Goal: Task Accomplishment & Management: Manage account settings

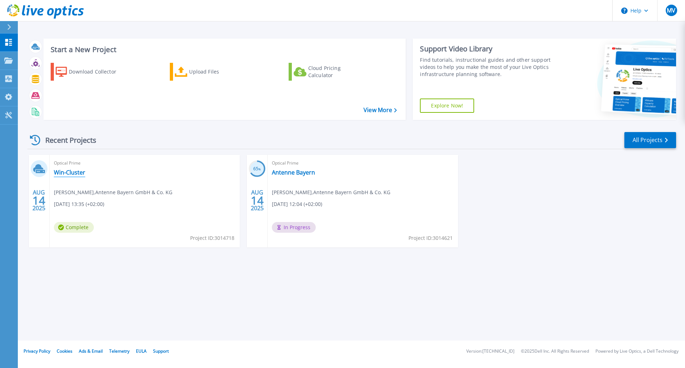
click at [72, 174] on link "Win-Cluster" at bounding box center [69, 172] width 31 height 7
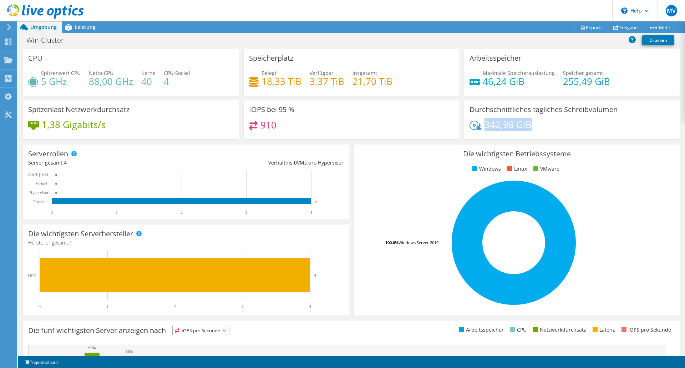
drag, startPoint x: 529, startPoint y: 124, endPoint x: 483, endPoint y: 128, distance: 45.9
click at [483, 128] on div "342,98 GiB" at bounding box center [572, 128] width 205 height 15
click at [379, 176] on div "Die wichtigsten Betriebssysteme Windows Linux VMware 100.0% Windows Server 2019" at bounding box center [517, 230] width 326 height 171
click at [81, 27] on span "Leistung" at bounding box center [85, 27] width 21 height 7
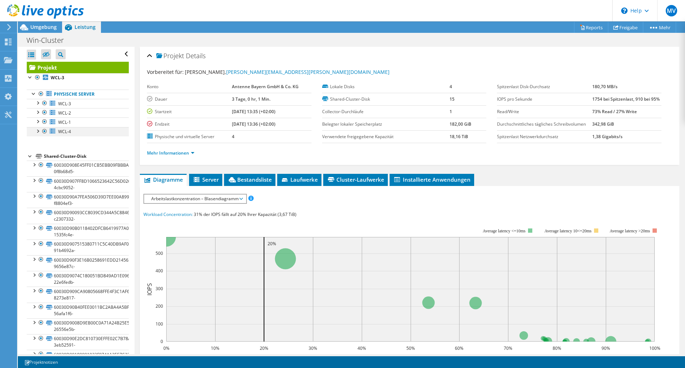
click at [39, 130] on div at bounding box center [37, 130] width 7 height 7
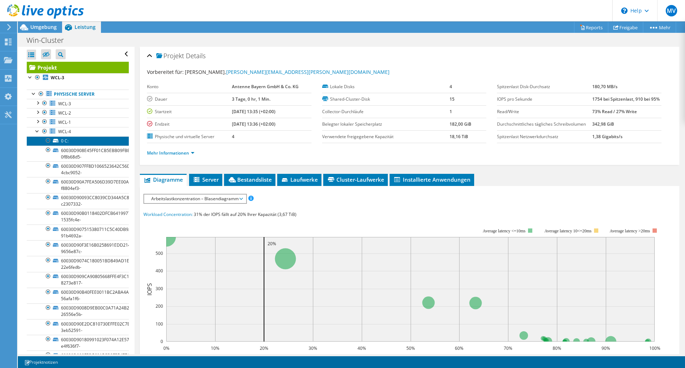
click at [61, 140] on link "0 C:" at bounding box center [78, 140] width 102 height 9
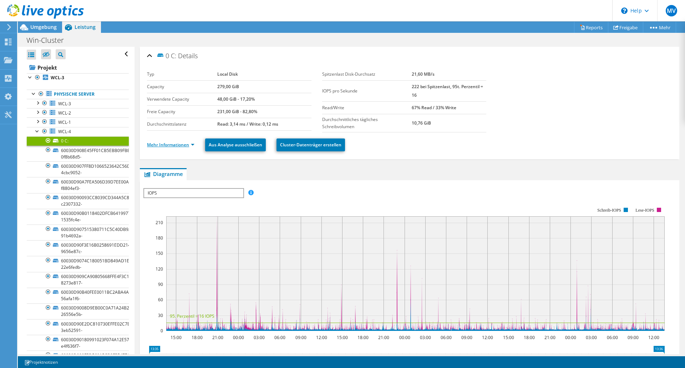
click at [192, 144] on link "Mehr Informationen" at bounding box center [170, 145] width 47 height 6
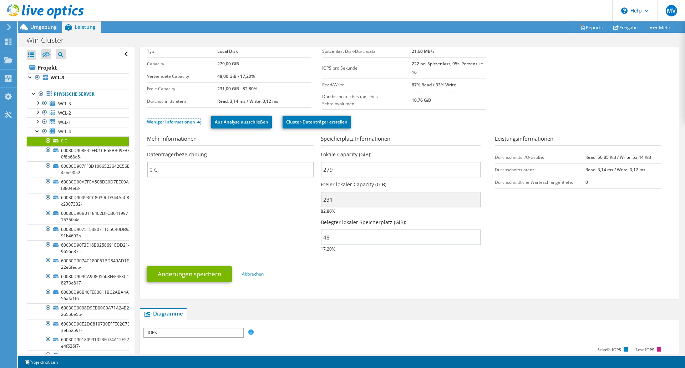
scroll to position [36, 0]
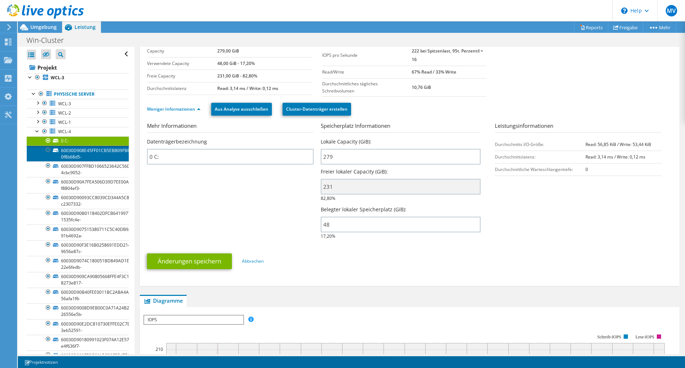
click at [69, 153] on link "60030D908E45FF01CB5EBB09FBBBAE8A-0f8b68d5-" at bounding box center [78, 154] width 102 height 16
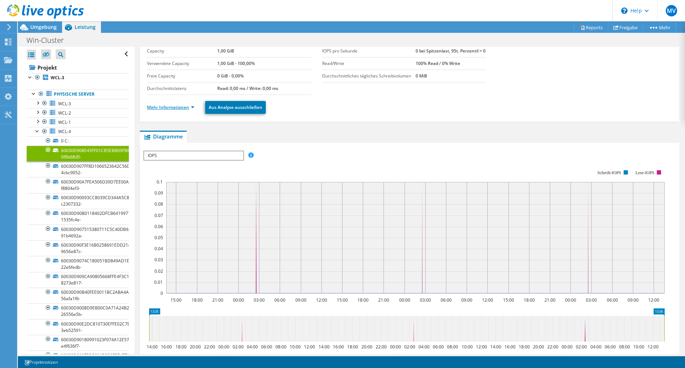
click at [192, 109] on link "Mehr Informationen" at bounding box center [170, 107] width 47 height 6
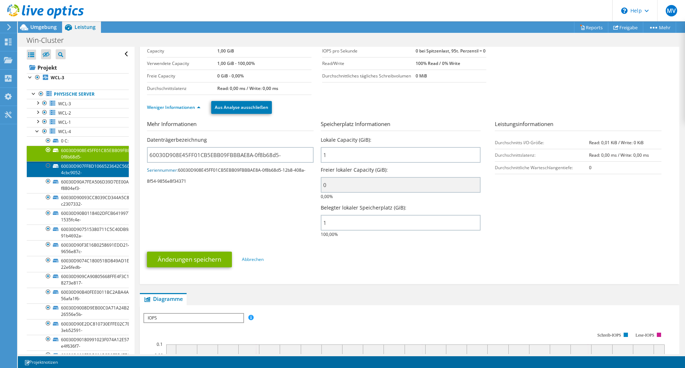
click at [67, 168] on link "60030D907FF8D1066523642C56D0260E-4cbc9052-" at bounding box center [78, 169] width 102 height 16
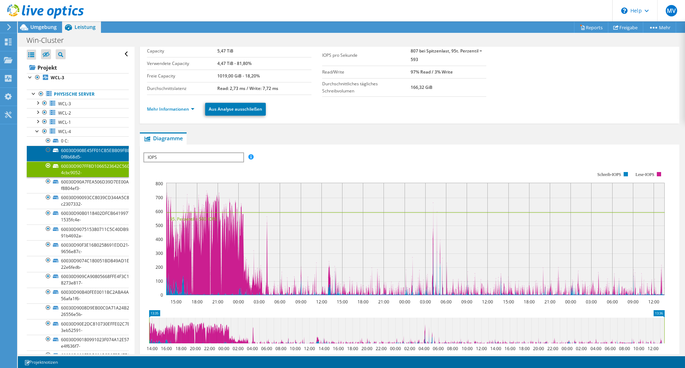
click at [87, 151] on link "60030D908E45FF01CB5EBB09FBBBAE8A-0f8b68d5-" at bounding box center [78, 154] width 102 height 16
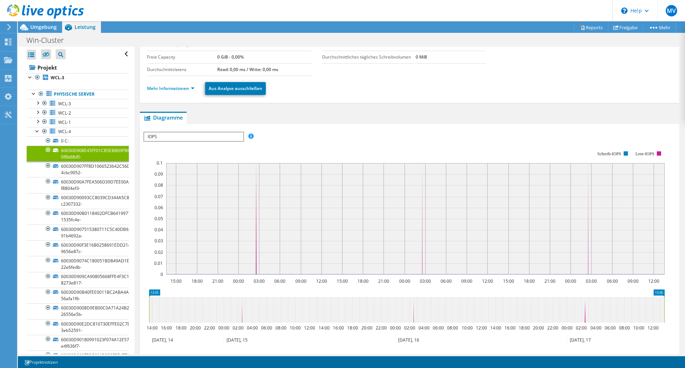
scroll to position [0, 0]
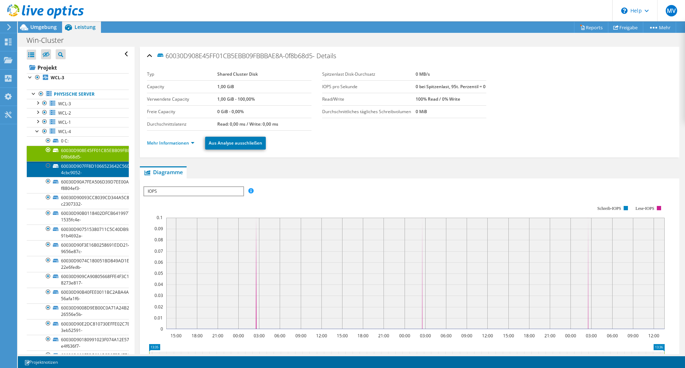
click at [70, 170] on link "60030D907FF8D1066523642C56D0260E-4cbc9052-" at bounding box center [78, 169] width 102 height 16
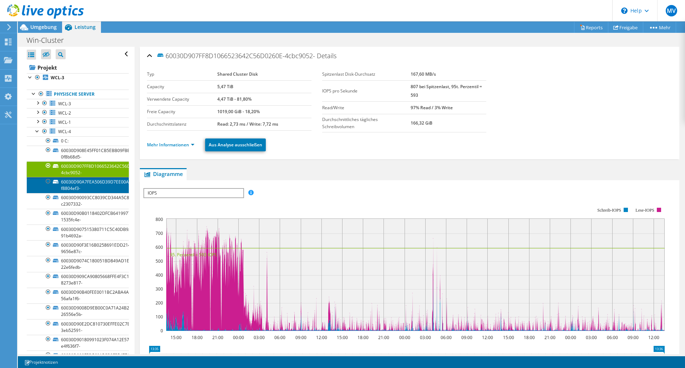
click at [87, 189] on link "60030D90A7FEA506D39D7EE00A899D73-f8804ef3-" at bounding box center [78, 185] width 102 height 16
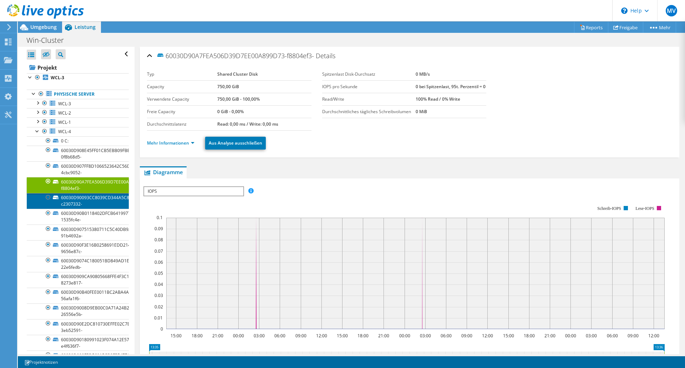
click at [76, 204] on link "60030D90093CC8039CD344A5C8846BC9-c2307332-" at bounding box center [78, 201] width 102 height 16
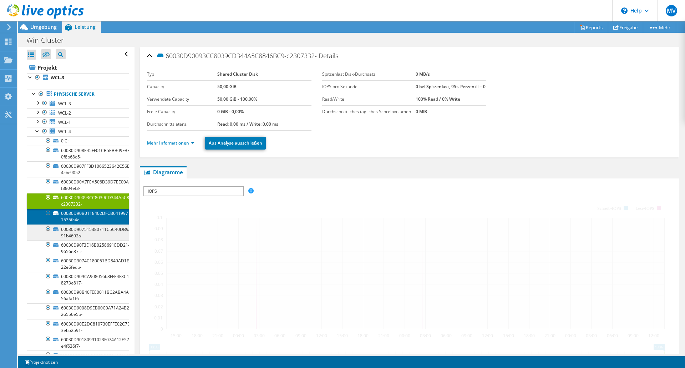
click at [73, 217] on link "60030D90B0118402DFCB6419977A090A-1535fc4e-" at bounding box center [78, 217] width 102 height 16
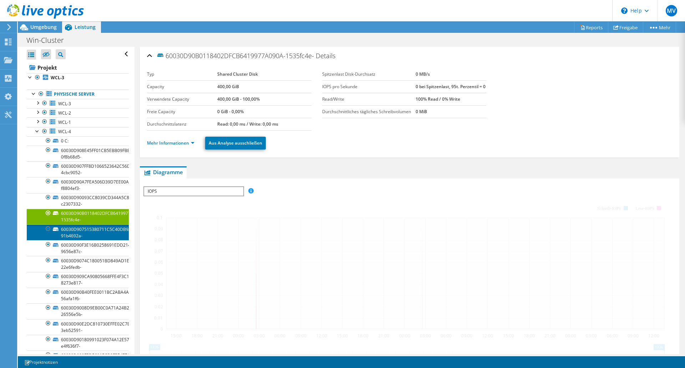
click at [71, 232] on link "60030D907515380711C5C40DB9AF0BE0-91b4692a-" at bounding box center [78, 233] width 102 height 16
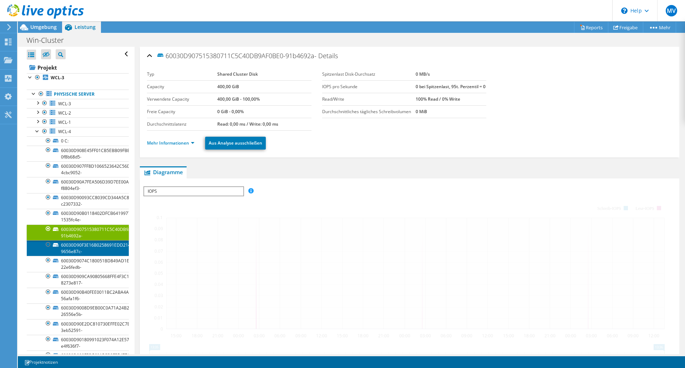
click at [71, 251] on link "60030D90F3E16B0258691EDD21456350-9656e87c-" at bounding box center [78, 248] width 102 height 16
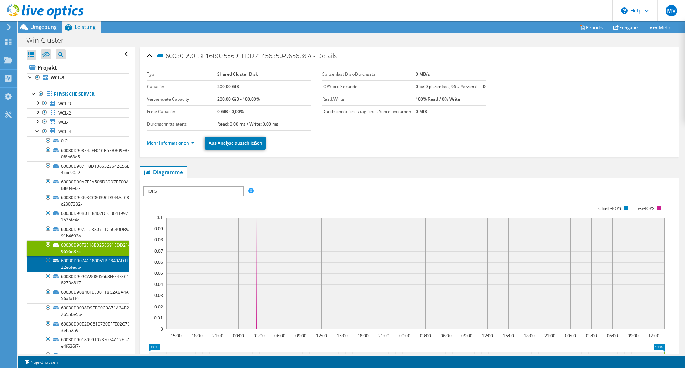
click at [69, 268] on link "60030D9074C180051BD849AD1E096730-22e6fedb-" at bounding box center [78, 264] width 102 height 16
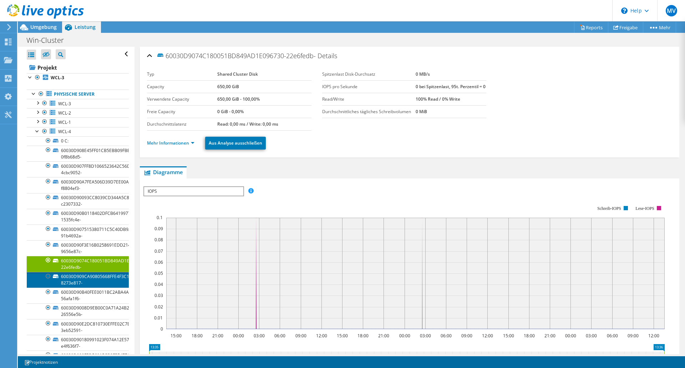
click at [68, 282] on link "60030D909CA90805668FFE4F3C1AF6AB-8273e817-" at bounding box center [78, 280] width 102 height 16
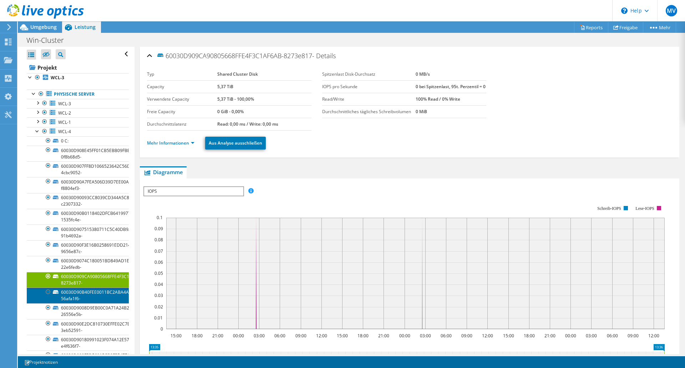
click at [68, 295] on link "60030D90B40FEE0011BC2ABA4A5BF479-56afa1f6-" at bounding box center [78, 296] width 102 height 16
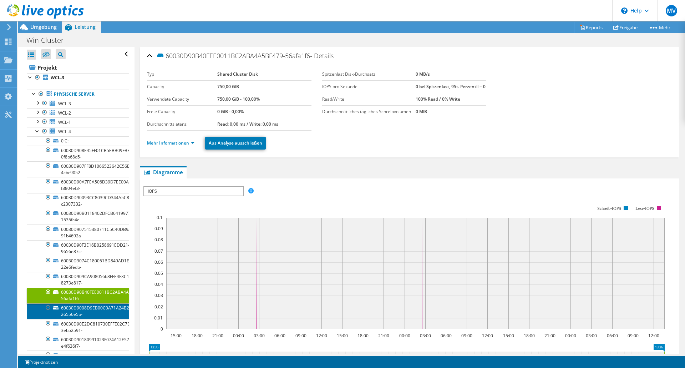
click at [68, 311] on link "60030D9008D9EB00C0A71A24B25E5856-26556e5b-" at bounding box center [78, 311] width 102 height 16
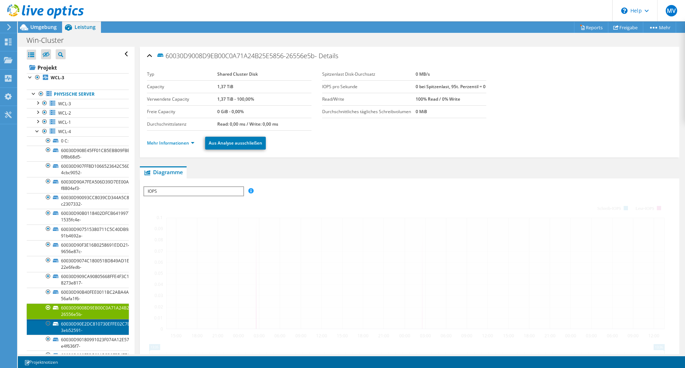
click at [79, 326] on link "60030D90E2DC810730EFFE02C7B78A87-3eb52591-" at bounding box center [78, 327] width 102 height 16
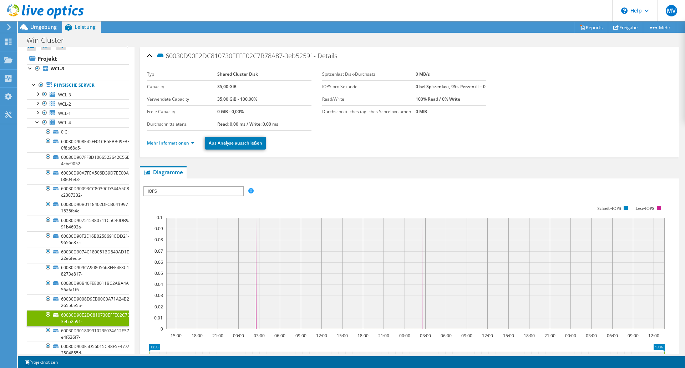
scroll to position [107, 0]
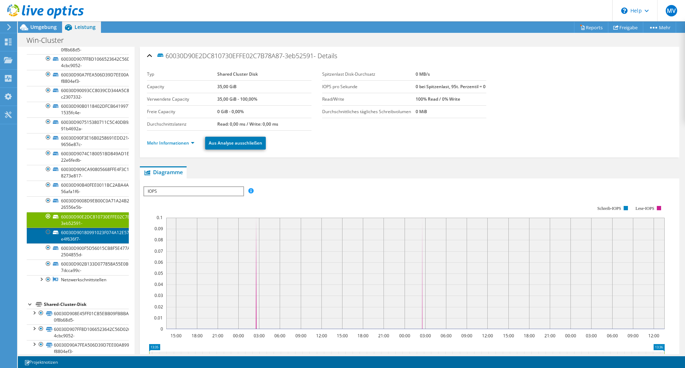
click at [66, 240] on link "60030D90180991023F074A12E57C23CA-e4f636f7-" at bounding box center [78, 236] width 102 height 16
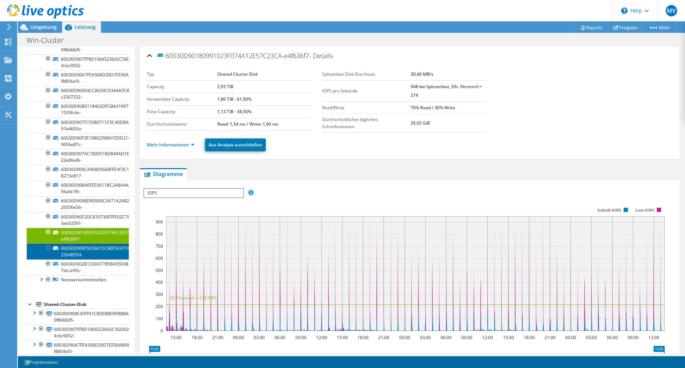
click at [71, 252] on link "60030D900F5D56015CB8F5E477A9CEAD-2504855d-" at bounding box center [78, 251] width 102 height 16
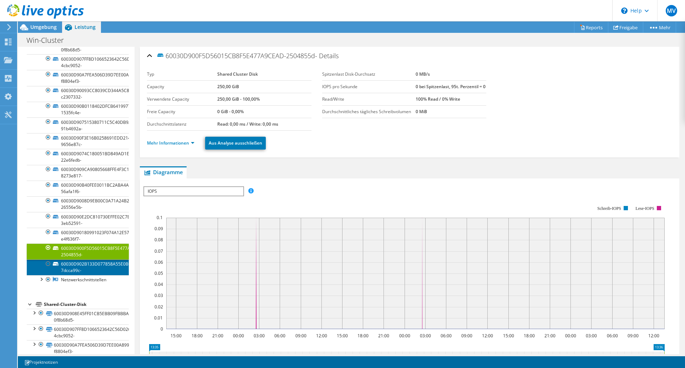
click at [69, 265] on link "60030D902B133D077858A55E0BCDA3C2-7dcca99c-" at bounding box center [78, 268] width 102 height 16
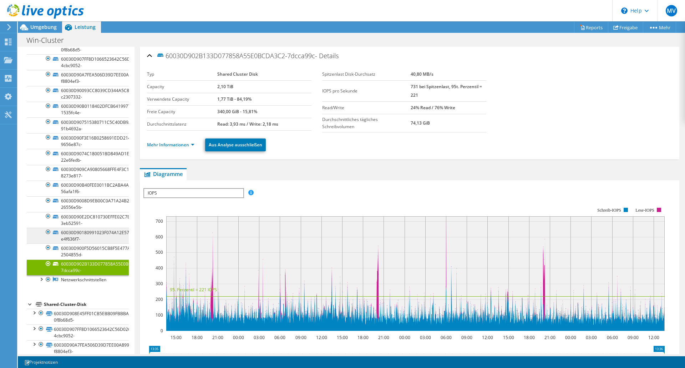
scroll to position [0, 0]
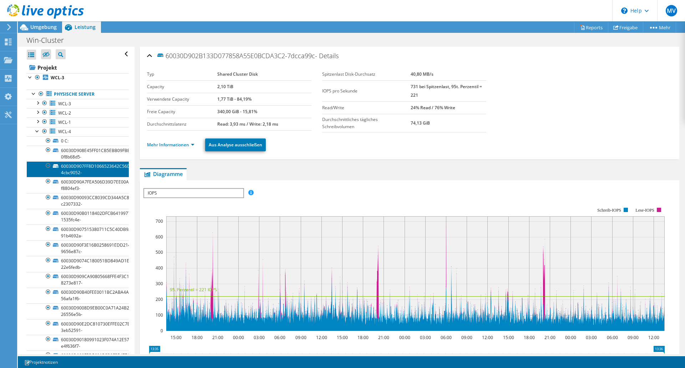
click at [79, 170] on link "60030D907FF8D1066523642C56D0260E-4cbc9052-" at bounding box center [78, 169] width 102 height 16
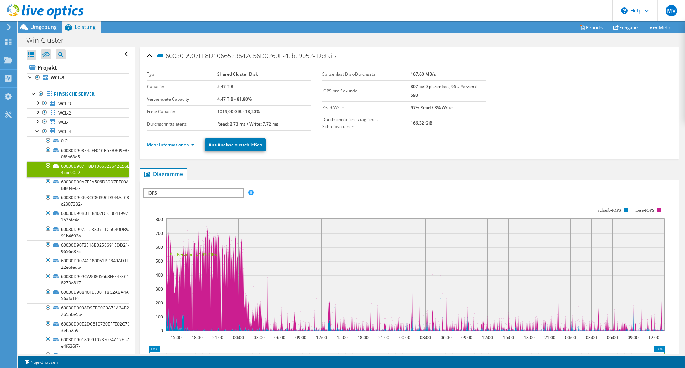
click at [174, 146] on link "Mehr Informationen" at bounding box center [170, 145] width 47 height 6
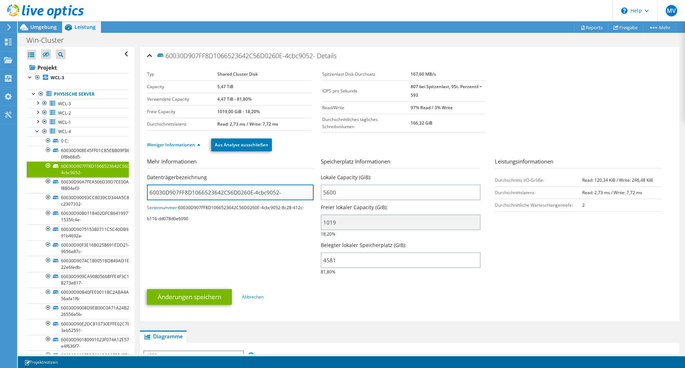
click at [280, 190] on input "60030D907FF8D1066523642C56D0260E-4cbc9052-" at bounding box center [230, 193] width 167 height 16
click at [244, 253] on section "Mehr Informationen Datenträgerbezeichnung 60030D907FF8D1066523642C56D0260E-4cbc…" at bounding box center [410, 218] width 526 height 122
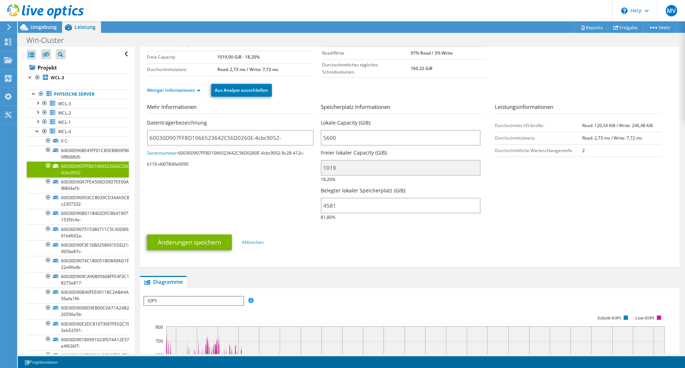
scroll to position [36, 0]
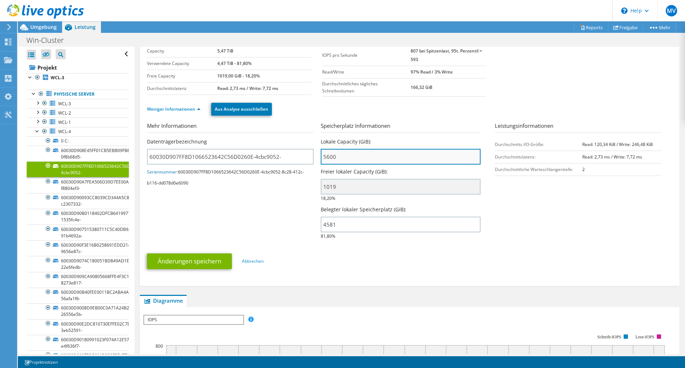
click at [349, 156] on input "5600" at bounding box center [401, 157] width 160 height 16
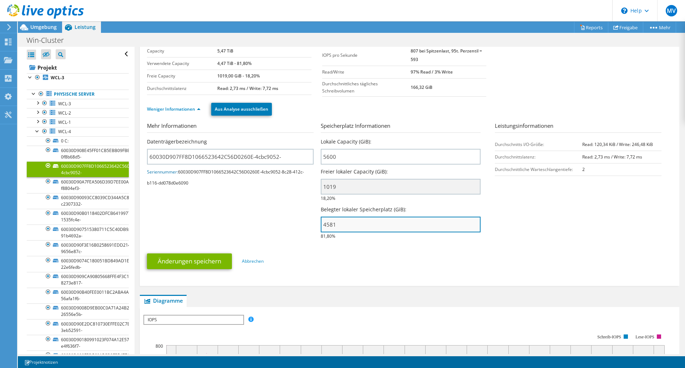
click at [361, 226] on input "4581" at bounding box center [401, 225] width 160 height 16
click at [270, 223] on section "Mehr Informationen Datenträgerbezeichnung 60030D907FF8D1066523642C56D0260E-4cbc…" at bounding box center [410, 183] width 526 height 122
click at [295, 263] on ul "Änderungen speichern Abbrechen" at bounding box center [410, 260] width 526 height 17
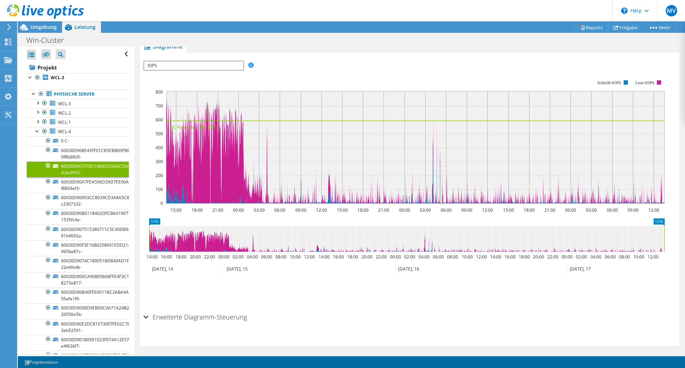
scroll to position [295, 0]
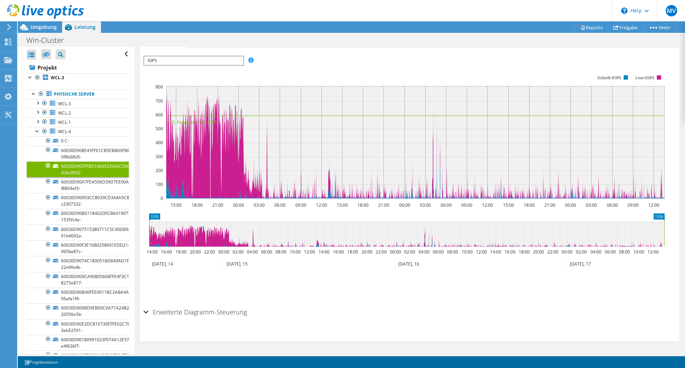
click at [146, 313] on div "Erweiterte Diagramm-Steuerung" at bounding box center [410, 312] width 533 height 15
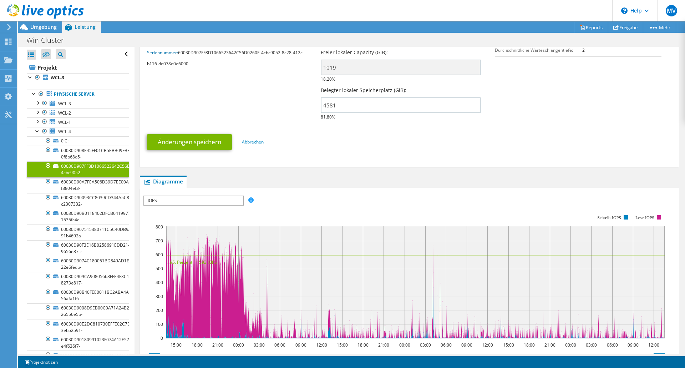
scroll to position [145, 0]
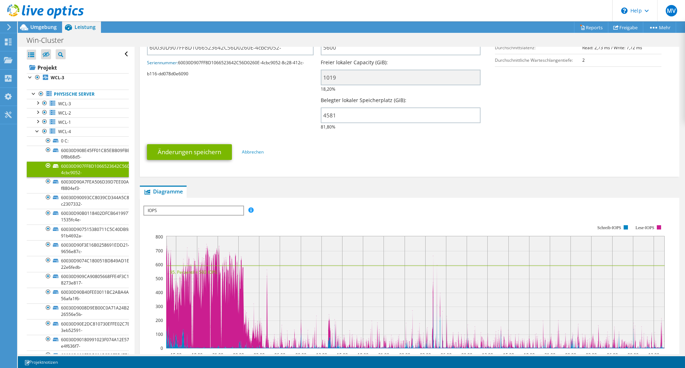
click at [201, 211] on span "IOPS" at bounding box center [193, 210] width 99 height 9
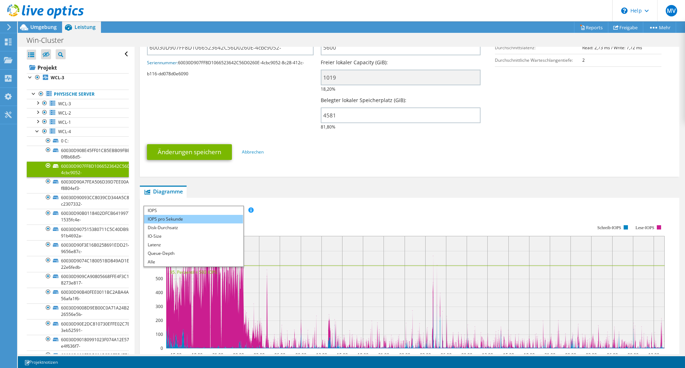
click at [172, 220] on li "IOPS pro Sekunde" at bounding box center [193, 219] width 99 height 9
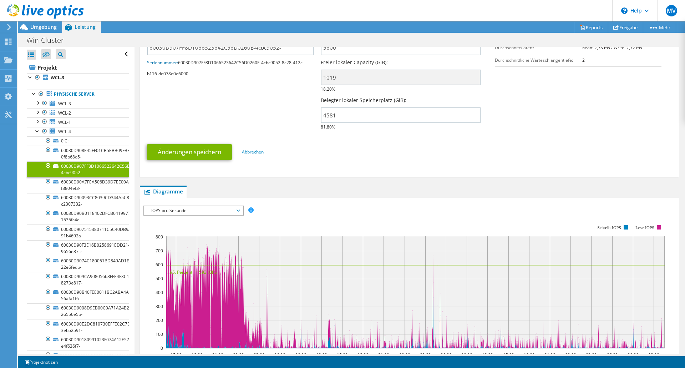
click at [237, 209] on span "IOPS pro Sekunde" at bounding box center [194, 210] width 92 height 9
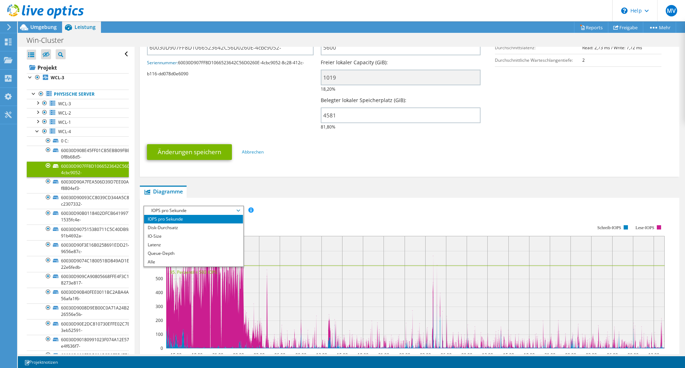
click at [176, 208] on span "IOPS pro Sekunde" at bounding box center [194, 210] width 92 height 9
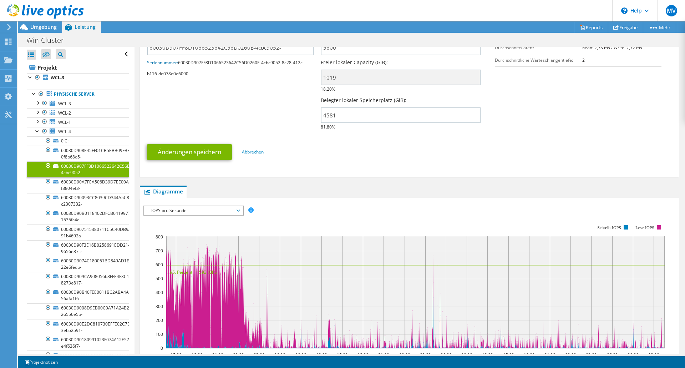
click at [239, 211] on span "IOPS pro Sekunde" at bounding box center [194, 210] width 92 height 9
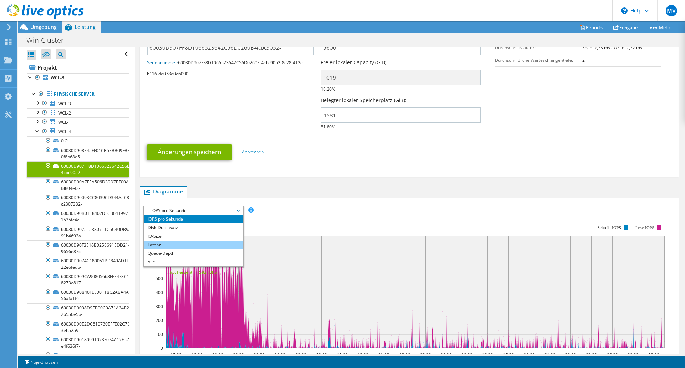
click at [172, 242] on li "Latenz" at bounding box center [193, 245] width 99 height 9
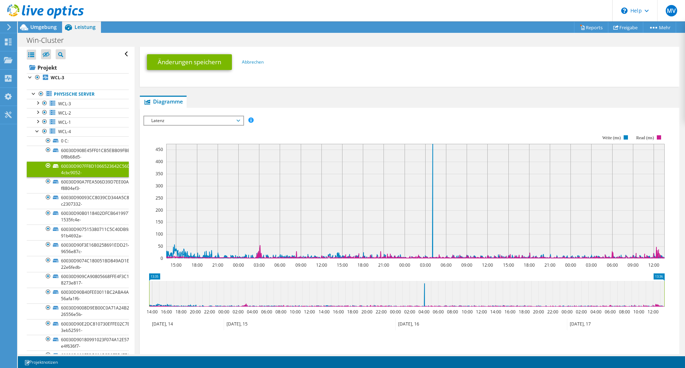
scroll to position [181, 0]
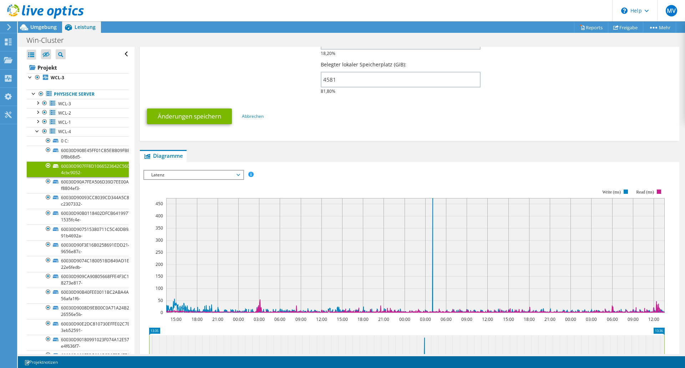
click at [237, 175] on span "Latenz" at bounding box center [194, 175] width 92 height 9
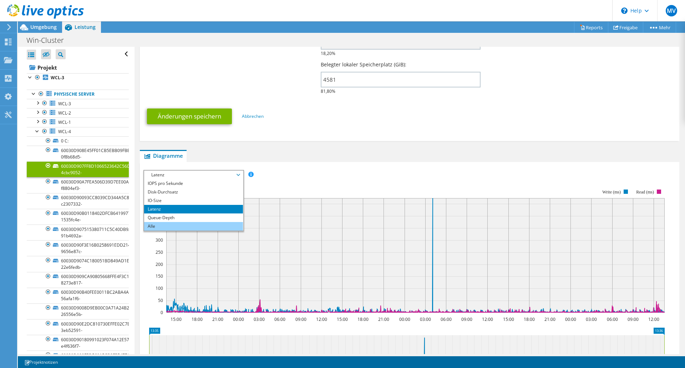
click at [159, 227] on li "Alle" at bounding box center [193, 226] width 99 height 9
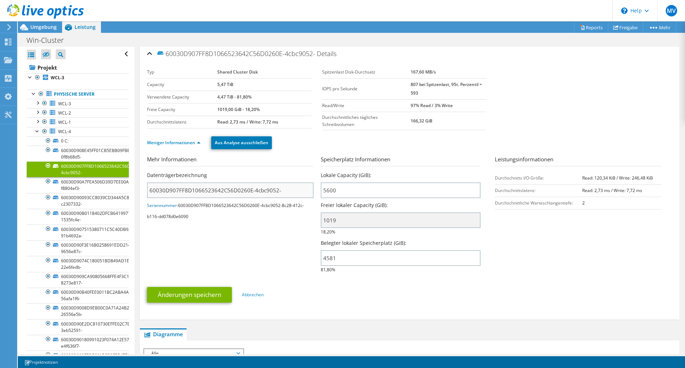
scroll to position [0, 0]
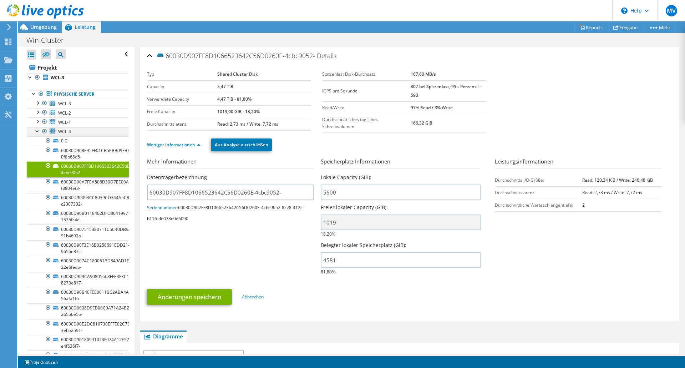
click at [37, 131] on div at bounding box center [37, 130] width 7 height 7
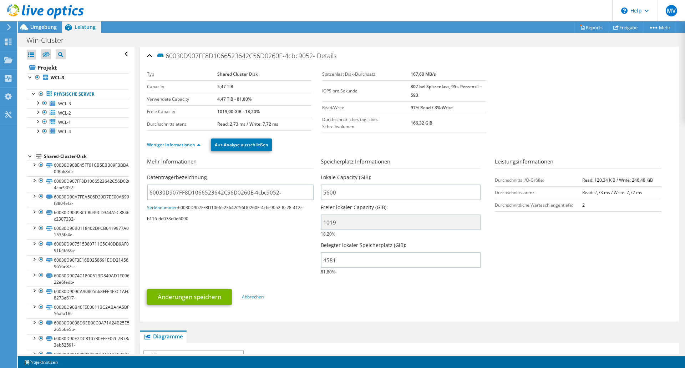
drag, startPoint x: 33, startPoint y: 26, endPoint x: 49, endPoint y: 40, distance: 21.0
click at [33, 26] on span "Umgebung" at bounding box center [43, 27] width 26 height 7
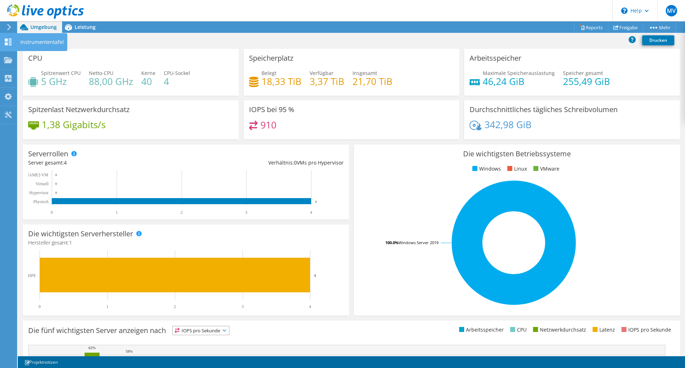
click at [4, 41] on icon at bounding box center [8, 42] width 9 height 7
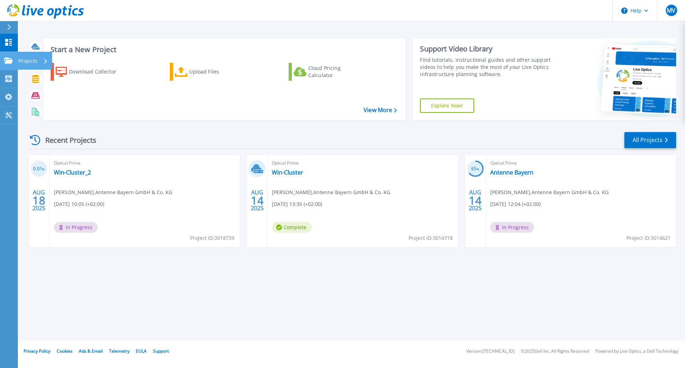
click at [36, 60] on p "Projects" at bounding box center [28, 61] width 19 height 19
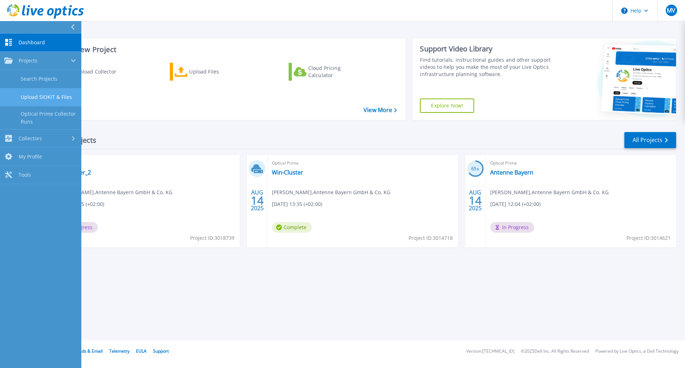
click at [35, 97] on link "Upload SIOKIT & Files" at bounding box center [40, 97] width 81 height 18
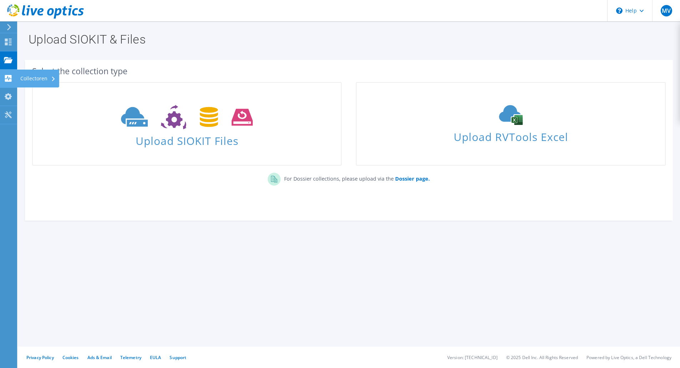
click at [33, 79] on div "Collectoren" at bounding box center [38, 79] width 42 height 18
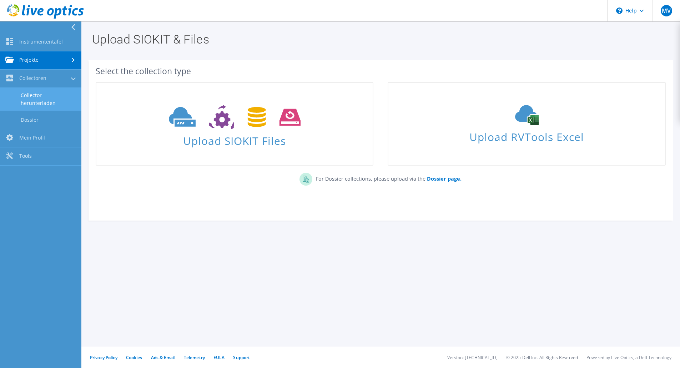
click at [32, 97] on link "Collector herunterladen" at bounding box center [40, 99] width 81 height 23
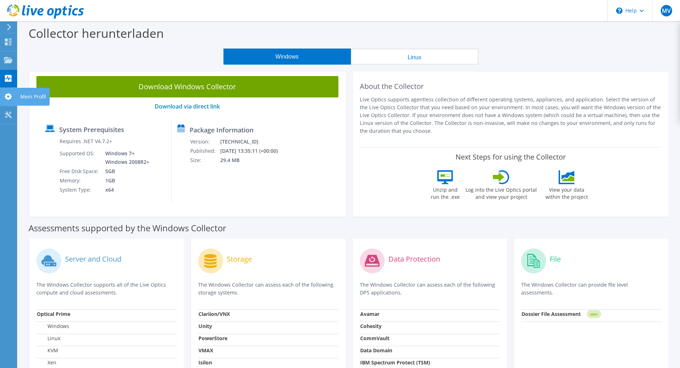
click at [9, 98] on use at bounding box center [8, 96] width 7 height 7
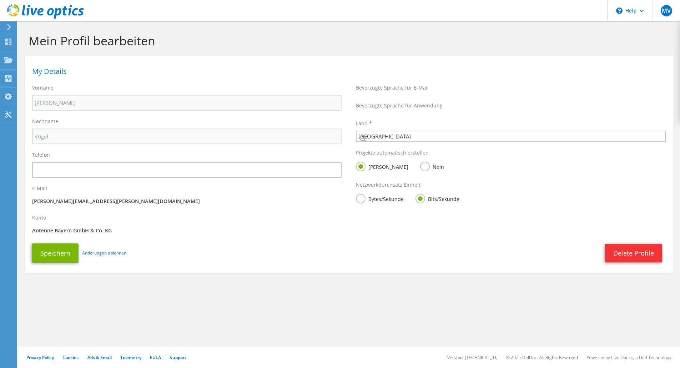
select select "56"
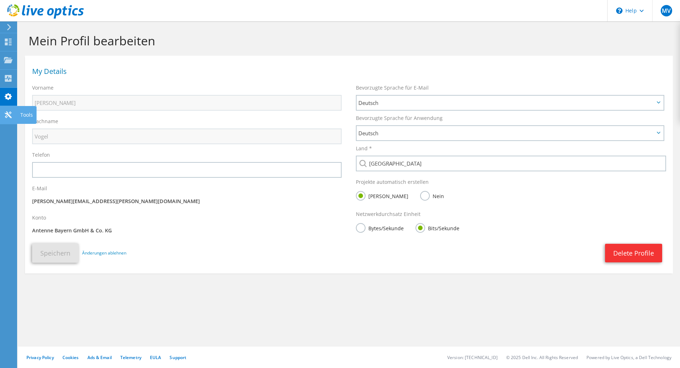
click at [4, 118] on icon at bounding box center [8, 114] width 9 height 7
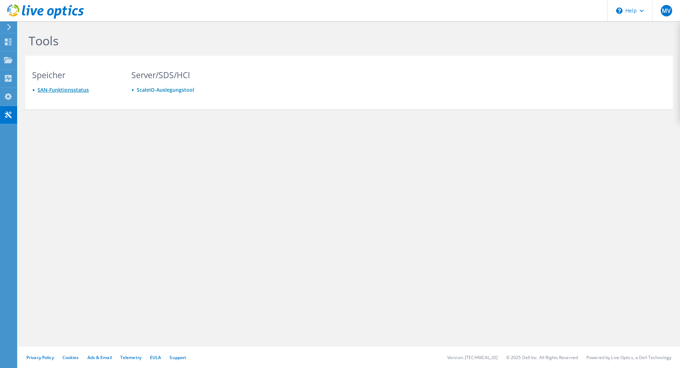
click at [60, 90] on link "SAN-Funktionsstatus" at bounding box center [62, 89] width 51 height 7
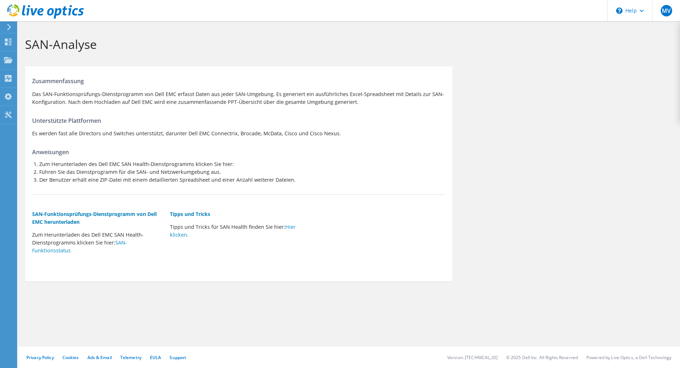
drag, startPoint x: 107, startPoint y: 276, endPoint x: 107, endPoint y: 241, distance: 34.3
click at [109, 271] on section "Zusammenfassung Das SAN-Funktionsprüfungs-Dienstprogramm von Dell EMC erfasst D…" at bounding box center [238, 173] width 427 height 215
click at [91, 216] on h5 "SAN-Funktionsprüfungs-Dienstprogramm von Dell EMC herunterladen" at bounding box center [97, 218] width 131 height 16
click at [54, 253] on link "SAN-Funktionsstatus" at bounding box center [79, 246] width 95 height 15
click at [290, 227] on link "Hier klicken" at bounding box center [233, 230] width 126 height 15
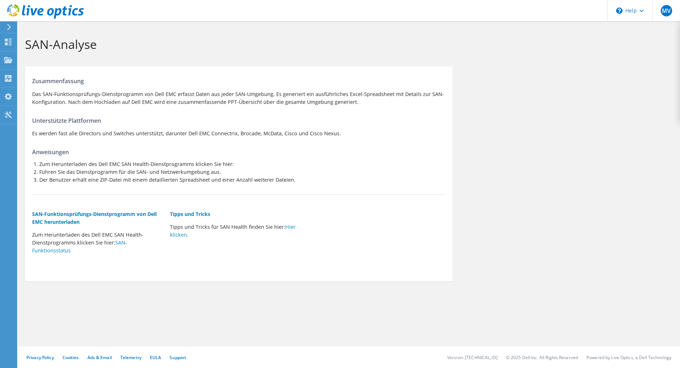
click at [240, 171] on li "Führen Sie das Dienstprogramm für die SAN- und Netzwerkumgebung aus." at bounding box center [242, 172] width 406 height 8
click at [8, 41] on icon at bounding box center [8, 42] width 9 height 7
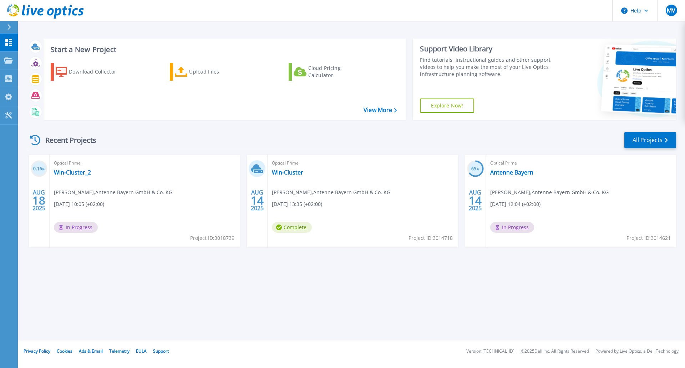
click at [10, 28] on icon at bounding box center [9, 27] width 4 height 6
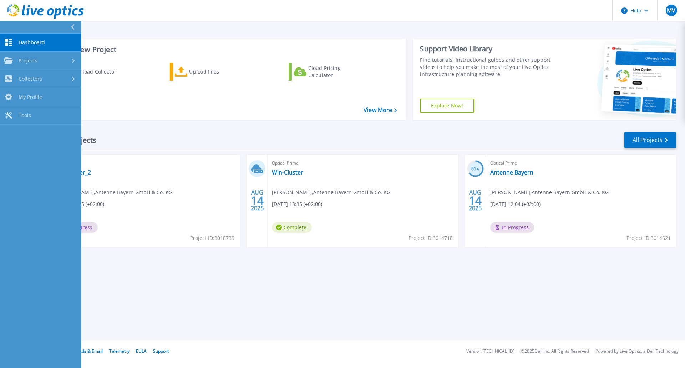
click at [10, 27] on button at bounding box center [40, 27] width 81 height 12
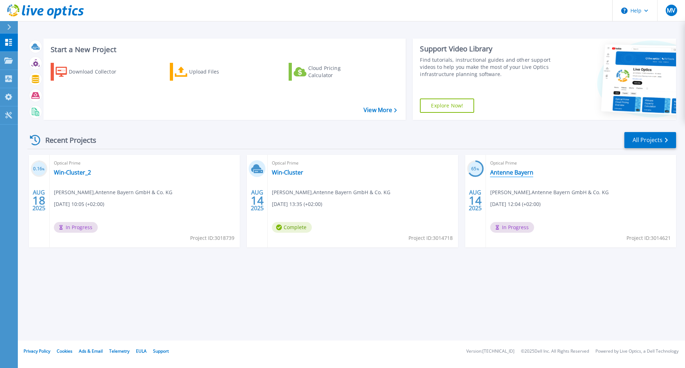
click at [506, 174] on link "Antenne Bayern" at bounding box center [512, 172] width 43 height 7
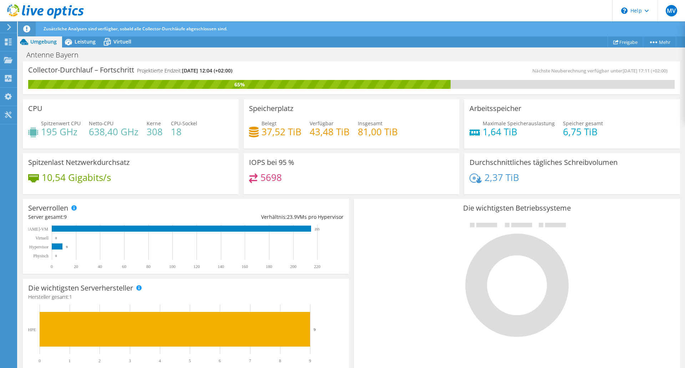
scroll to position [205, 0]
click at [72, 41] on icon at bounding box center [68, 42] width 12 height 12
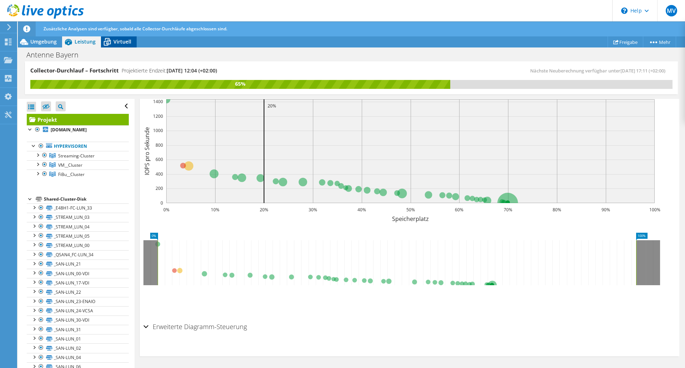
click at [120, 43] on span "Virtuell" at bounding box center [123, 41] width 18 height 7
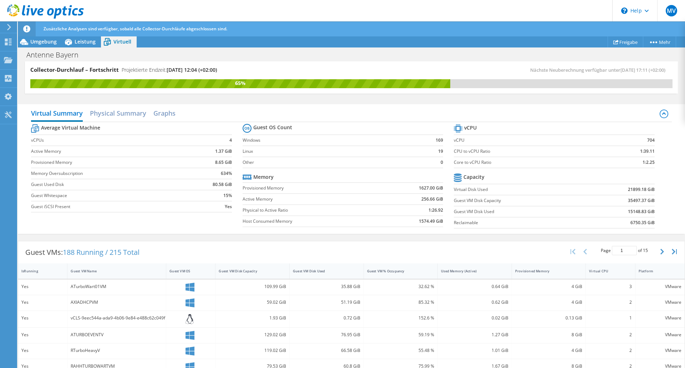
scroll to position [0, 0]
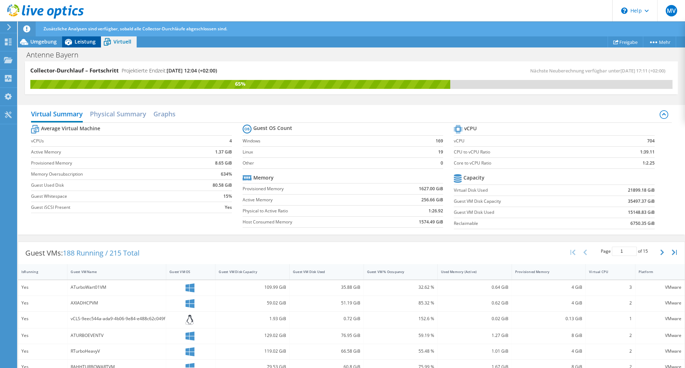
click at [83, 38] on span "Leistung" at bounding box center [85, 41] width 21 height 7
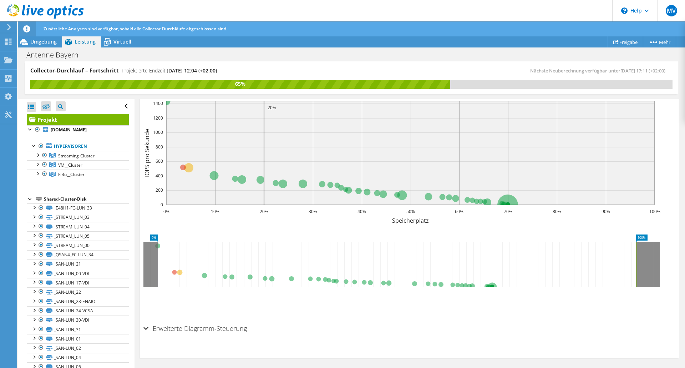
scroll to position [205, 0]
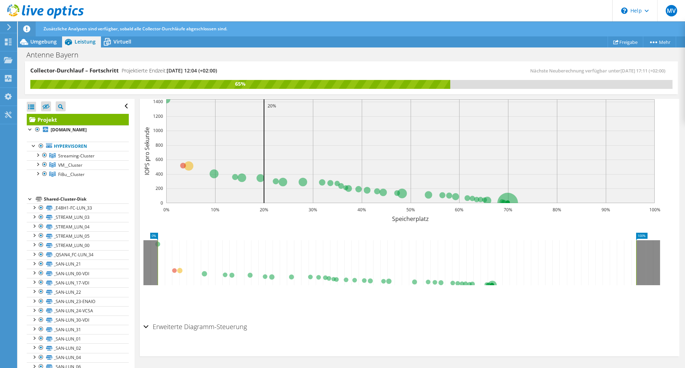
click at [174, 271] on icon at bounding box center [397, 262] width 479 height 45
click at [147, 329] on div "Erweiterte Diagramm-Steuerung" at bounding box center [410, 327] width 533 height 15
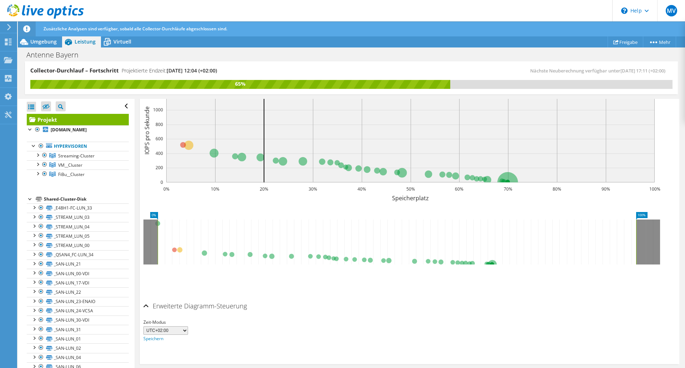
scroll to position [233, 0]
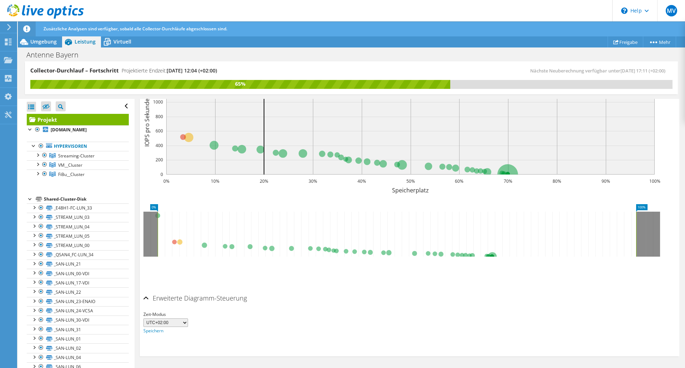
click at [146, 298] on div "Erweiterte Diagramm-Steuerung" at bounding box center [410, 298] width 533 height 15
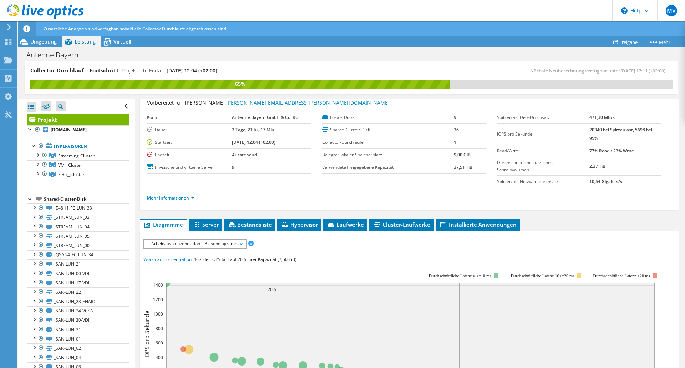
scroll to position [0, 0]
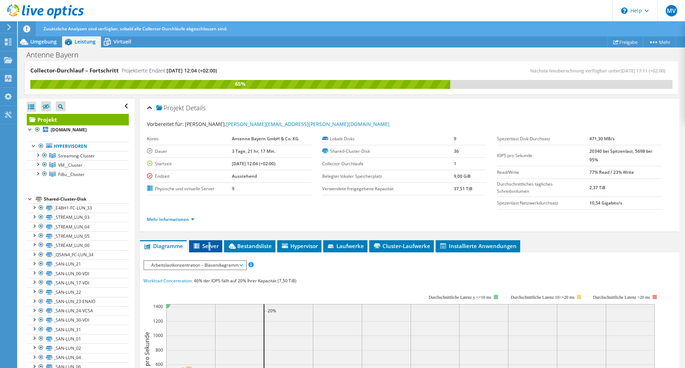
click at [210, 247] on span "Server" at bounding box center [206, 245] width 26 height 7
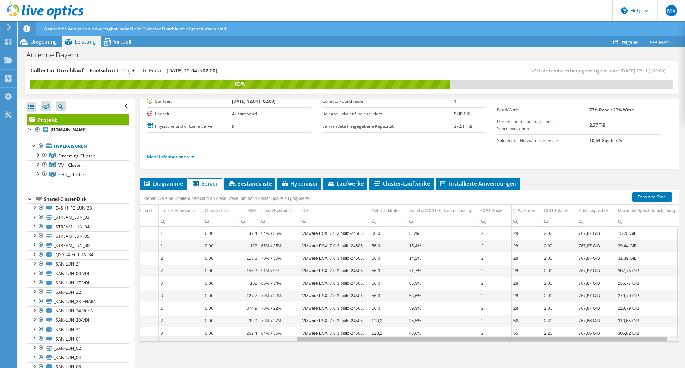
scroll to position [0, 228]
drag, startPoint x: 255, startPoint y: 341, endPoint x: 502, endPoint y: 351, distance: 247.6
click at [468, 349] on body "MV Endbenutzer Michael Vogel michael.vogel@antenne.de Antenne Bayern GmbH & Co.…" at bounding box center [342, 184] width 685 height 368
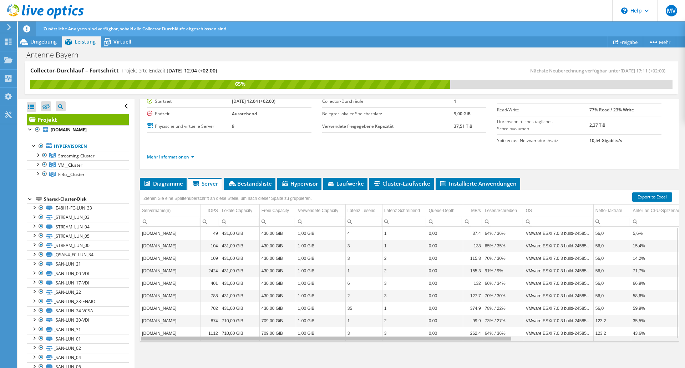
drag, startPoint x: 569, startPoint y: 339, endPoint x: 210, endPoint y: 328, distance: 358.6
click at [216, 344] on body "MV Endbenutzer Michael Vogel michael.vogel@antenne.de Antenne Bayern GmbH & Co.…" at bounding box center [342, 184] width 685 height 368
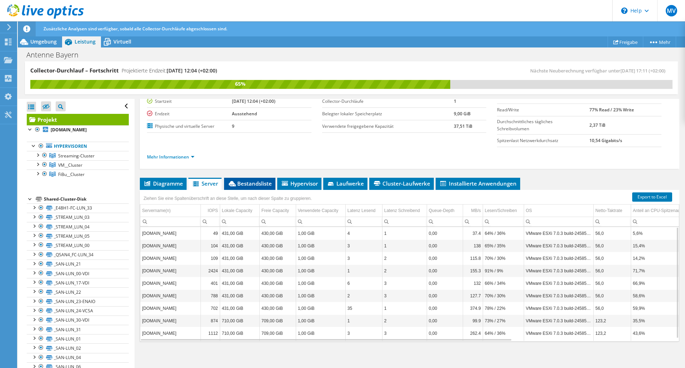
click at [259, 186] on span "Bestandsliste" at bounding box center [250, 183] width 44 height 7
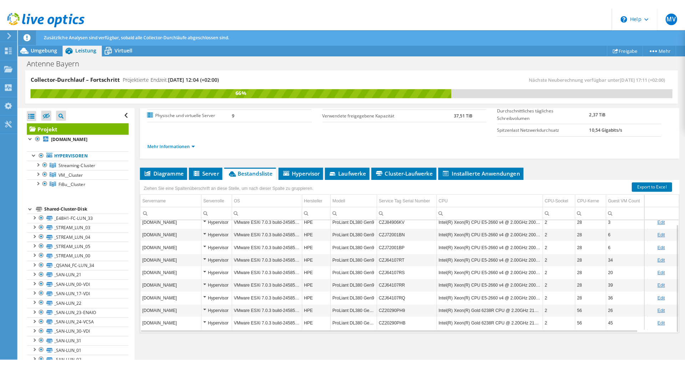
scroll to position [62, 0]
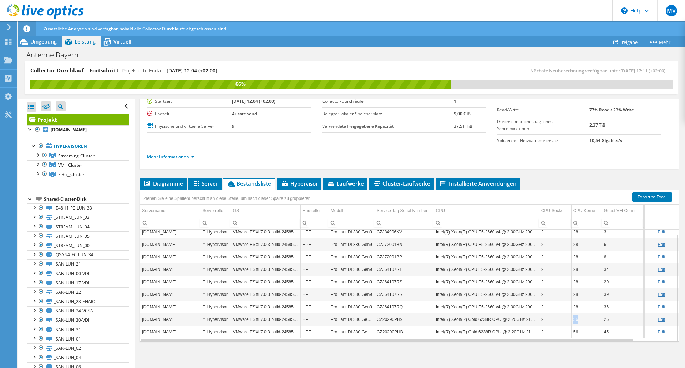
drag, startPoint x: 584, startPoint y: 320, endPoint x: 569, endPoint y: 320, distance: 14.6
click at [569, 320] on tr "esxhost01.intern.antenne.de Hypervisor VMware ESXi 7.0.3 build-24585291 HPE Pro…" at bounding box center [428, 319] width 577 height 12
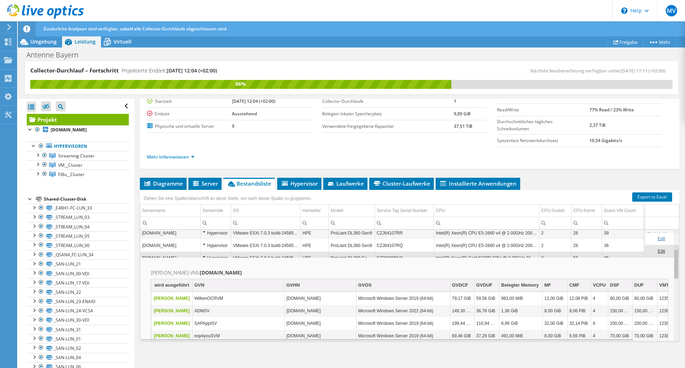
scroll to position [62, 0]
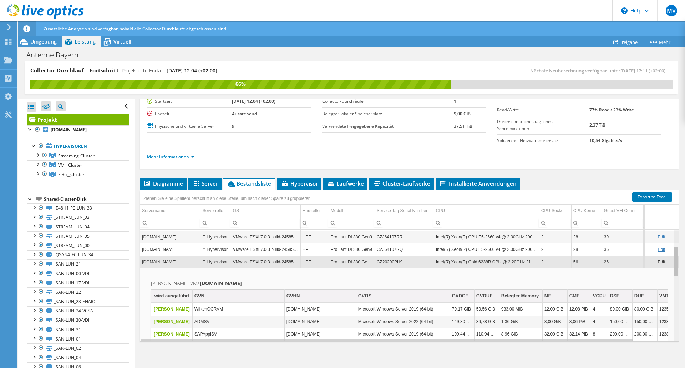
drag, startPoint x: 672, startPoint y: 258, endPoint x: 676, endPoint y: 250, distance: 9.0
click at [676, 250] on body "MV Endbenutzer Michael Vogel michael.vogel@antenne.de Antenne Bayern GmbH & Co.…" at bounding box center [342, 184] width 685 height 368
click at [164, 261] on td "[DOMAIN_NAME]" at bounding box center [170, 262] width 60 height 12
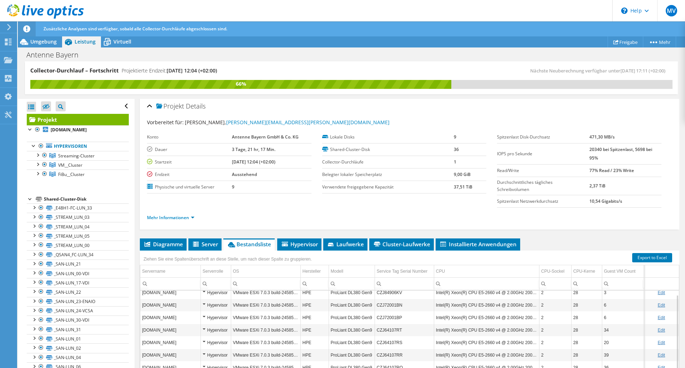
scroll to position [0, 0]
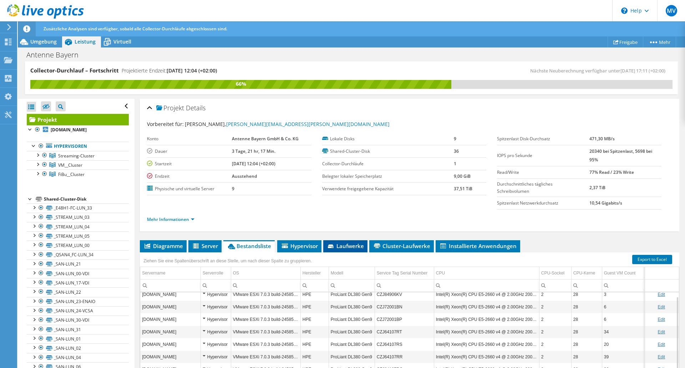
click at [341, 246] on span "Laufwerke" at bounding box center [345, 245] width 37 height 7
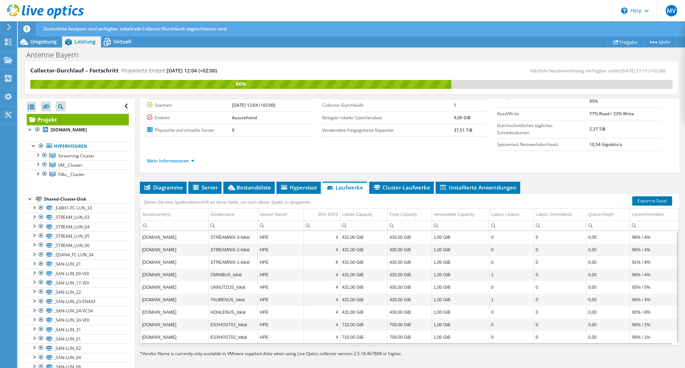
scroll to position [62, 0]
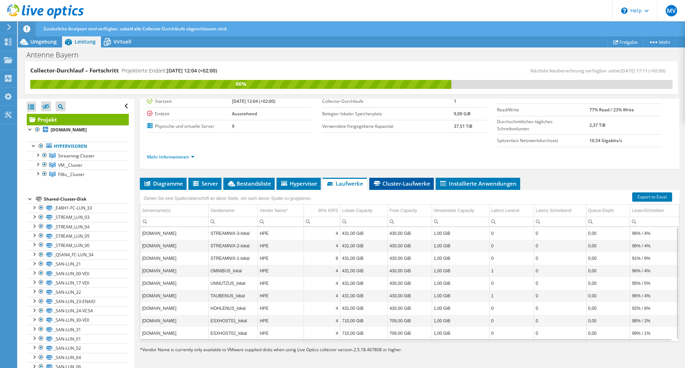
click at [394, 184] on span "Cluster-Laufwerke" at bounding box center [401, 183] width 57 height 7
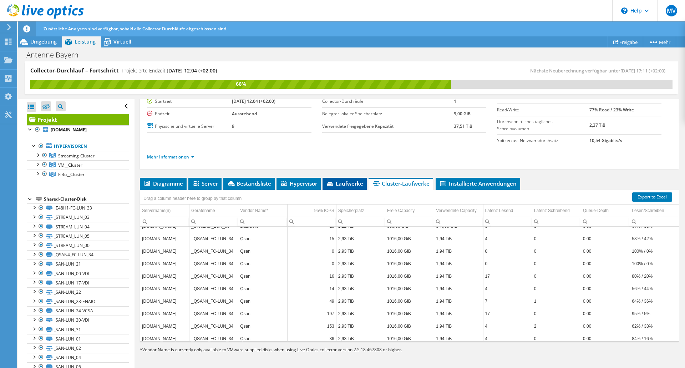
click at [340, 183] on span "Laufwerke" at bounding box center [344, 183] width 37 height 7
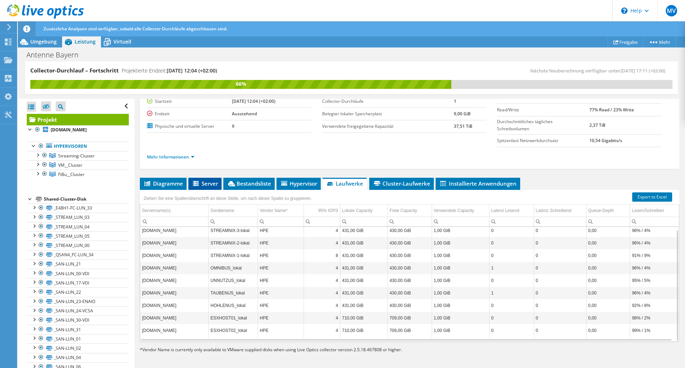
click at [204, 184] on span "Server" at bounding box center [205, 183] width 26 height 7
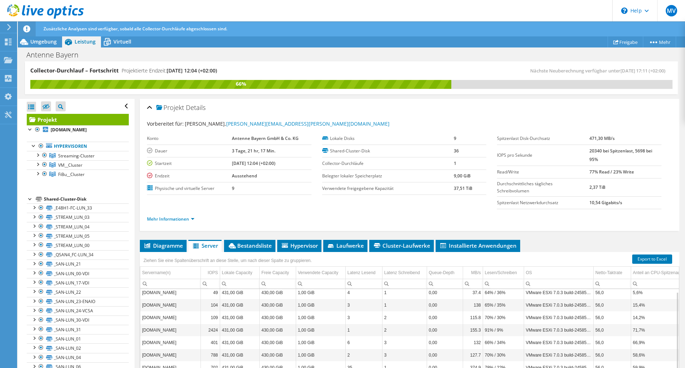
scroll to position [0, 0]
click at [152, 245] on span "Diagramme" at bounding box center [164, 245] width 40 height 7
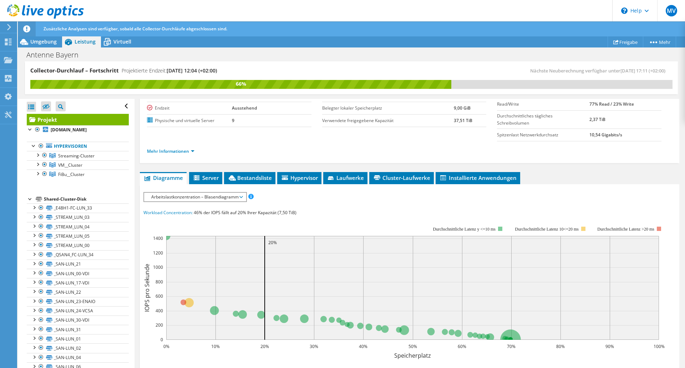
scroll to position [62, 0]
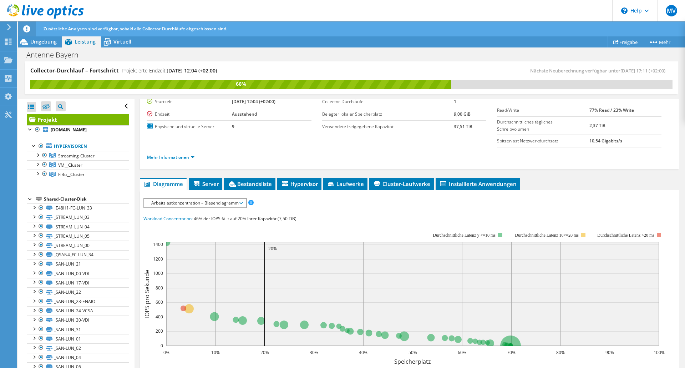
click at [241, 204] on span "Arbeitslastkonzentration – Blasendiagramm" at bounding box center [195, 203] width 95 height 9
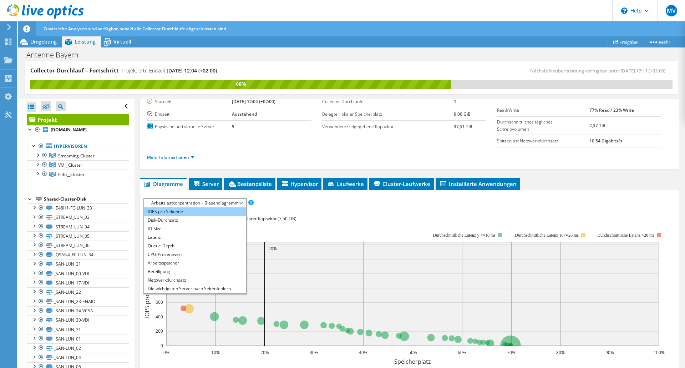
click at [172, 212] on li "IOPS pro Sekunde" at bounding box center [195, 211] width 102 height 9
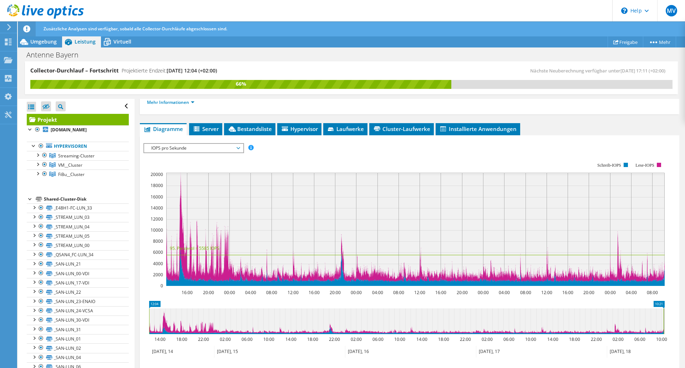
scroll to position [83, 0]
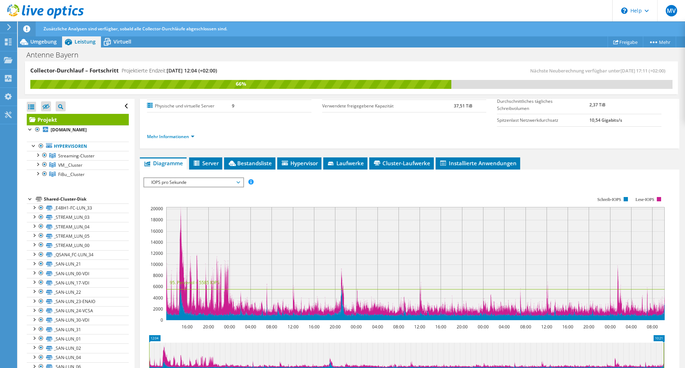
click at [239, 181] on span "IOPS pro Sekunde" at bounding box center [194, 182] width 92 height 9
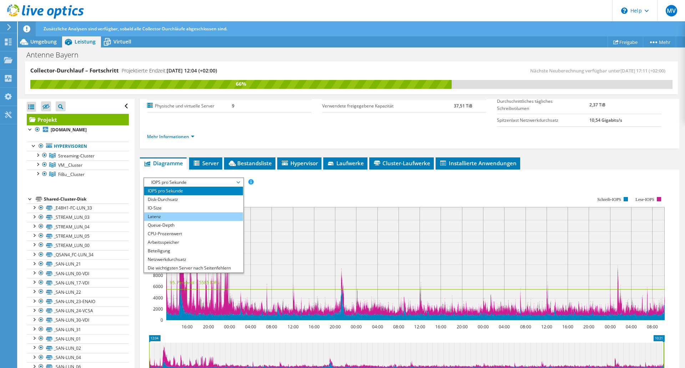
click at [161, 219] on li "Latenz" at bounding box center [193, 216] width 99 height 9
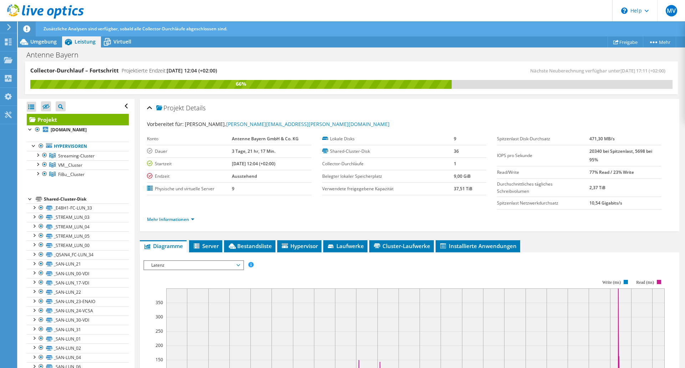
scroll to position [36, 0]
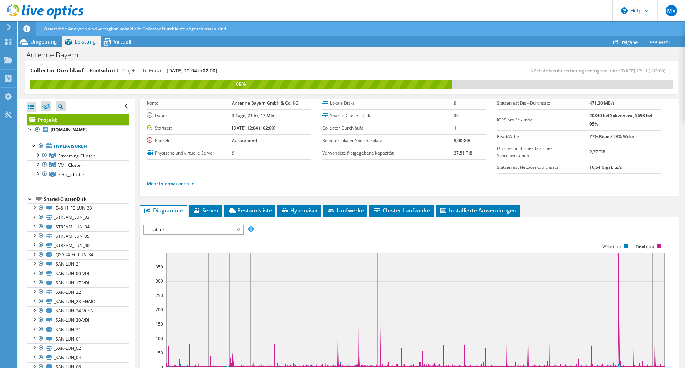
click at [239, 229] on span "Latenz" at bounding box center [194, 229] width 92 height 9
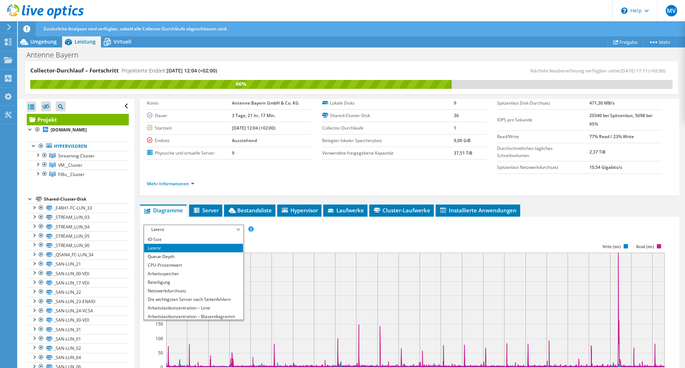
scroll to position [26, 0]
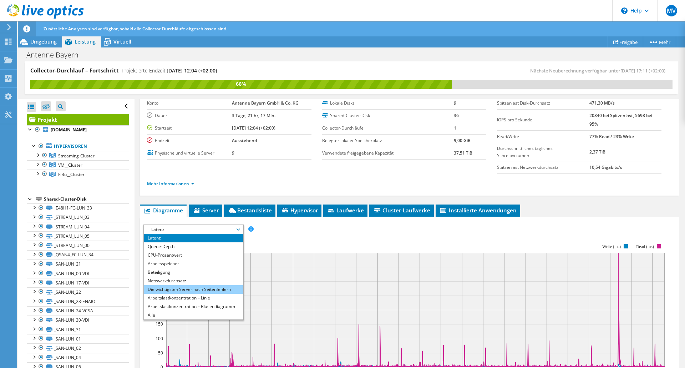
click at [168, 288] on li "Die wichtigsten Server nach Seitenfehlern" at bounding box center [193, 289] width 99 height 9
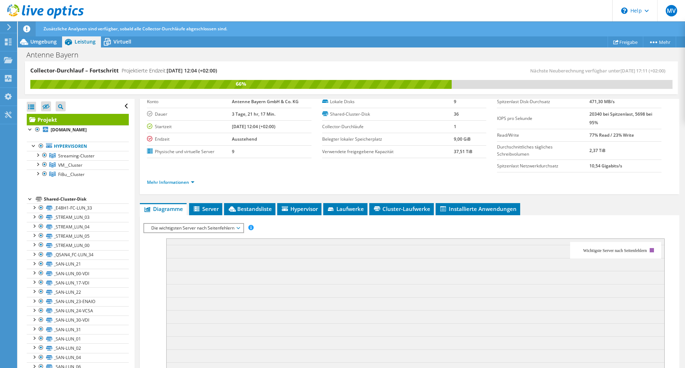
scroll to position [20, 0]
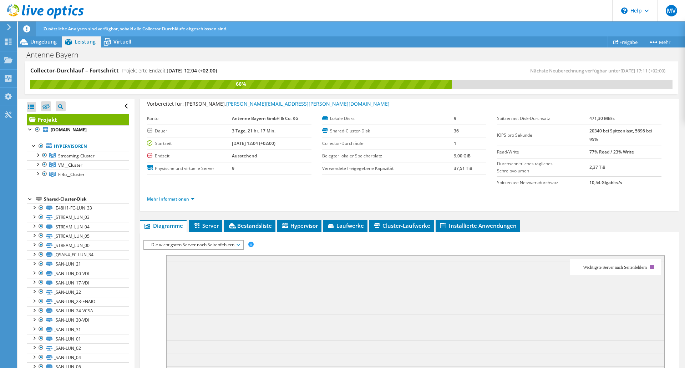
click at [240, 247] on span "Die wichtigsten Server nach Seitenfehlern" at bounding box center [194, 245] width 92 height 9
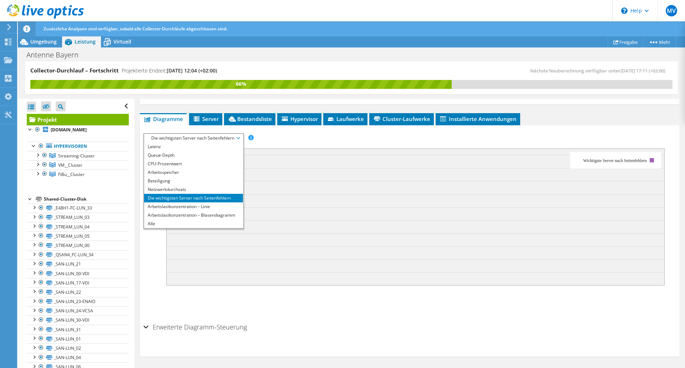
scroll to position [127, 0]
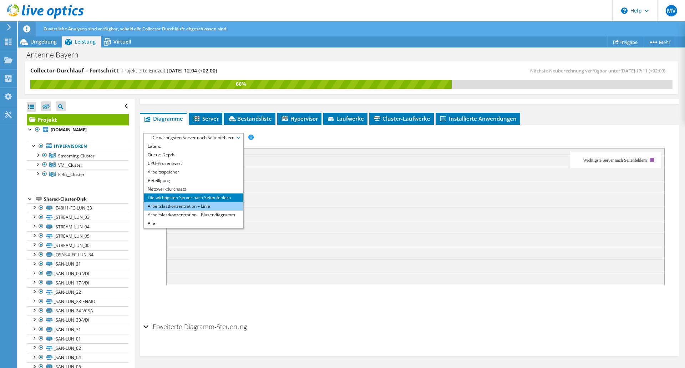
click at [162, 206] on li "Arbeitslastkonzentration – Linie" at bounding box center [193, 206] width 99 height 9
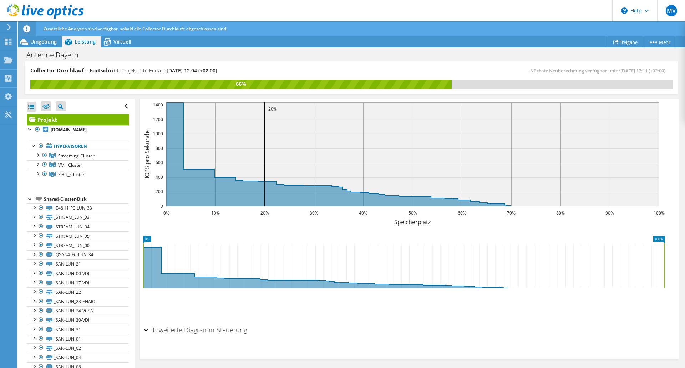
scroll to position [205, 0]
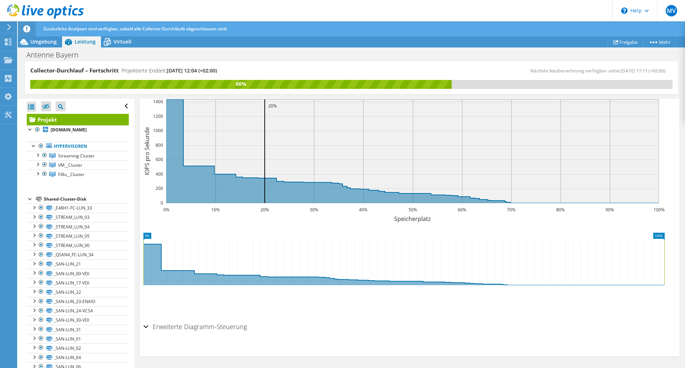
click at [146, 326] on div "Erweiterte Diagramm-Steuerung" at bounding box center [410, 327] width 533 height 15
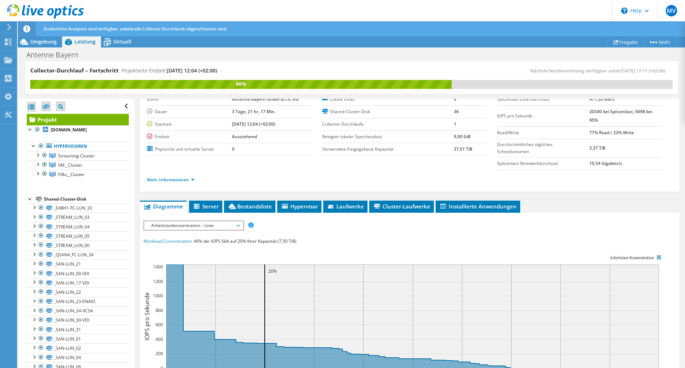
scroll to position [143, 0]
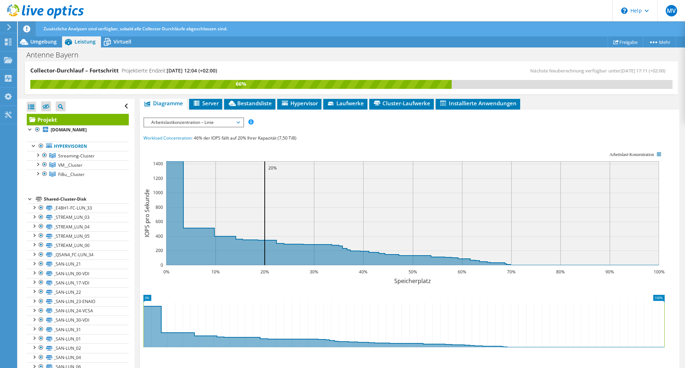
click at [240, 122] on span "Arbeitslastkonzentration – Linie" at bounding box center [194, 122] width 92 height 9
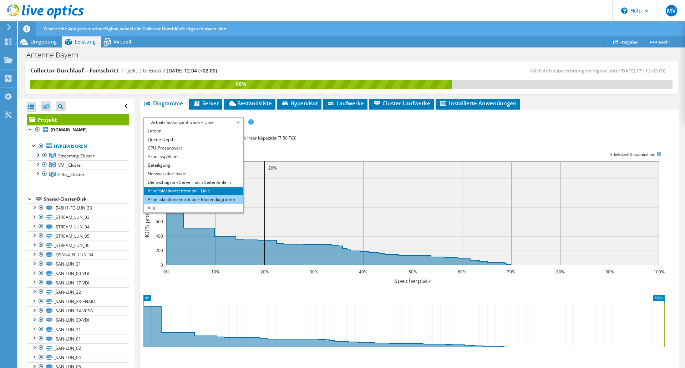
click at [176, 197] on li "Arbeitslastkonzentration – Blasendiagramm" at bounding box center [193, 199] width 99 height 9
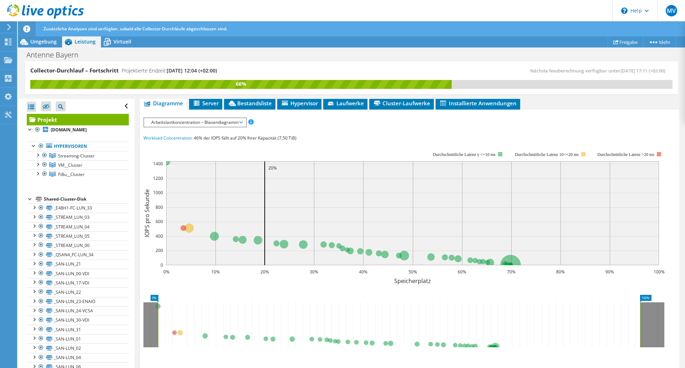
click at [243, 121] on span "Arbeitslastkonzentration – Blasendiagramm" at bounding box center [195, 122] width 102 height 9
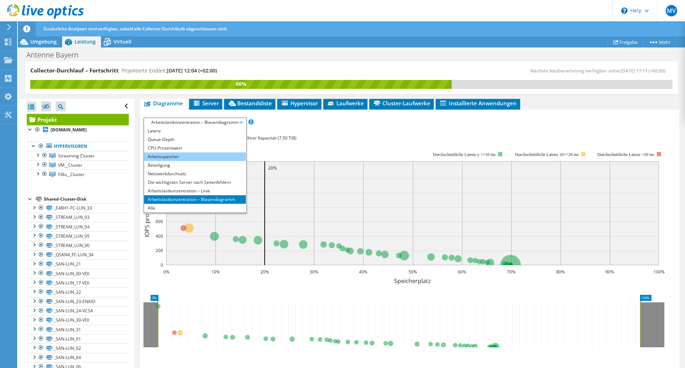
scroll to position [0, 0]
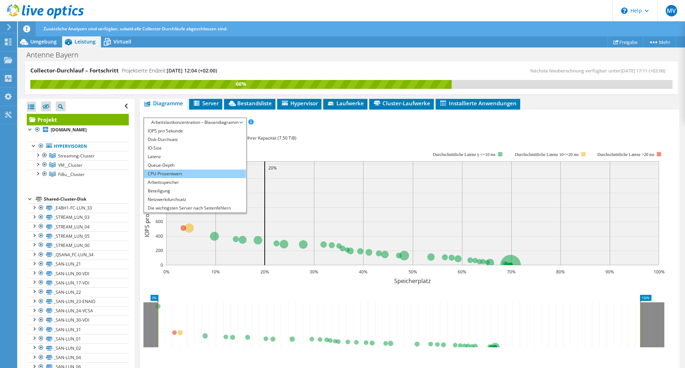
click at [154, 174] on li "CPU-Prozentwert" at bounding box center [195, 174] width 102 height 9
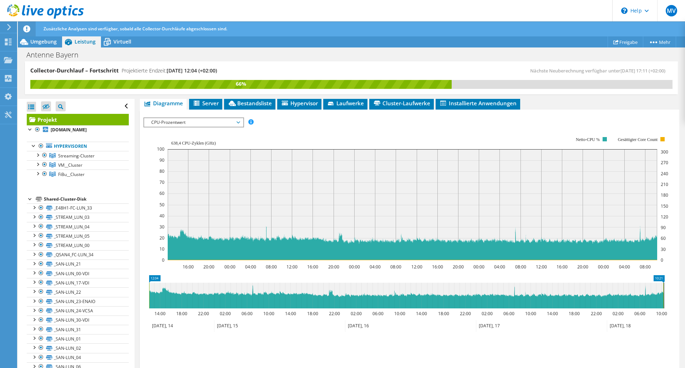
click at [241, 124] on span "CPU-Prozentwert" at bounding box center [193, 122] width 99 height 9
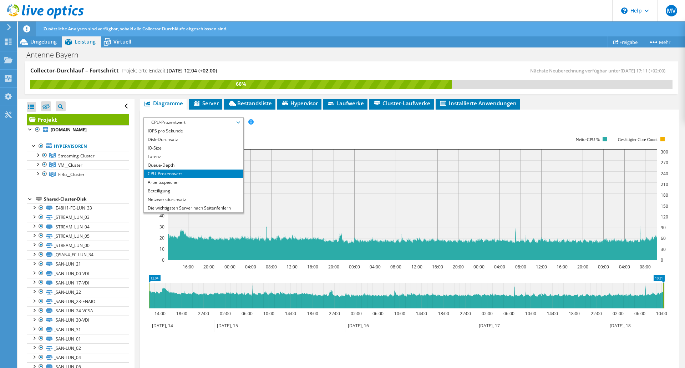
click at [315, 131] on rect at bounding box center [413, 198] width 512 height 143
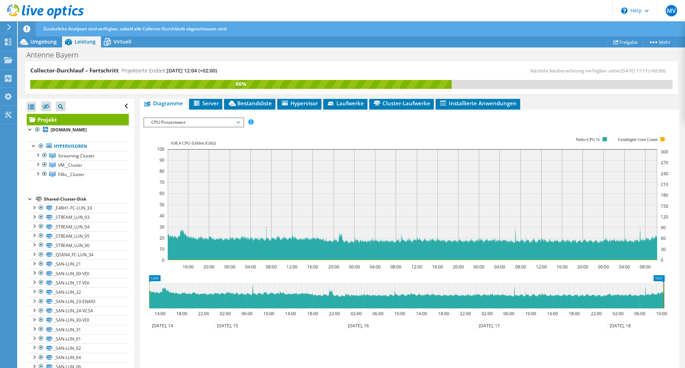
click at [322, 128] on rect at bounding box center [413, 198] width 512 height 143
click at [207, 103] on span "Server" at bounding box center [206, 103] width 26 height 7
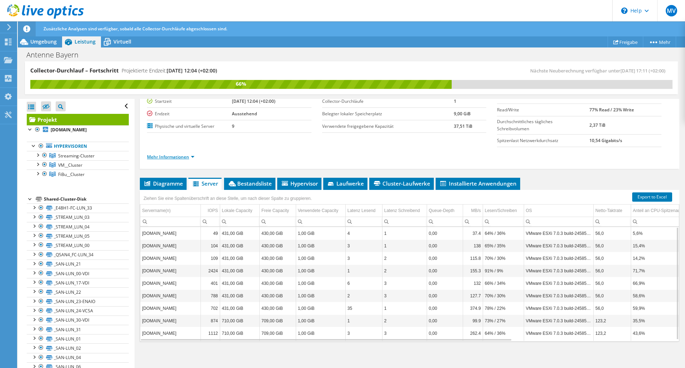
click at [177, 156] on link "Mehr Informationen" at bounding box center [170, 157] width 47 height 6
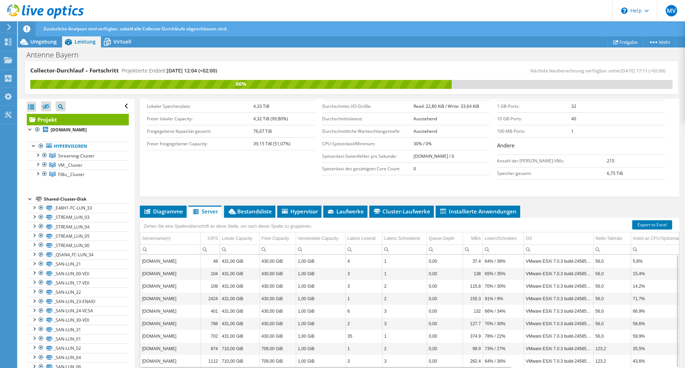
scroll to position [171, 0]
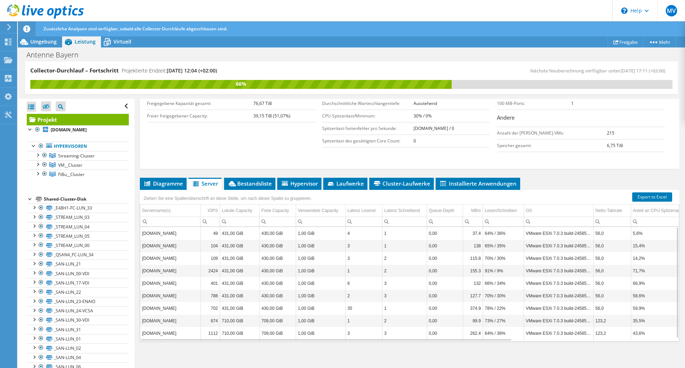
click at [152, 235] on td "[DOMAIN_NAME]" at bounding box center [170, 233] width 60 height 12
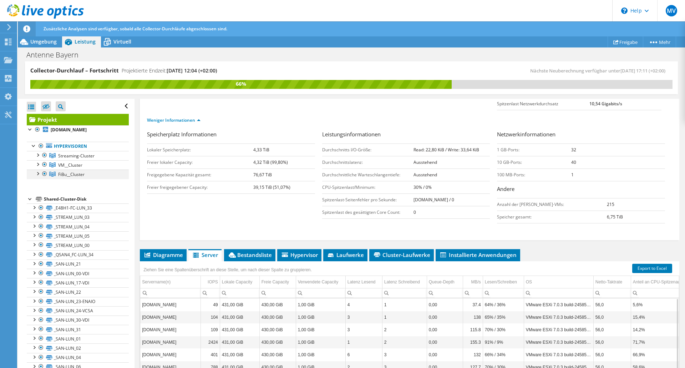
click at [37, 177] on div at bounding box center [37, 173] width 7 height 7
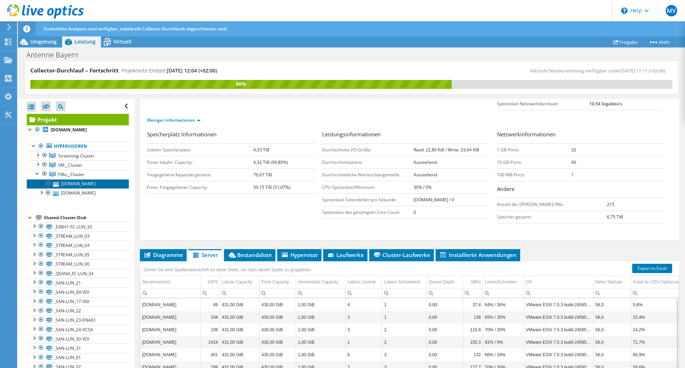
click at [87, 188] on link "[DOMAIN_NAME]" at bounding box center [78, 183] width 102 height 9
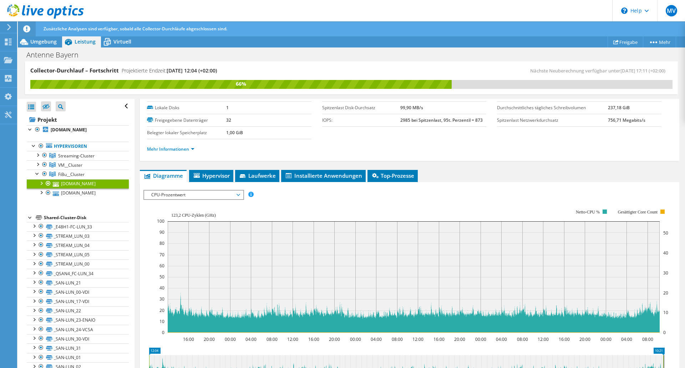
scroll to position [36, 0]
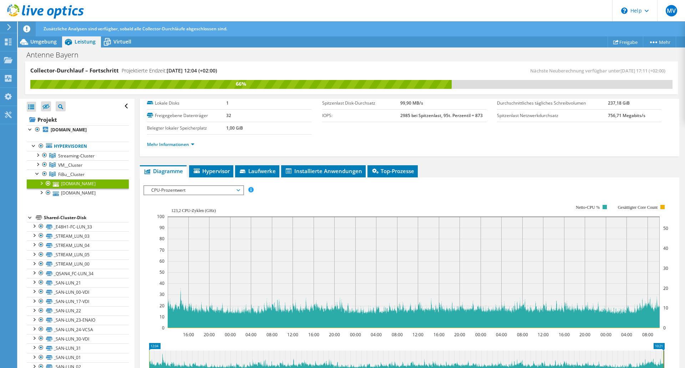
click at [239, 190] on span "CPU-Prozentwert" at bounding box center [194, 190] width 92 height 9
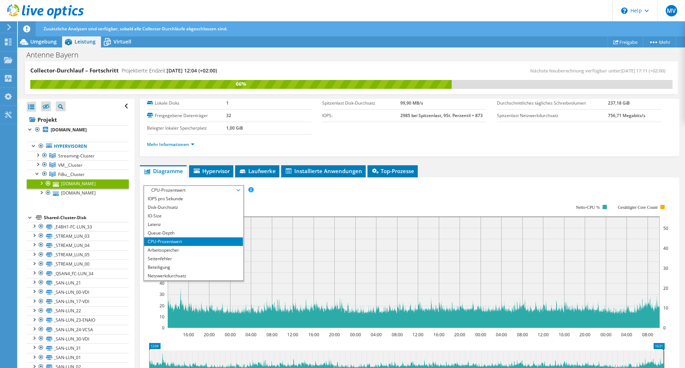
scroll to position [26, 0]
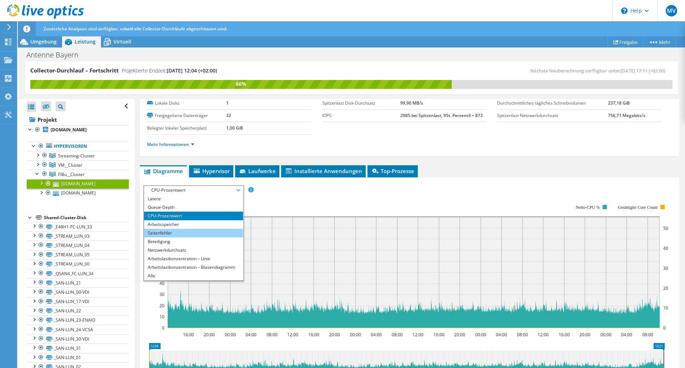
click at [156, 234] on li "Seitenfehler" at bounding box center [193, 233] width 99 height 9
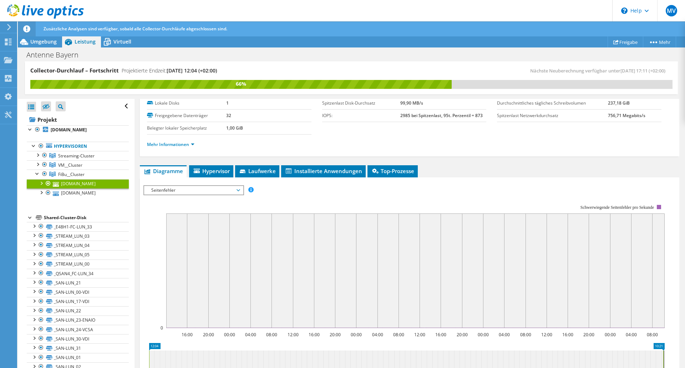
click at [240, 190] on span "Seitenfehler" at bounding box center [194, 190] width 92 height 9
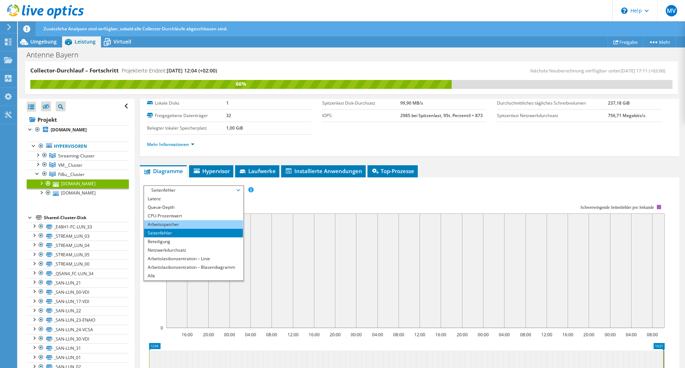
click at [165, 223] on li "Arbeitsspeicher" at bounding box center [193, 224] width 99 height 9
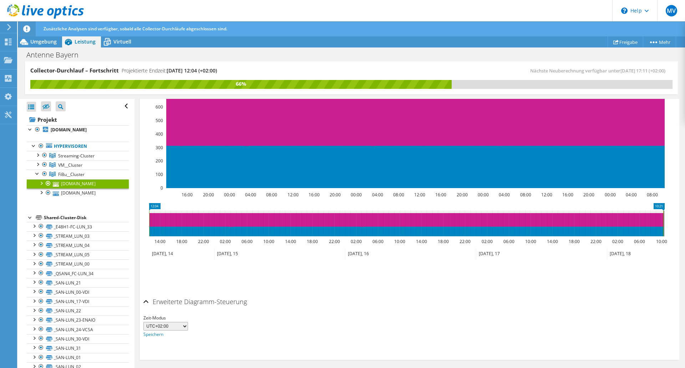
scroll to position [179, 0]
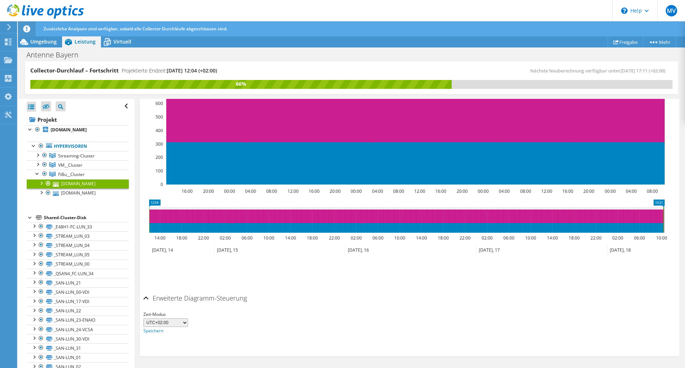
click at [195, 215] on icon at bounding box center [406, 220] width 514 height 26
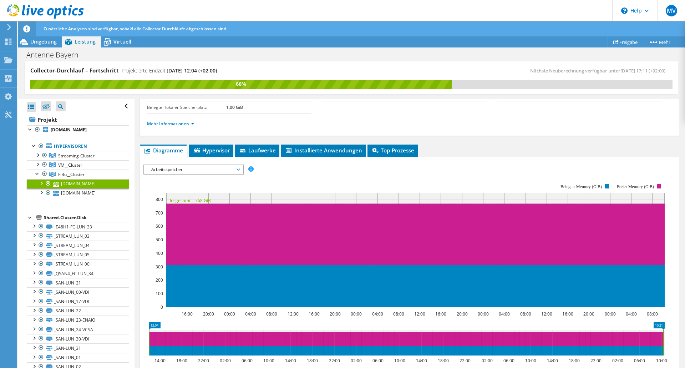
scroll to position [108, 0]
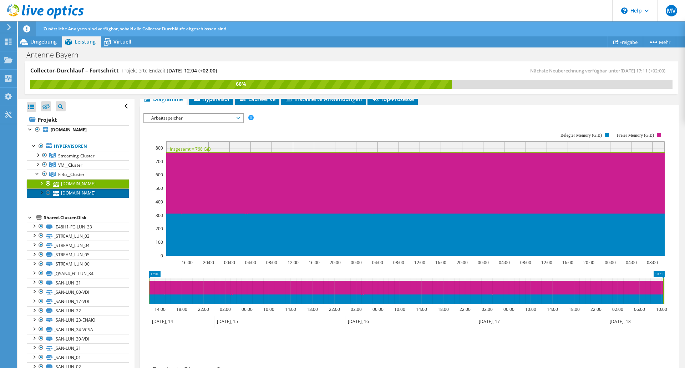
click at [60, 198] on link "[DOMAIN_NAME]" at bounding box center [78, 192] width 102 height 9
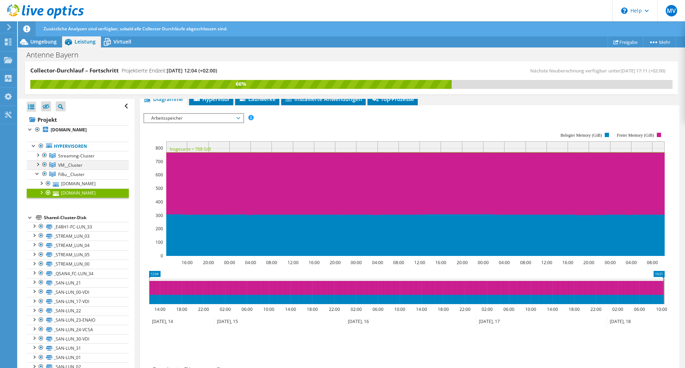
click at [38, 167] on div at bounding box center [37, 163] width 7 height 7
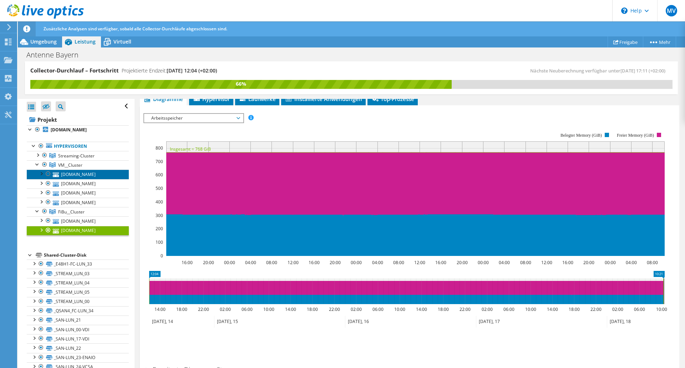
click at [65, 179] on link "[DOMAIN_NAME]" at bounding box center [78, 174] width 102 height 9
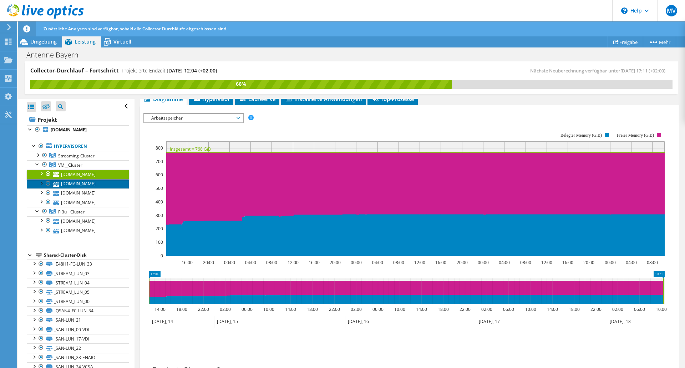
click at [64, 188] on link "[DOMAIN_NAME]" at bounding box center [78, 183] width 102 height 9
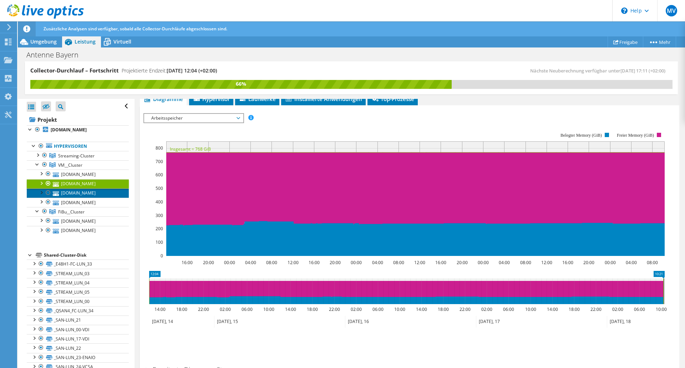
click at [63, 198] on link "[DOMAIN_NAME]" at bounding box center [78, 192] width 102 height 9
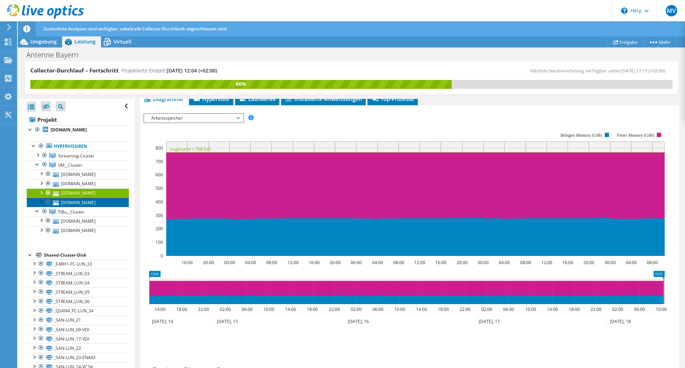
click at [61, 207] on link "[DOMAIN_NAME]" at bounding box center [78, 202] width 102 height 9
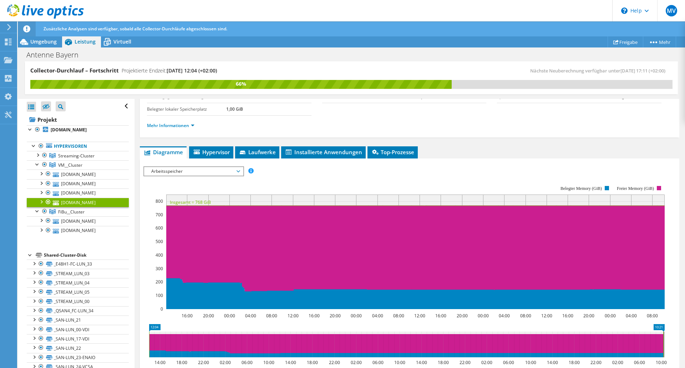
scroll to position [36, 0]
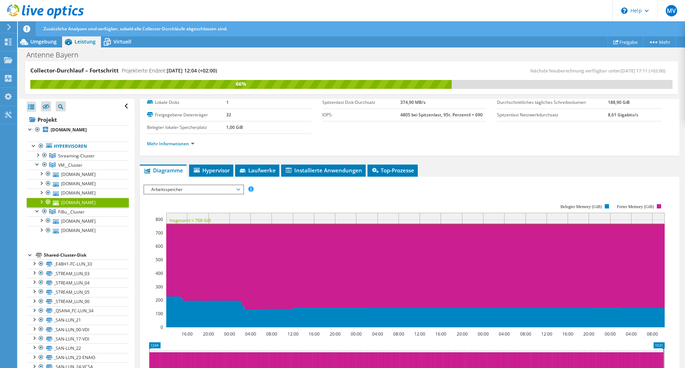
click at [239, 191] on span "Arbeitsspeicher" at bounding box center [194, 189] width 92 height 9
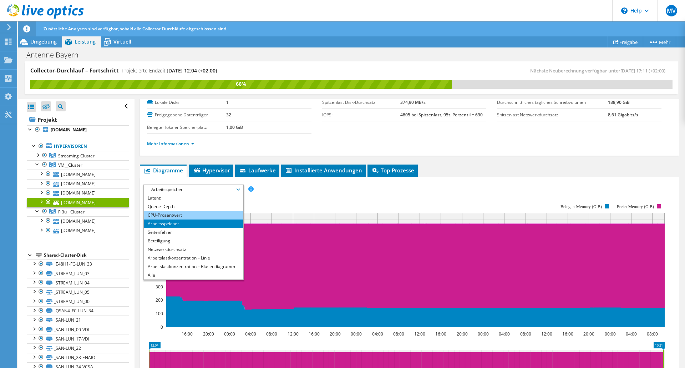
click at [176, 216] on li "CPU-Prozentwert" at bounding box center [193, 215] width 99 height 9
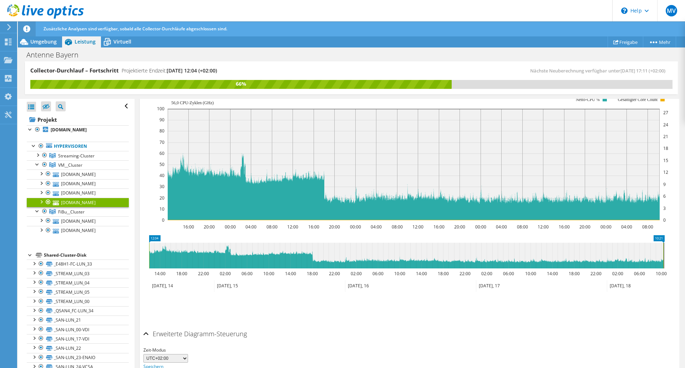
scroll to position [108, 0]
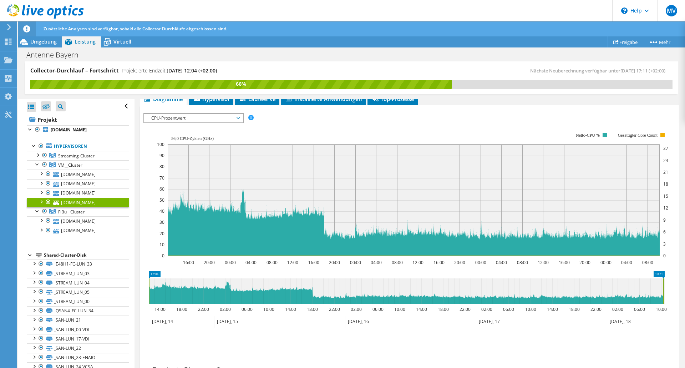
click at [240, 118] on span "CPU-Prozentwert" at bounding box center [194, 118] width 92 height 9
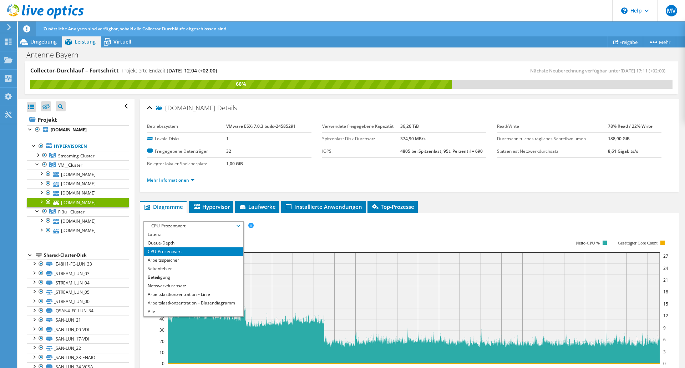
scroll to position [107, 0]
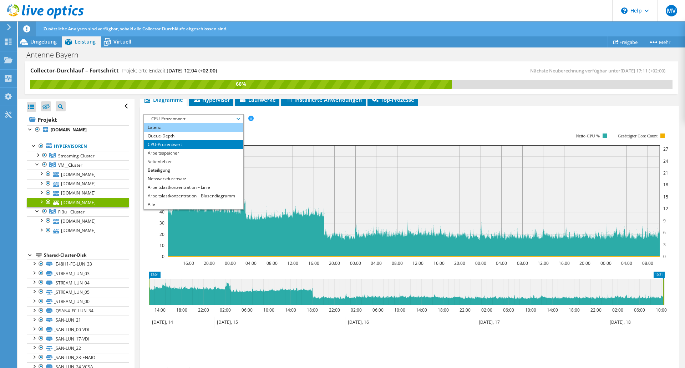
click at [150, 127] on li "Latenz" at bounding box center [193, 127] width 99 height 9
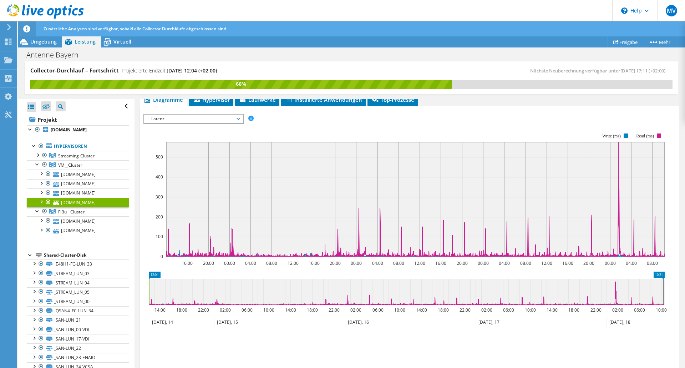
click at [239, 120] on span "Latenz" at bounding box center [194, 119] width 92 height 9
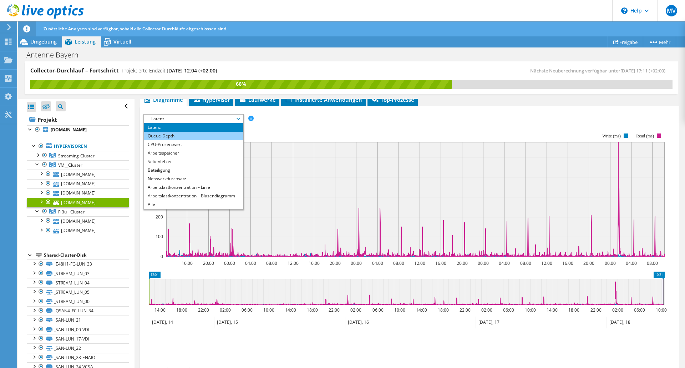
scroll to position [0, 0]
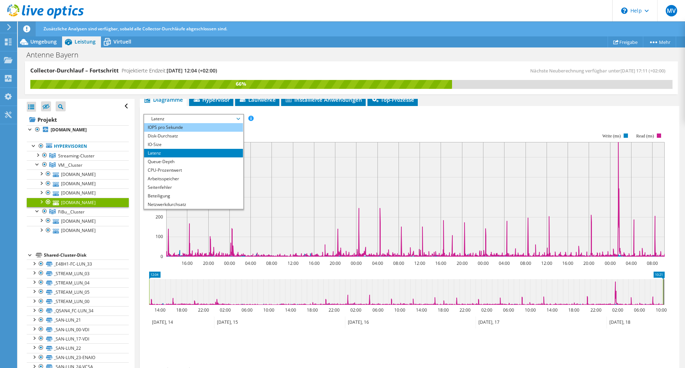
click at [171, 127] on li "IOPS pro Sekunde" at bounding box center [193, 127] width 99 height 9
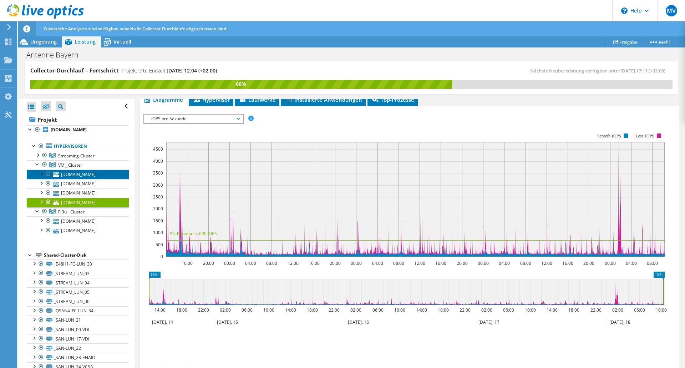
click at [67, 179] on link "omnibus.intern.antenne.de" at bounding box center [78, 174] width 102 height 9
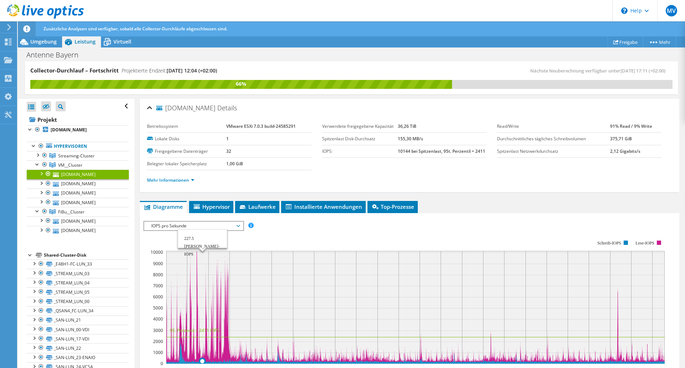
scroll to position [107, 0]
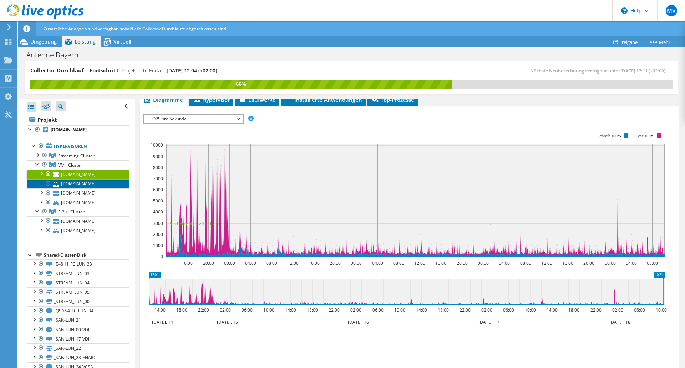
click at [75, 188] on link "[DOMAIN_NAME]" at bounding box center [78, 183] width 102 height 9
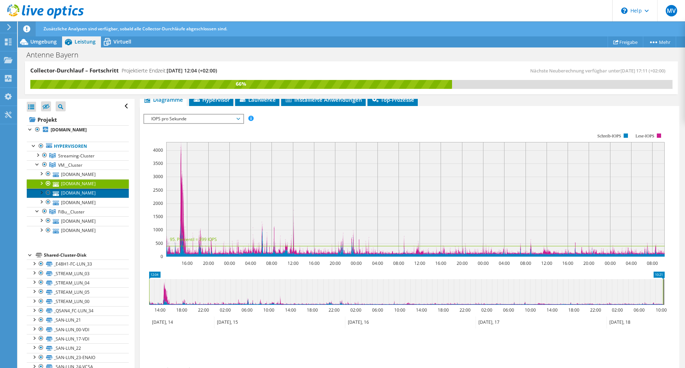
click at [82, 198] on link "[DOMAIN_NAME]" at bounding box center [78, 192] width 102 height 9
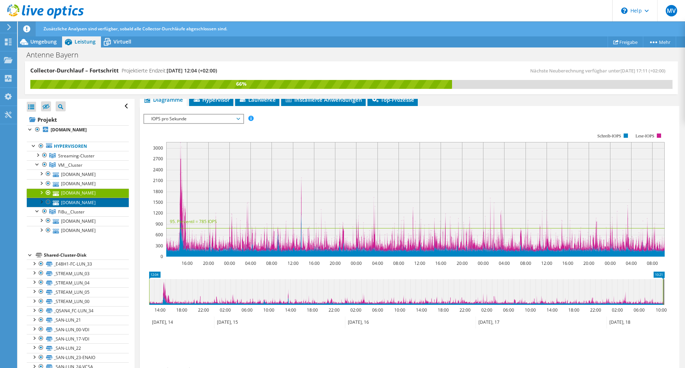
click at [66, 207] on link "[DOMAIN_NAME]" at bounding box center [78, 202] width 102 height 9
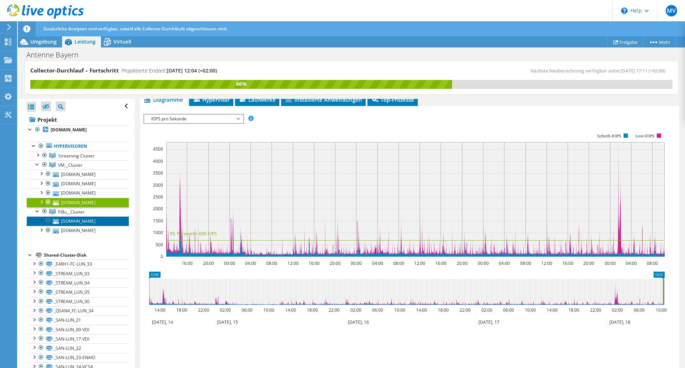
click at [61, 226] on link "[DOMAIN_NAME]" at bounding box center [78, 220] width 102 height 9
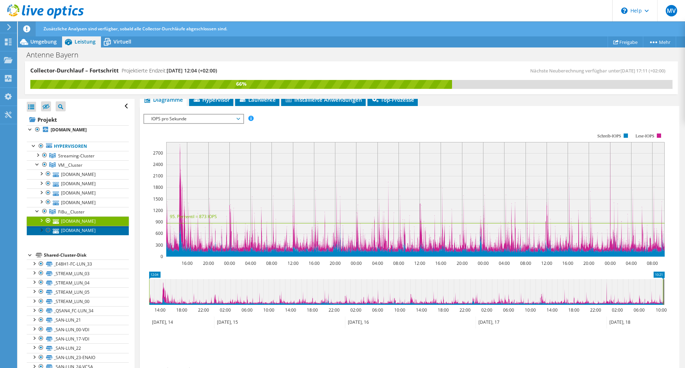
click at [74, 235] on link "[DOMAIN_NAME]" at bounding box center [78, 230] width 102 height 9
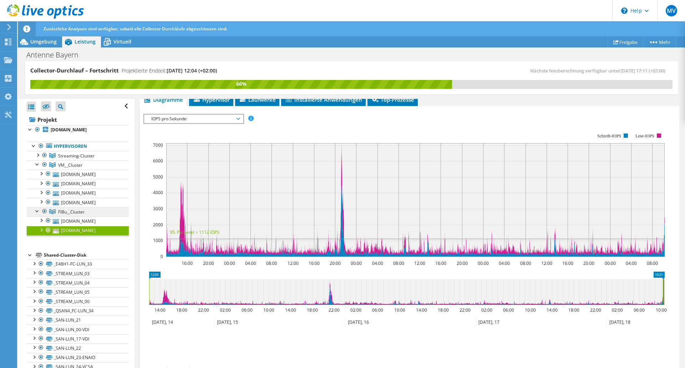
click at [73, 159] on span "FiBu__Cluster" at bounding box center [76, 156] width 36 height 6
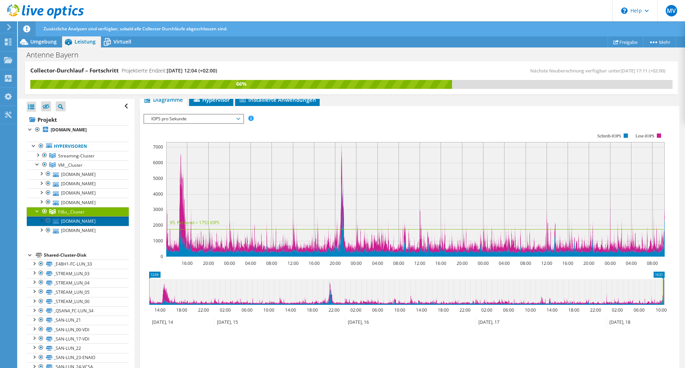
click at [68, 226] on link "[DOMAIN_NAME]" at bounding box center [78, 220] width 102 height 9
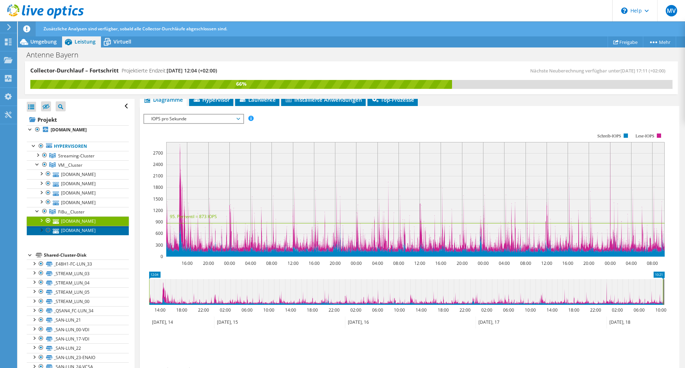
click at [77, 235] on link "esxhost02.intern.antenne.de" at bounding box center [78, 230] width 102 height 9
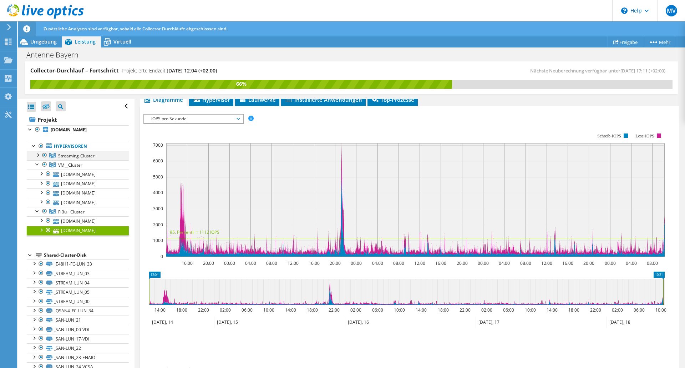
click at [40, 158] on div at bounding box center [37, 154] width 7 height 7
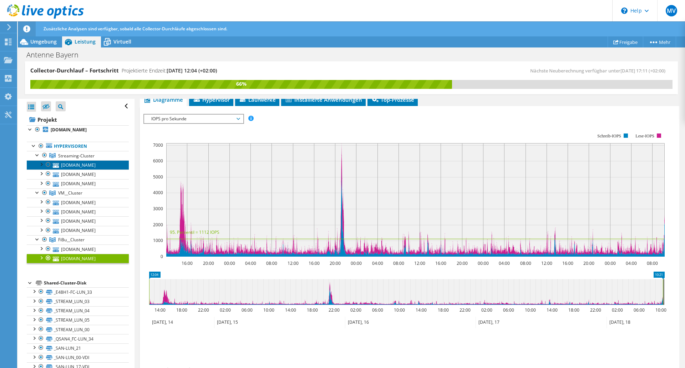
click at [74, 170] on link "streamnix-3.intern.antenne.de" at bounding box center [78, 164] width 102 height 9
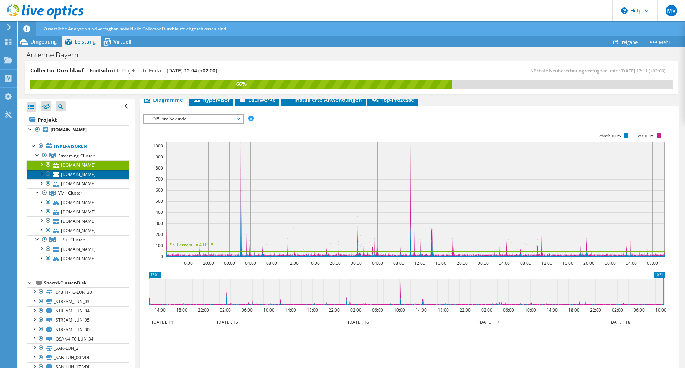
click at [65, 179] on link "streamnix-2.intern.antenne.de" at bounding box center [78, 174] width 102 height 9
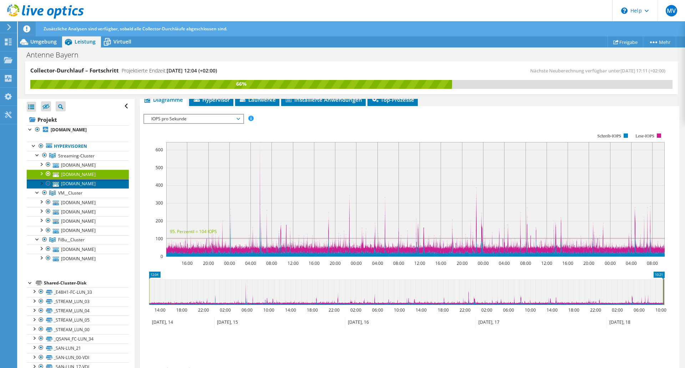
click at [72, 188] on link "streamnix-1.intern.antenne.de" at bounding box center [78, 183] width 102 height 9
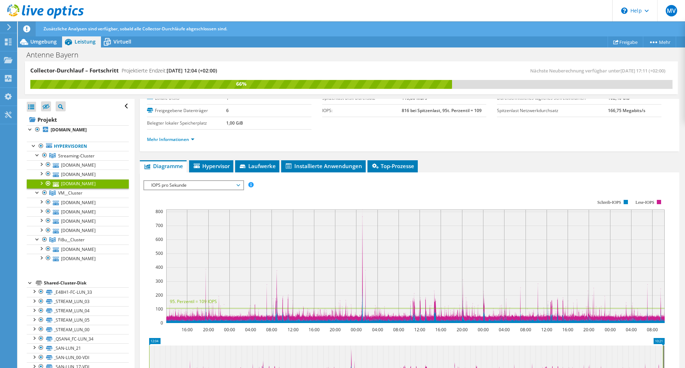
scroll to position [71, 0]
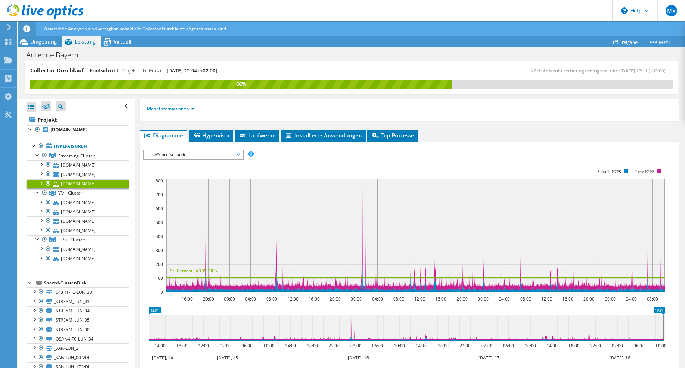
click at [239, 154] on span "IOPS pro Sekunde" at bounding box center [194, 154] width 92 height 9
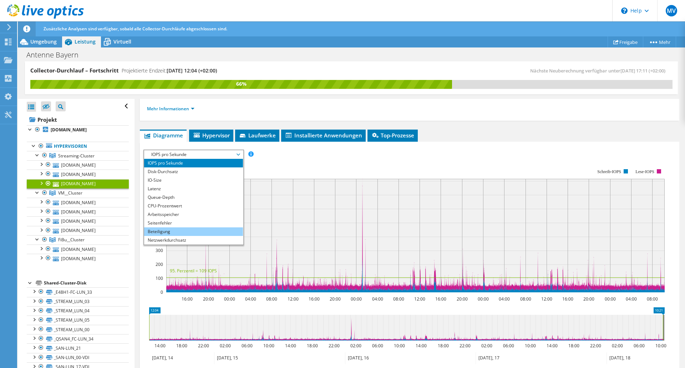
click at [161, 231] on li "Beteiligung" at bounding box center [193, 231] width 99 height 9
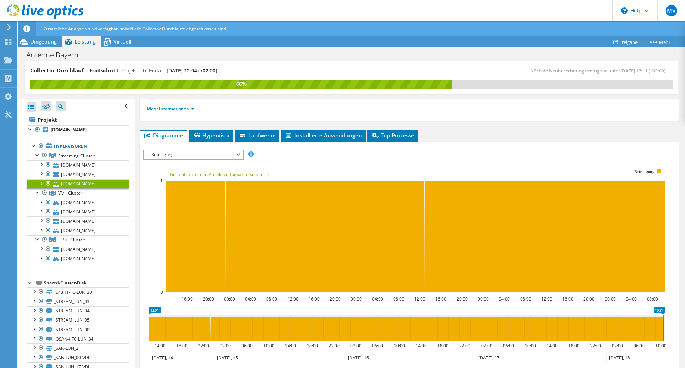
drag, startPoint x: 237, startPoint y: 152, endPoint x: 253, endPoint y: 152, distance: 16.4
click at [240, 152] on span "Beteiligung" at bounding box center [194, 154] width 92 height 9
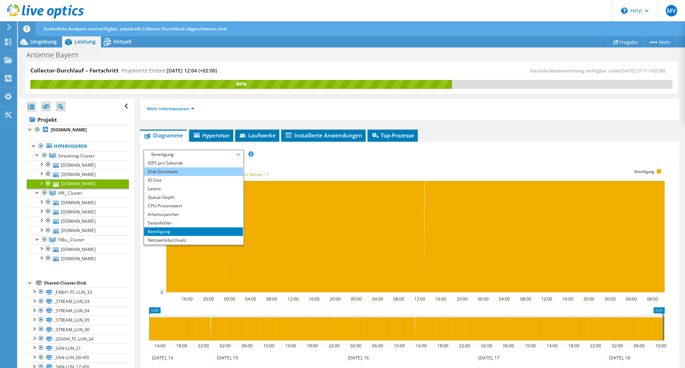
click at [162, 172] on li "Disk-Durchsatz" at bounding box center [193, 171] width 99 height 9
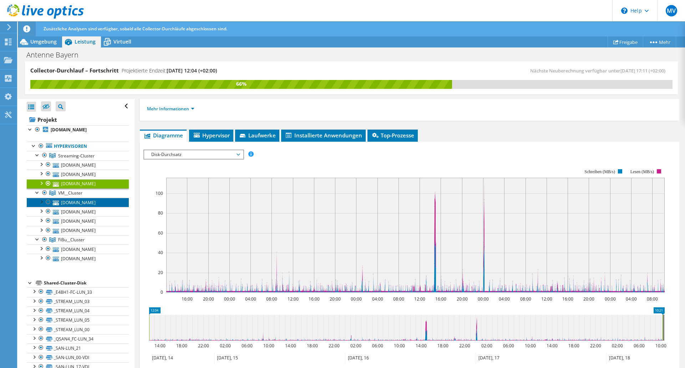
click at [71, 207] on link "omnibus.intern.antenne.de" at bounding box center [78, 202] width 102 height 9
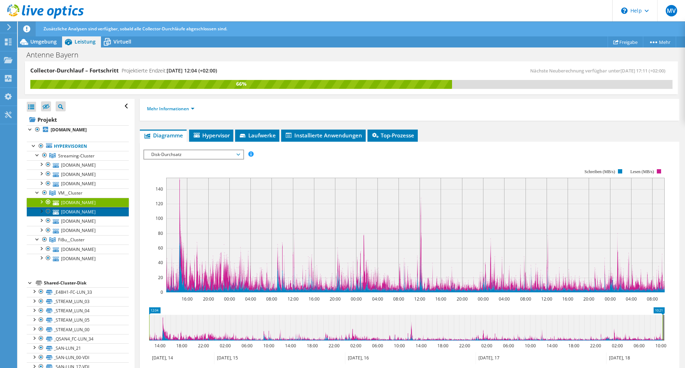
click at [65, 216] on link "unnutzus.intern.antenne.de" at bounding box center [78, 211] width 102 height 9
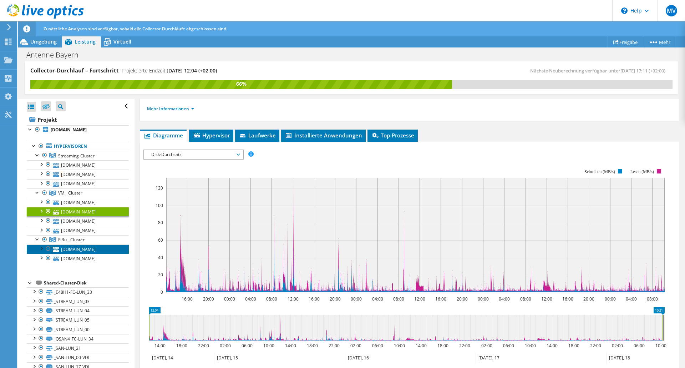
click at [67, 254] on link "esxhost01.intern.antenne.de" at bounding box center [78, 249] width 102 height 9
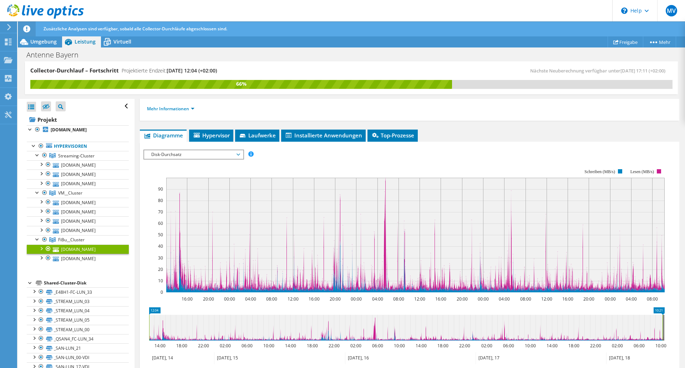
click at [240, 155] on icon at bounding box center [239, 155] width 4 height 2
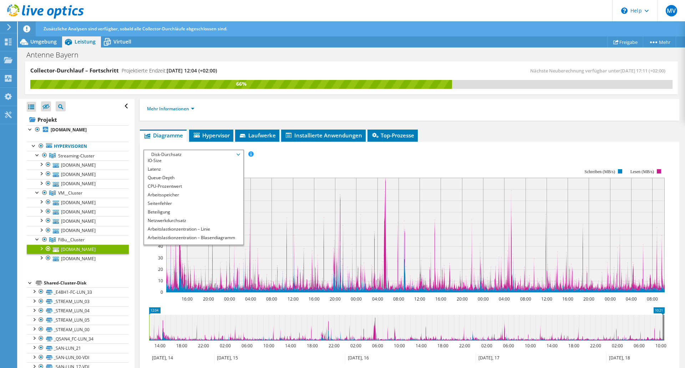
scroll to position [26, 0]
click at [163, 218] on li "Netzwerkdurchsatz" at bounding box center [193, 214] width 99 height 9
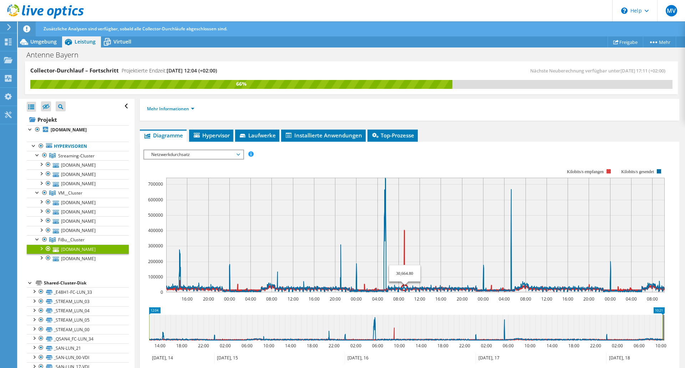
click at [405, 255] on icon at bounding box center [416, 260] width 500 height 61
click at [90, 263] on link "esxhost02.intern.antenne.de" at bounding box center [78, 258] width 102 height 9
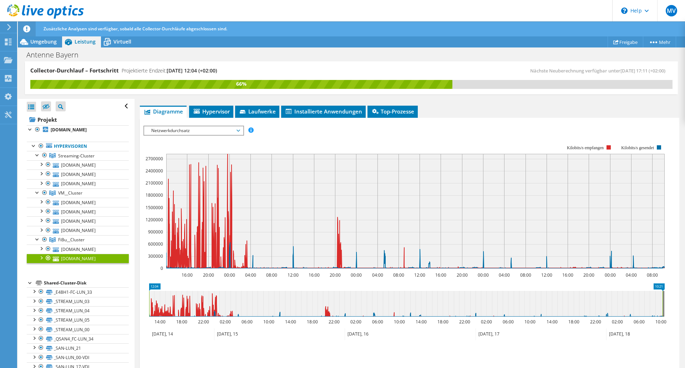
scroll to position [107, 0]
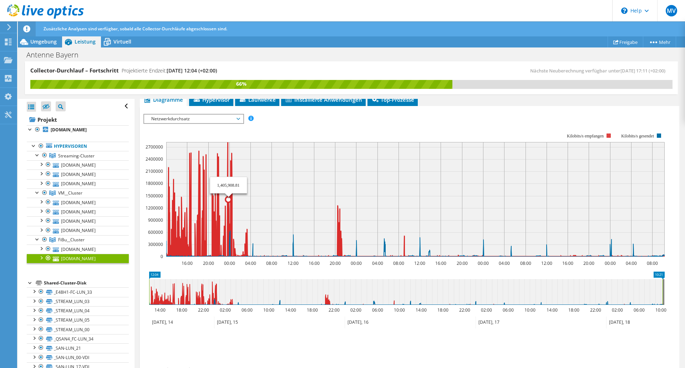
drag, startPoint x: 228, startPoint y: 192, endPoint x: 229, endPoint y: 143, distance: 48.9
click at [229, 143] on icon at bounding box center [416, 199] width 500 height 114
click at [228, 143] on icon at bounding box center [416, 199] width 500 height 114
click at [228, 144] on icon at bounding box center [416, 199] width 500 height 114
click at [228, 145] on icon at bounding box center [416, 199] width 500 height 114
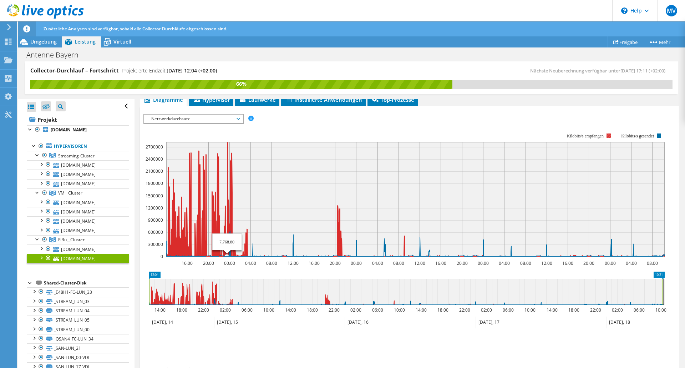
click at [227, 149] on icon at bounding box center [416, 199] width 500 height 114
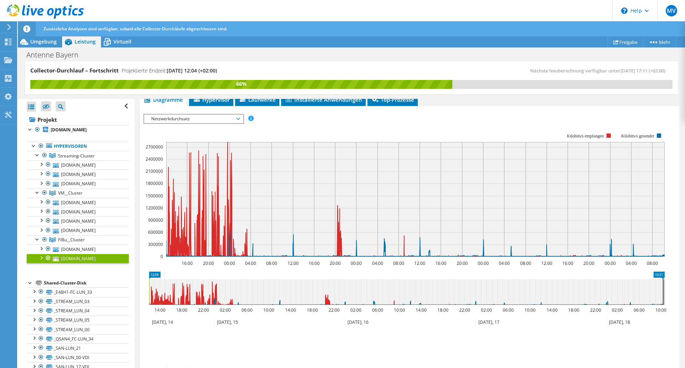
click at [289, 129] on rect at bounding box center [405, 195] width 522 height 143
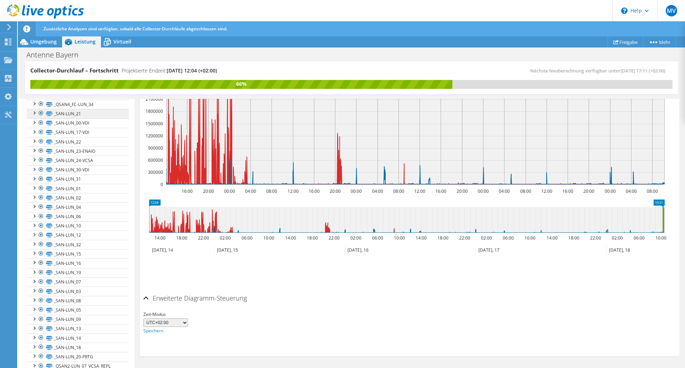
scroll to position [179, 0]
click at [33, 116] on div at bounding box center [33, 112] width 7 height 7
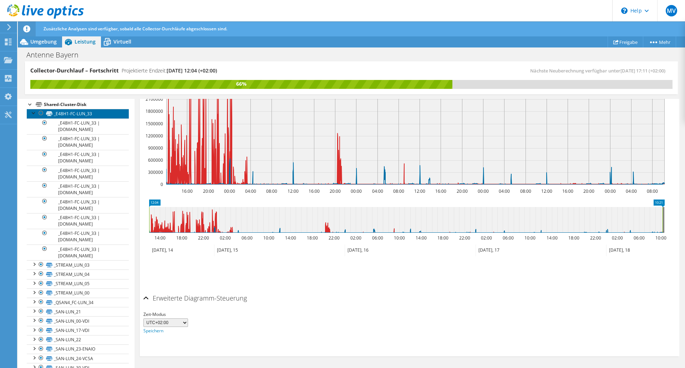
click at [30, 118] on link "_E48H1-FC-LUN_33" at bounding box center [78, 113] width 102 height 9
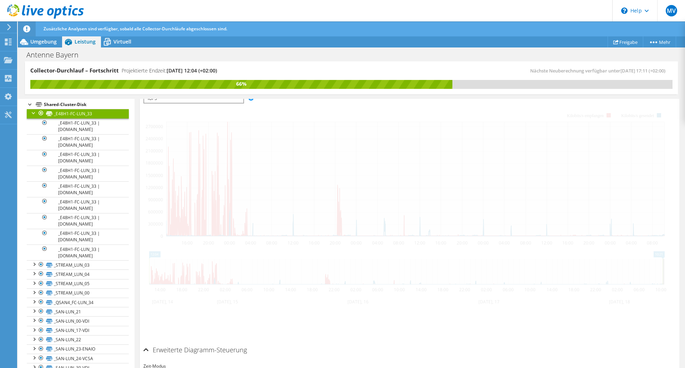
click at [72, 118] on link "_E48H1-FC-LUN_33" at bounding box center [78, 113] width 102 height 9
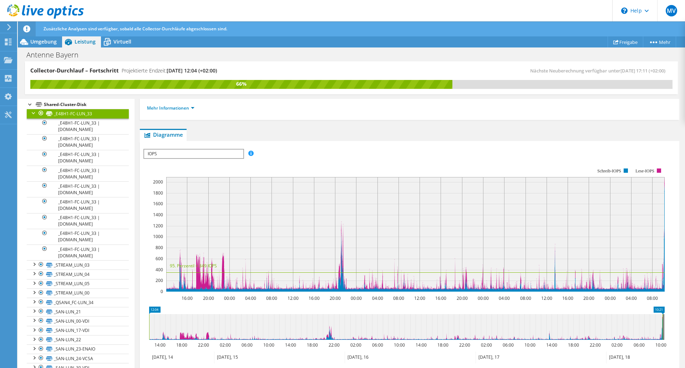
scroll to position [52, 0]
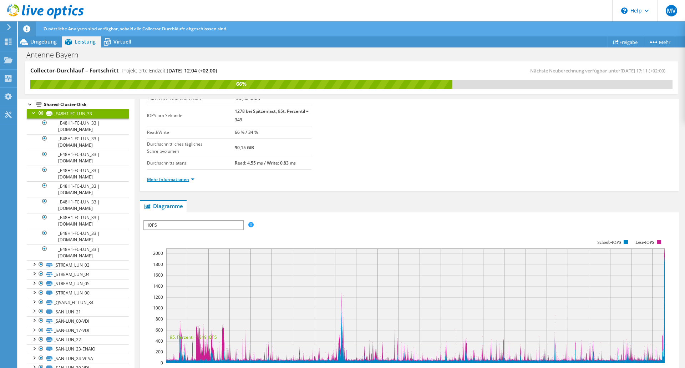
click at [169, 180] on link "Mehr Informationen" at bounding box center [170, 179] width 47 height 6
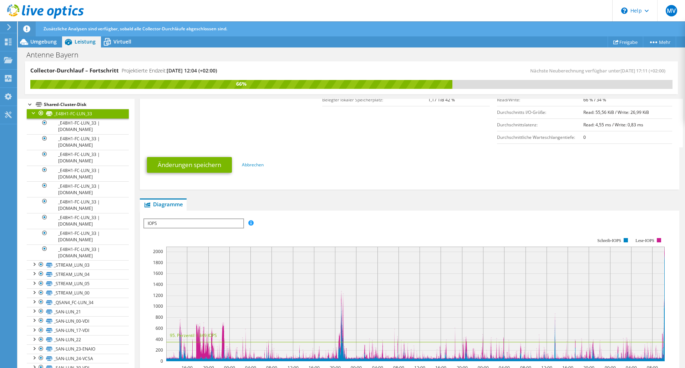
scroll to position [231, 0]
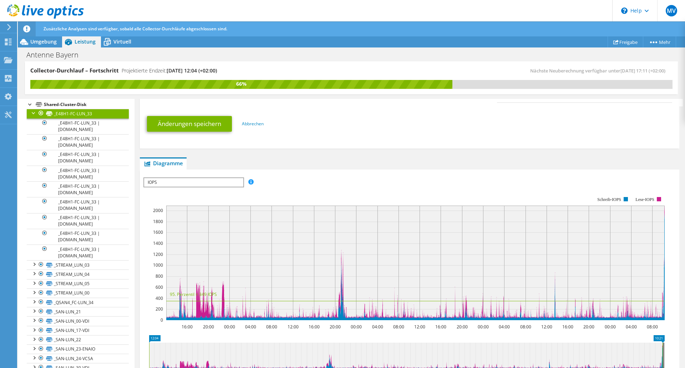
click at [210, 183] on span "IOPS" at bounding box center [193, 182] width 99 height 9
click at [150, 215] on li "Latenz" at bounding box center [193, 216] width 99 height 9
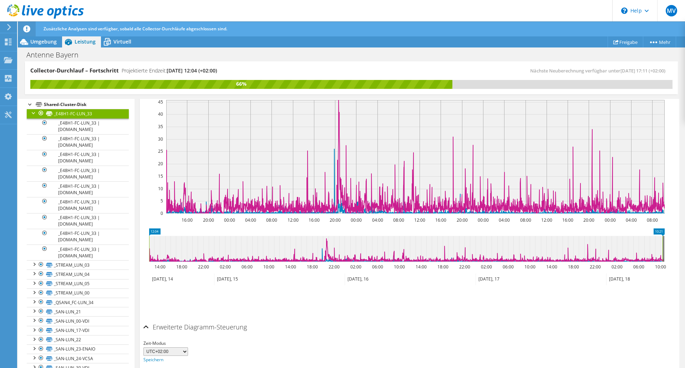
scroll to position [338, 0]
click at [33, 116] on div at bounding box center [33, 112] width 7 height 7
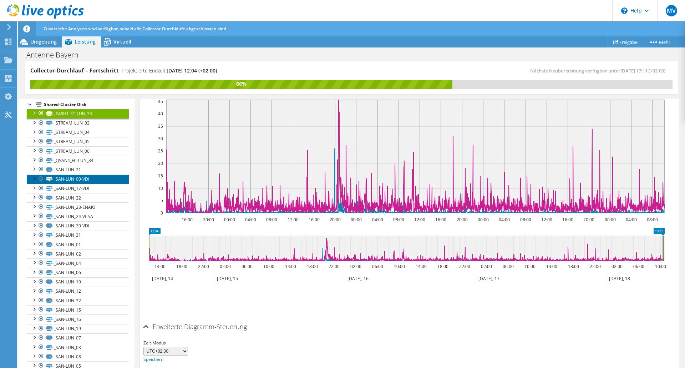
click at [55, 184] on link "_SAN-LUN_00-VDI" at bounding box center [78, 179] width 102 height 9
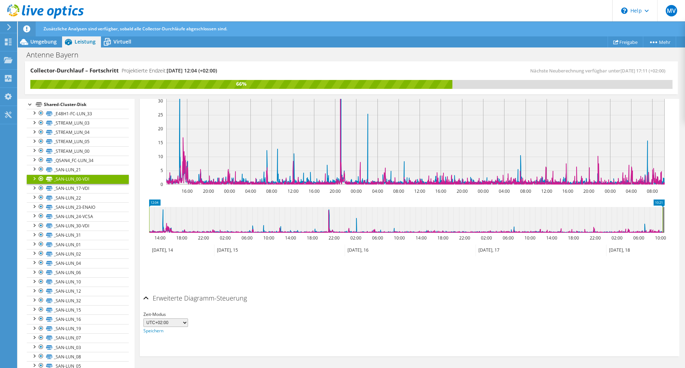
scroll to position [202, 0]
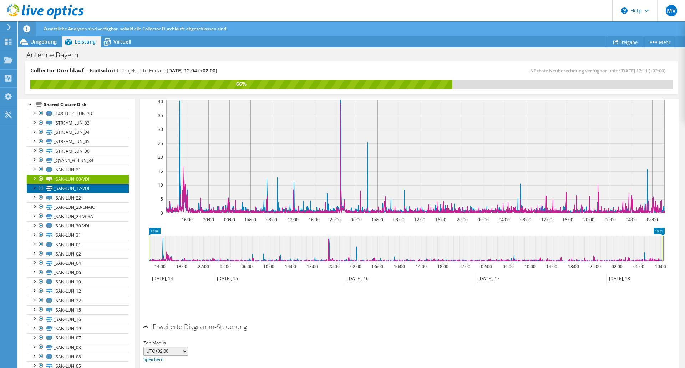
click at [60, 193] on link "_SAN-LUN_17-VDI" at bounding box center [78, 188] width 102 height 9
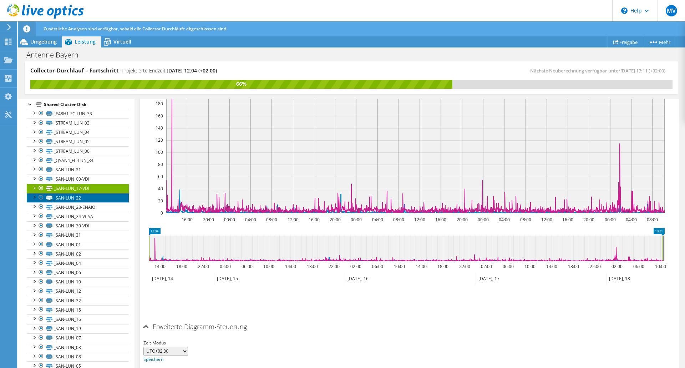
click at [61, 202] on link "_SAN-LUN_22" at bounding box center [78, 197] width 102 height 9
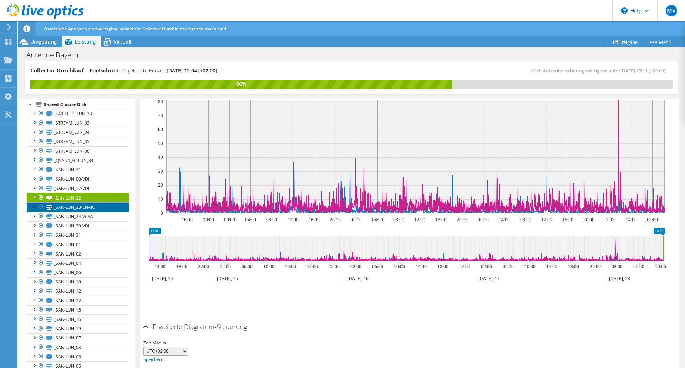
click at [59, 212] on link "_SAN-LUN_23-ENAIO" at bounding box center [78, 206] width 102 height 9
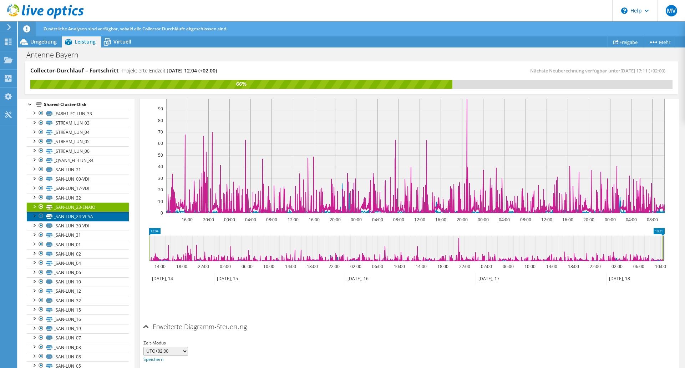
click at [65, 221] on link "_SAN-LUN_24-VCSA" at bounding box center [78, 216] width 102 height 9
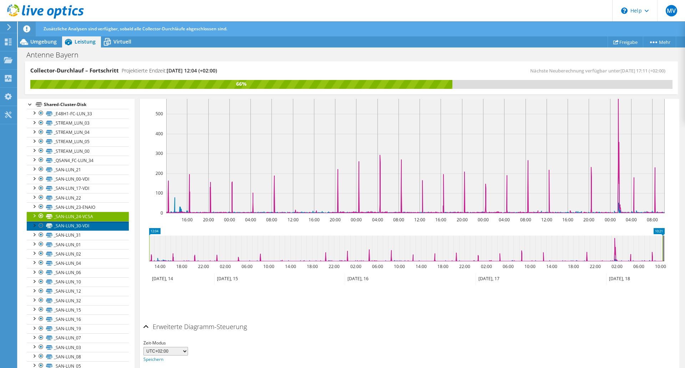
click at [79, 231] on link "_SAN-LUN_30-VDI" at bounding box center [78, 225] width 102 height 9
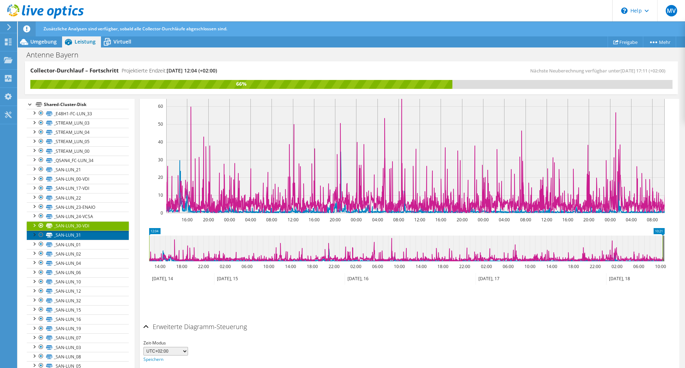
click at [64, 240] on link "_SAN-LUN_31" at bounding box center [78, 235] width 102 height 9
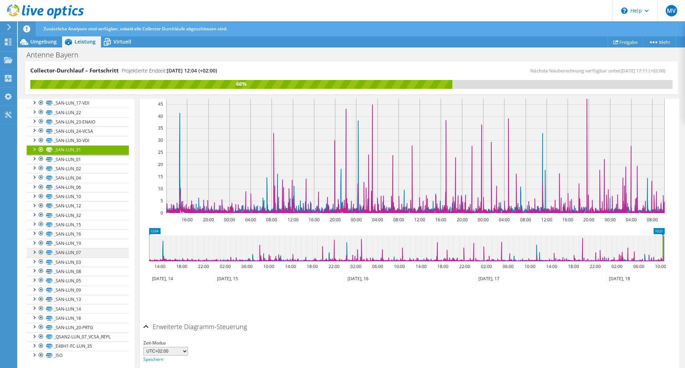
scroll to position [290, 0]
click at [72, 327] on link "_SAN-LUN_20-PRTG" at bounding box center [78, 327] width 102 height 9
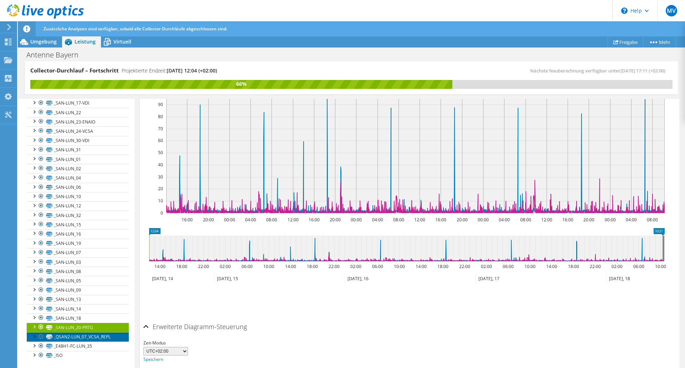
click at [66, 337] on link "_QSAN2-LUN_07_VCSA_REPL" at bounding box center [78, 336] width 102 height 9
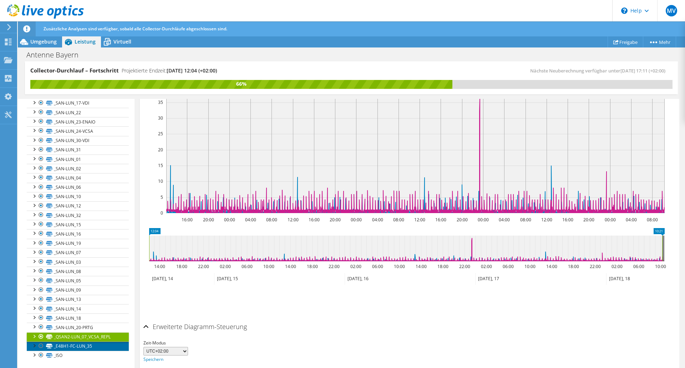
click at [65, 345] on link "_E48H1-FC-LUN_35" at bounding box center [78, 346] width 102 height 9
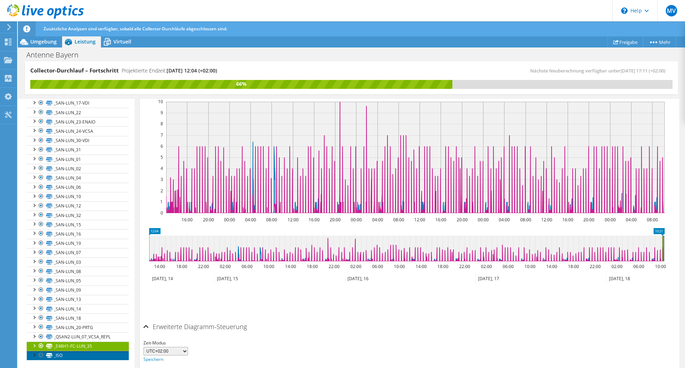
click at [57, 356] on link "_ISO" at bounding box center [78, 355] width 102 height 9
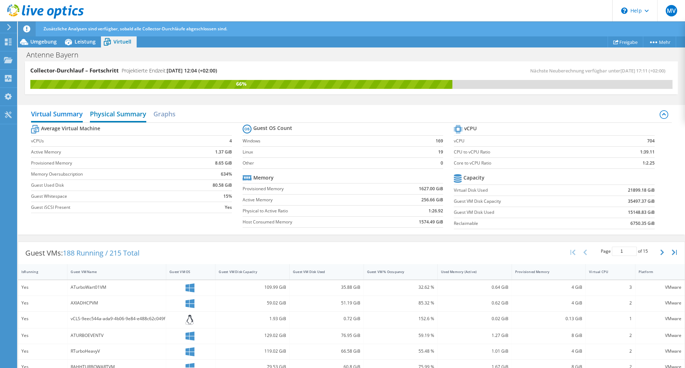
click at [110, 114] on h2 "Physical Summary" at bounding box center [118, 115] width 56 height 16
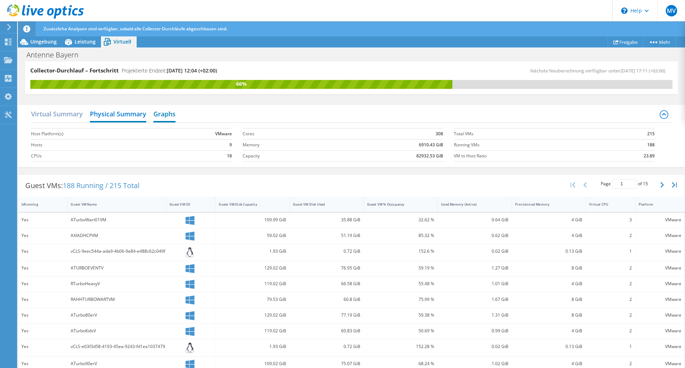
click at [164, 115] on h2 "Graphs" at bounding box center [165, 115] width 22 height 16
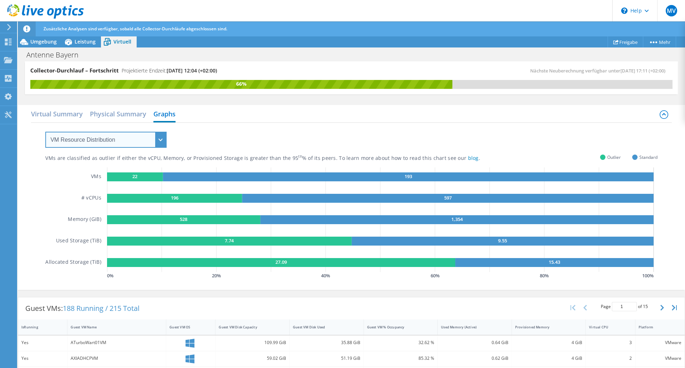
click at [161, 141] on select "VM Resource Distribution Provisioning Contrast Over Provisioning" at bounding box center [105, 140] width 121 height 16
select select "Over Provisioning"
click at [45, 132] on select "VM Resource Distribution Provisioning Contrast Over Provisioning" at bounding box center [105, 140] width 121 height 16
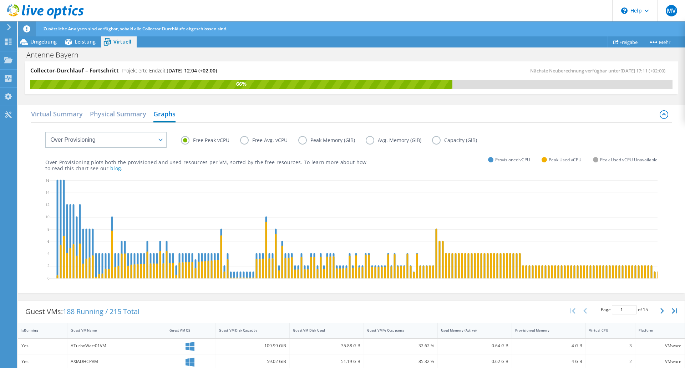
click at [434, 141] on label "Capacity (GiB)" at bounding box center [460, 140] width 56 height 9
click at [0, 0] on input "Capacity (GiB)" at bounding box center [0, 0] width 0 height 0
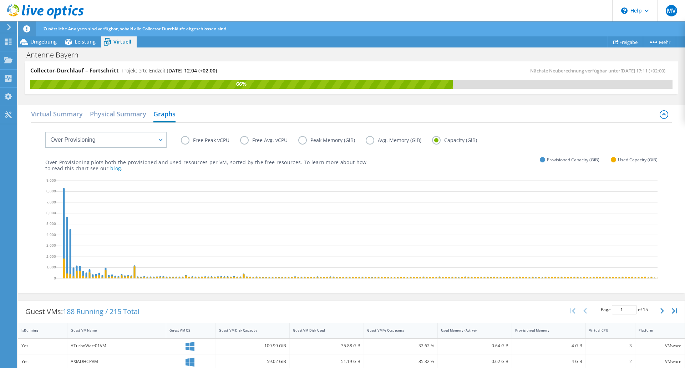
click at [243, 141] on label "Free Avg. vCPU" at bounding box center [269, 140] width 58 height 9
click at [0, 0] on input "Free Avg. vCPU" at bounding box center [0, 0] width 0 height 0
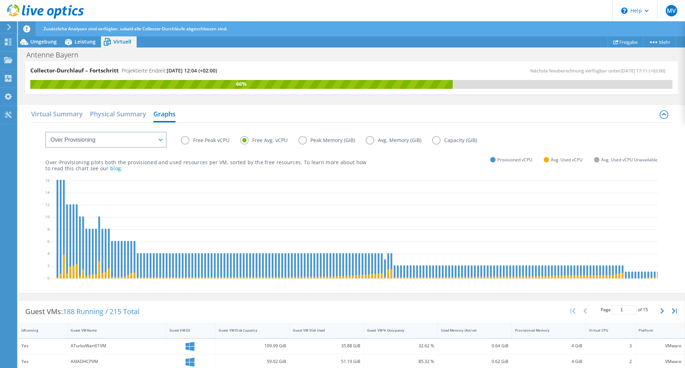
click at [301, 141] on label "Peak Memory (GiB)" at bounding box center [331, 140] width 67 height 9
click at [0, 0] on input "Peak Memory (GiB)" at bounding box center [0, 0] width 0 height 0
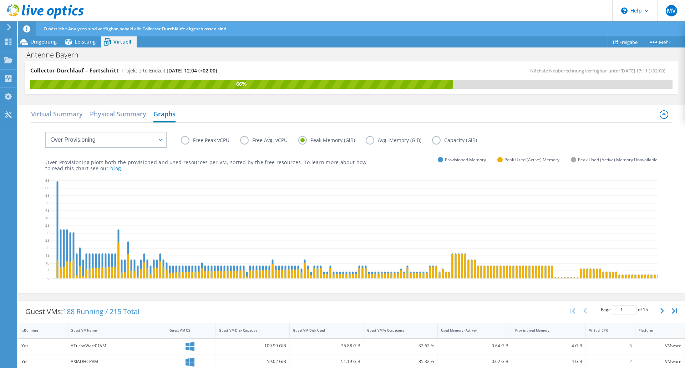
click at [369, 141] on label "Avg. Memory (GiB)" at bounding box center [399, 140] width 66 height 9
click at [0, 0] on input "Avg. Memory (GiB)" at bounding box center [0, 0] width 0 height 0
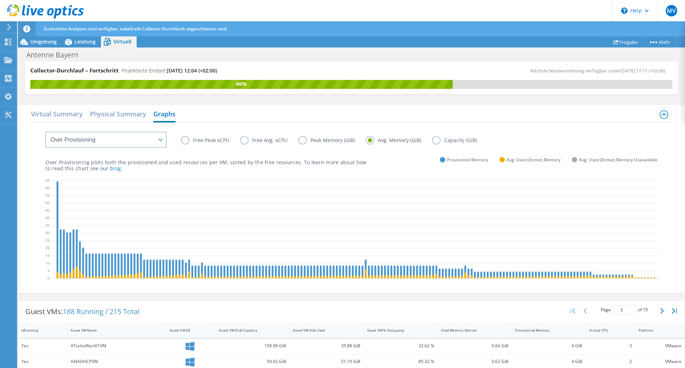
click at [184, 140] on label "Free Peak vCPU" at bounding box center [210, 140] width 59 height 9
click at [0, 0] on input "Free Peak vCPU" at bounding box center [0, 0] width 0 height 0
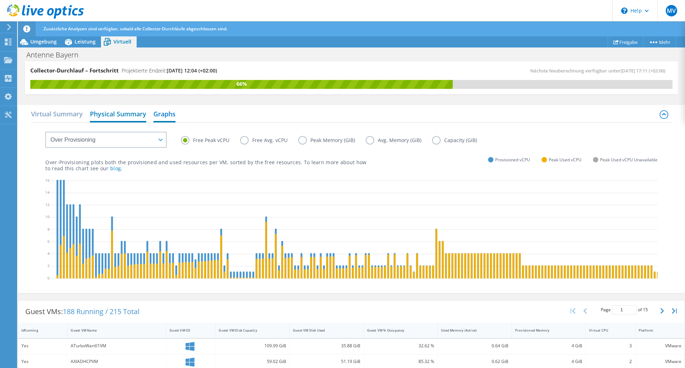
click at [117, 116] on h2 "Physical Summary" at bounding box center [118, 115] width 56 height 16
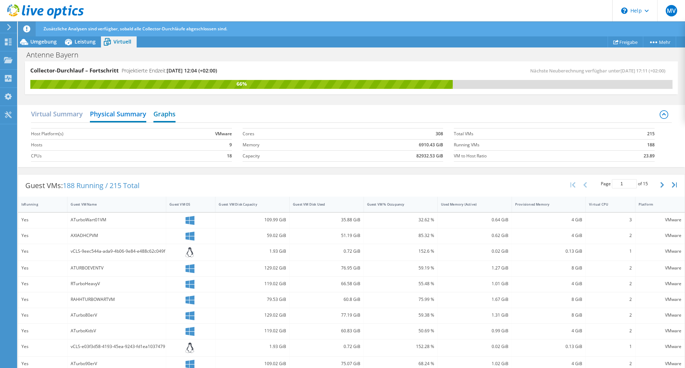
click at [169, 115] on h2 "Graphs" at bounding box center [165, 115] width 22 height 16
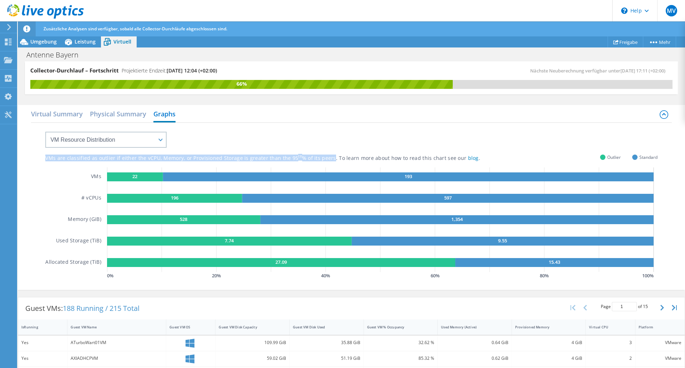
drag, startPoint x: 45, startPoint y: 159, endPoint x: 327, endPoint y: 158, distance: 282.4
click at [327, 158] on div "VMs are classified as outlier if either the vCPU, Memory, or Provisioned Storag…" at bounding box center [351, 205] width 641 height 165
copy div "VMs are classified as outlier if either the vCPU, Memory, or Provisioned Storag…"
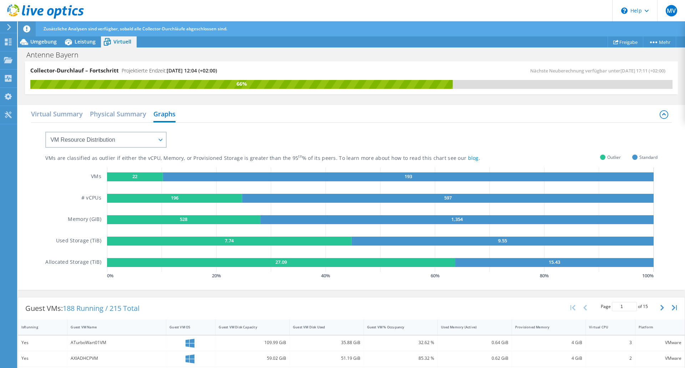
drag, startPoint x: 491, startPoint y: 311, endPoint x: 519, endPoint y: 351, distance: 48.9
click at [492, 311] on div "Guest VMs: 188 Running / 215 Total Page 1 of 15 5 rows 10 rows 20 rows 25 rows …" at bounding box center [351, 308] width 667 height 22
click at [157, 270] on icon "22 193 196 597 528 1,354 7.74 9.55 27.09 15.43" at bounding box center [382, 219] width 551 height 105
click at [160, 138] on select "VM Resource Distribution Provisioning Contrast Over Provisioning" at bounding box center [105, 140] width 121 height 16
select select "Provisioning Contrast"
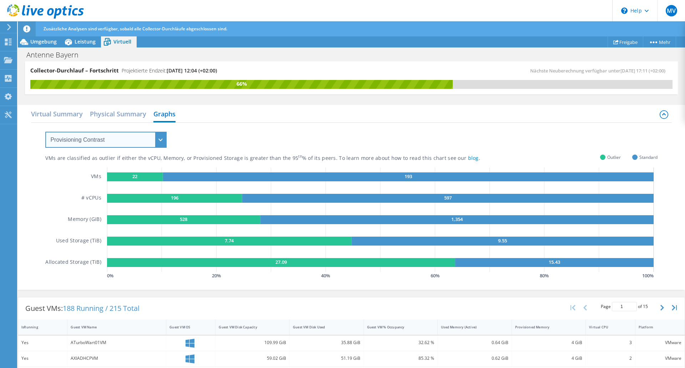
click at [45, 132] on select "VM Resource Distribution Provisioning Contrast Over Provisioning" at bounding box center [105, 140] width 121 height 16
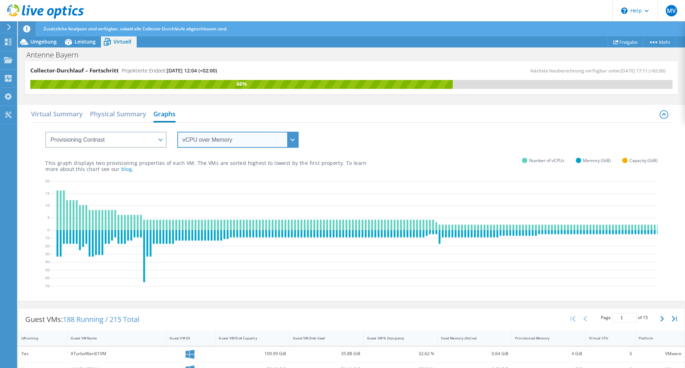
click at [292, 141] on select "vCPU over Memory vCPU over Capacity Memory over vCPU Memory over Capacity Capac…" at bounding box center [237, 140] width 121 height 16
click at [177, 132] on select "vCPU over Memory vCPU over Capacity Memory over vCPU Memory over Capacity Capac…" at bounding box center [237, 140] width 121 height 16
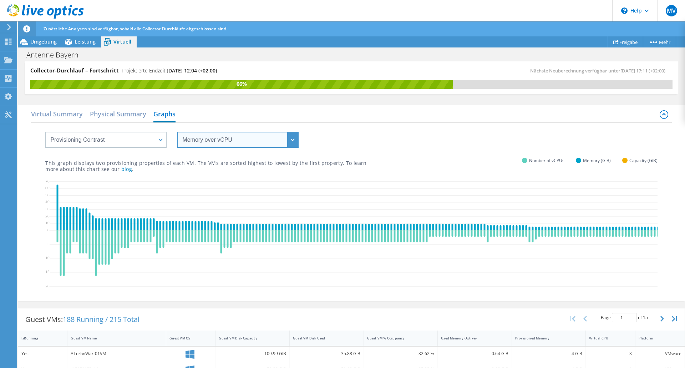
click at [295, 140] on select "vCPU over Memory vCPU over Capacity Memory over vCPU Memory over Capacity Capac…" at bounding box center [237, 140] width 121 height 16
select select "Capacity over vCPU"
click at [177, 132] on select "vCPU over Memory vCPU over Capacity Memory over vCPU Memory over Capacity Capac…" at bounding box center [237, 140] width 121 height 16
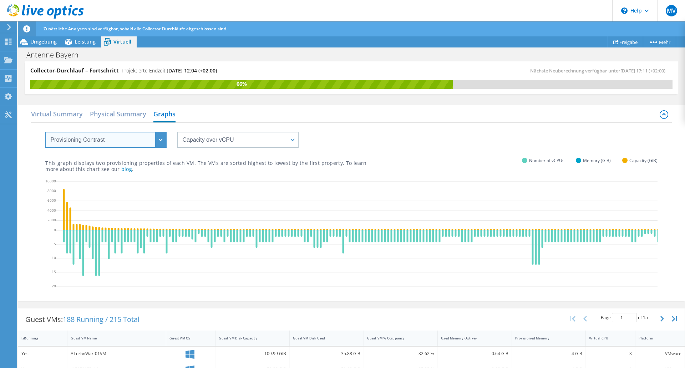
click at [160, 139] on select "VM Resource Distribution Provisioning Contrast Over Provisioning" at bounding box center [105, 140] width 121 height 16
select select "Over Provisioning"
click at [45, 132] on select "VM Resource Distribution Provisioning Contrast Over Provisioning" at bounding box center [105, 140] width 121 height 16
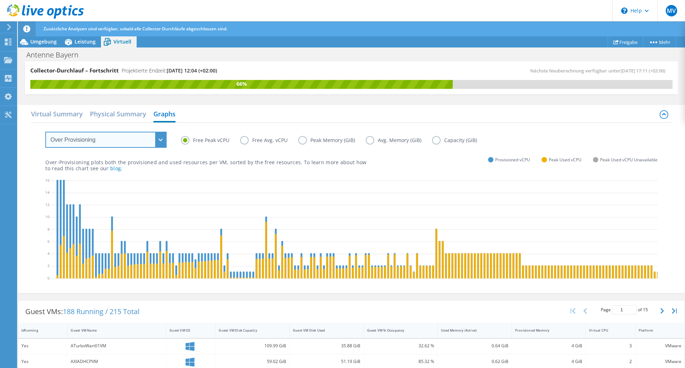
click at [161, 140] on select "VM Resource Distribution Provisioning Contrast Over Provisioning" at bounding box center [105, 140] width 121 height 16
drag, startPoint x: 157, startPoint y: 236, endPoint x: 74, endPoint y: 42, distance: 211.9
click at [157, 236] on icon at bounding box center [401, 230] width 702 height 107
click at [74, 41] on icon at bounding box center [68, 42] width 12 height 12
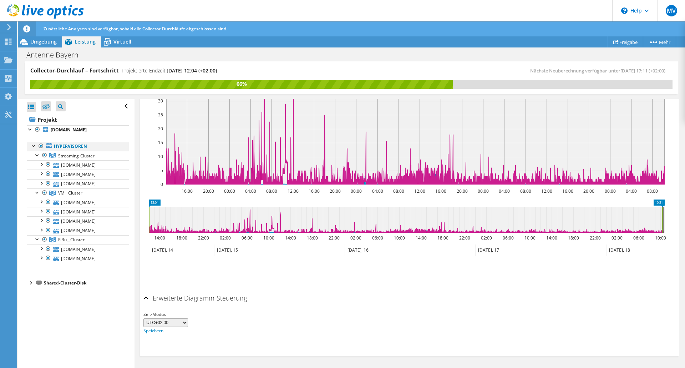
click at [32, 149] on div at bounding box center [33, 145] width 7 height 7
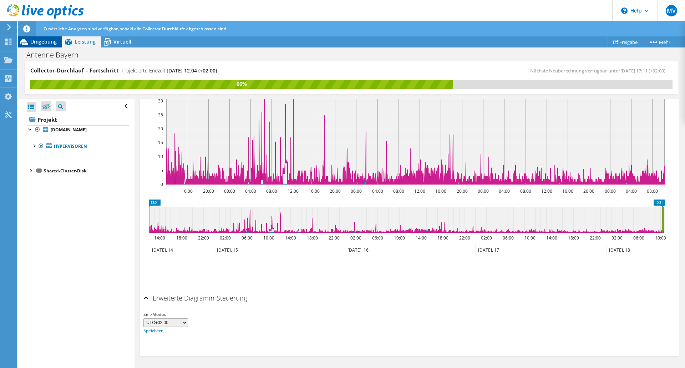
click at [46, 43] on span "Umgebung" at bounding box center [43, 41] width 26 height 7
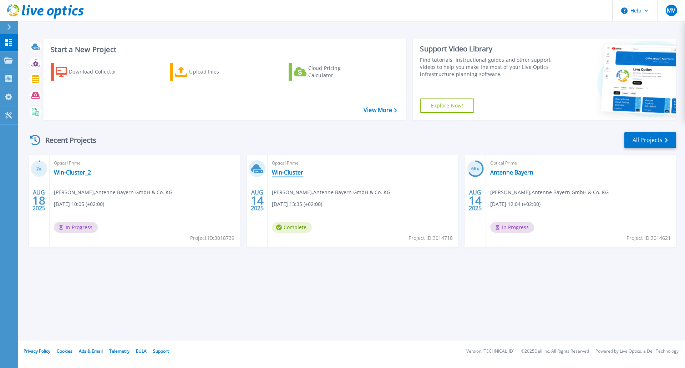
click at [291, 173] on link "Win-Cluster" at bounding box center [287, 172] width 31 height 7
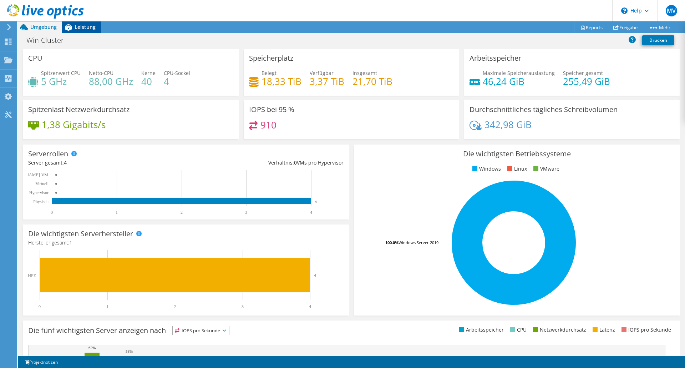
click at [79, 26] on span "Leistung" at bounding box center [85, 27] width 21 height 7
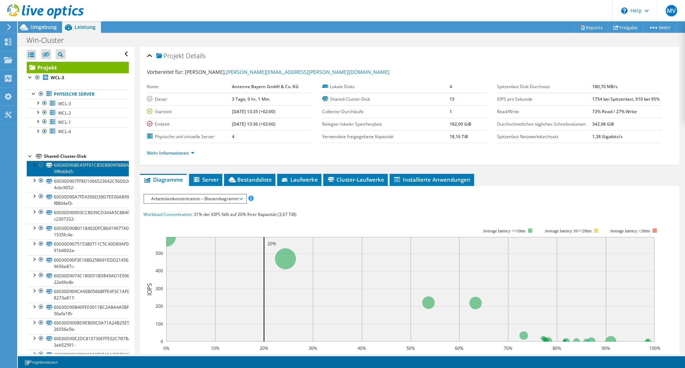
click at [66, 167] on link "60030D908E45FF01CB5EBB09FBBBAE8A-0f8b68d5-" at bounding box center [78, 169] width 102 height 16
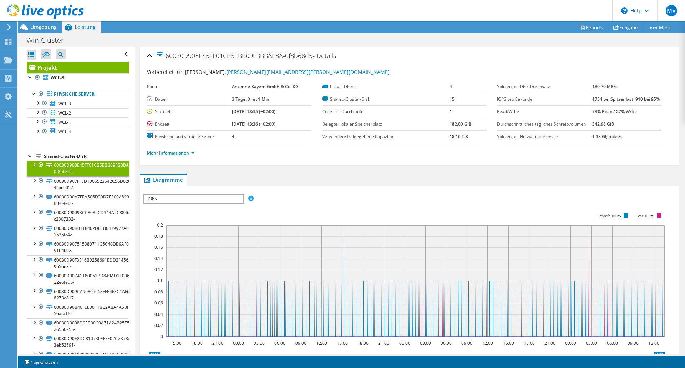
click at [237, 198] on span "IOPS" at bounding box center [193, 199] width 99 height 9
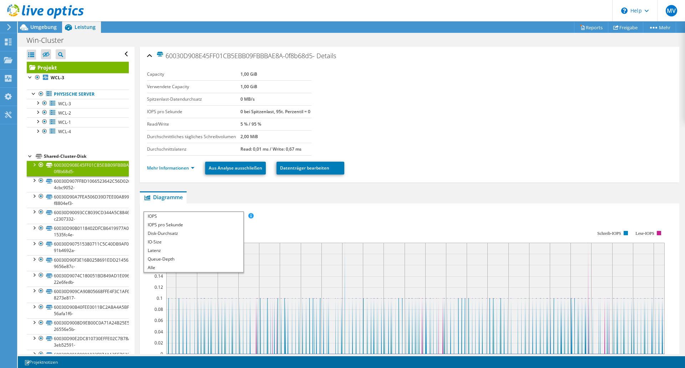
click at [237, 198] on div "60030D908E45FF01CB5EBB09FBBBAE8A-0f8b68d5- Details Capacity 1,00 GiB Verwendete…" at bounding box center [410, 278] width 551 height 463
click at [389, 154] on section "Capacity 1,00 GiB Verwendete Capacity 1,00 GiB Spitzenlast-Datendurchsatz 0 MB/…" at bounding box center [410, 111] width 526 height 87
click at [182, 171] on link "Mehr Informationen" at bounding box center [170, 168] width 47 height 6
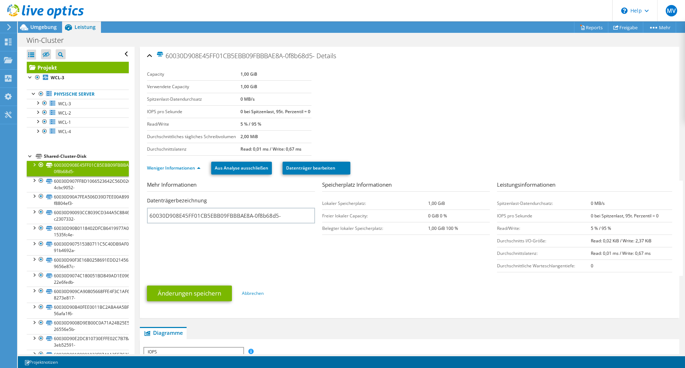
click at [293, 275] on section "Mehr Informationen Datenträgerbezeichnung 60030D908E45FF01CB5EBB09FBBBAE8A-0f8b…" at bounding box center [411, 228] width 529 height 95
click at [283, 223] on input "60030D908E45FF01CB5EBB09FBBBAE8A-0f8b68d5-" at bounding box center [231, 216] width 168 height 16
click at [294, 253] on section "Mehr Informationen Datenträgerbezeichnung 60030D908E45FF01CB5EBB09FBBBAE8A-0f8b…" at bounding box center [411, 228] width 529 height 95
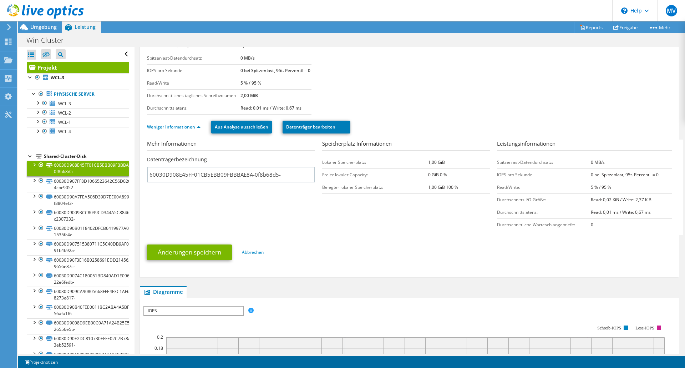
scroll to position [36, 0]
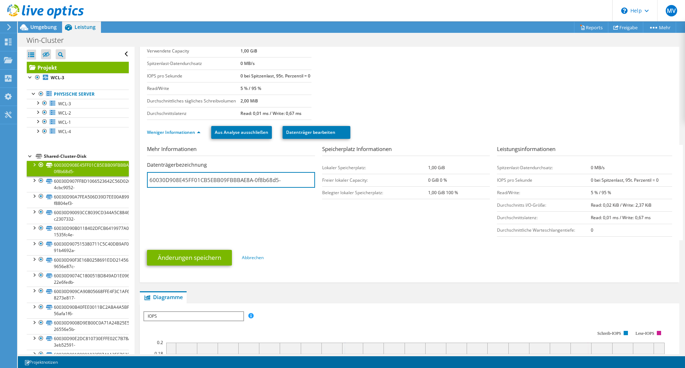
drag, startPoint x: 147, startPoint y: 189, endPoint x: 18, endPoint y: 183, distance: 128.6
click at [18, 183] on div "Alle öffnen Alle schließen Ausgeschlossene Knoten verbergen Projektbaumfilter" at bounding box center [352, 200] width 668 height 307
type input "Quorum"
click at [304, 240] on section "Mehr Informationen Datenträgerbezeichnung Quorum Speicherplatz Informationen Lo…" at bounding box center [411, 192] width 529 height 95
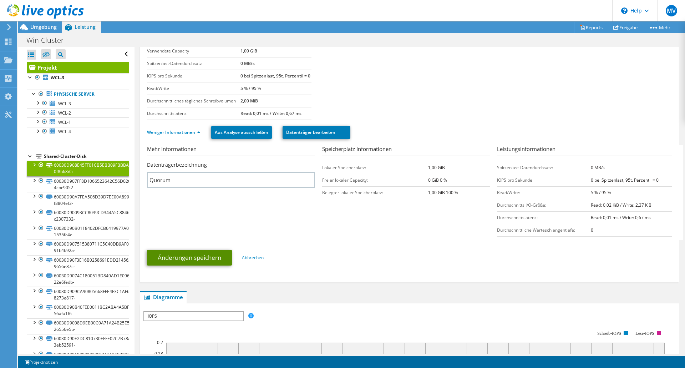
click at [211, 266] on link "Änderungen speichern" at bounding box center [189, 258] width 85 height 16
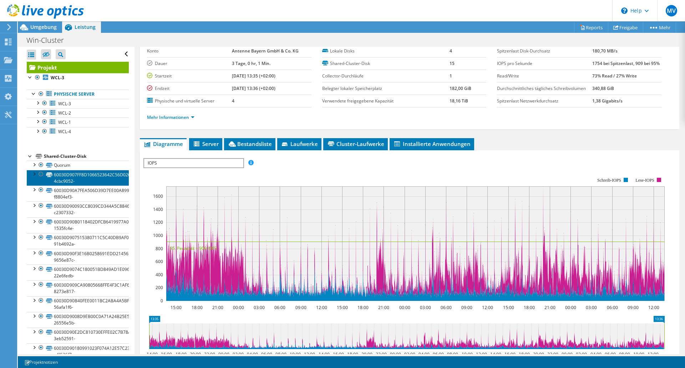
click at [56, 174] on link "60030D907FF8D1066523642C56D0260E-4cbc9052-" at bounding box center [78, 178] width 102 height 16
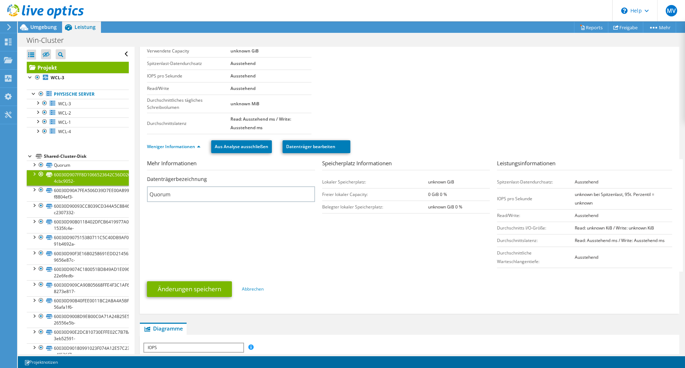
scroll to position [0, 0]
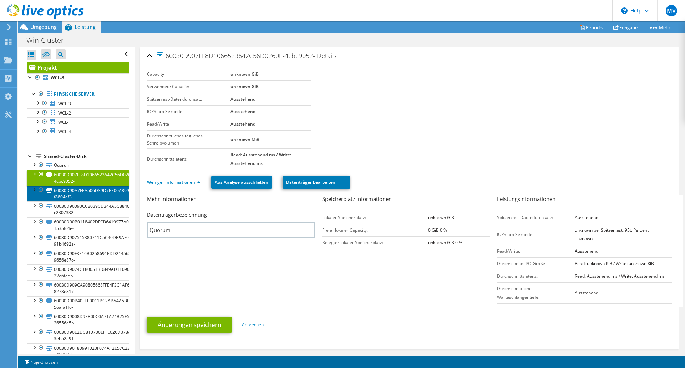
click at [60, 192] on link "60030D90A7FEA506D39D7EE00A899D73-f8804ef3-" at bounding box center [78, 194] width 102 height 16
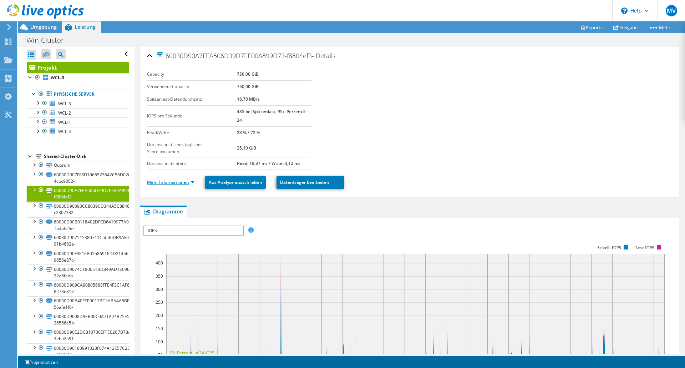
click at [180, 182] on link "Mehr Informationen" at bounding box center [170, 182] width 47 height 6
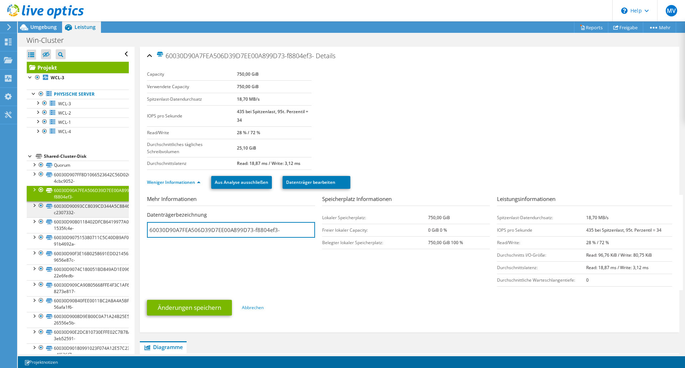
drag, startPoint x: 291, startPoint y: 234, endPoint x: 45, endPoint y: 217, distance: 246.6
click at [45, 217] on div "Alle öffnen Alle schließen Ausgeschlossene Knoten verbergen Projektbaumfilter" at bounding box center [352, 200] width 668 height 307
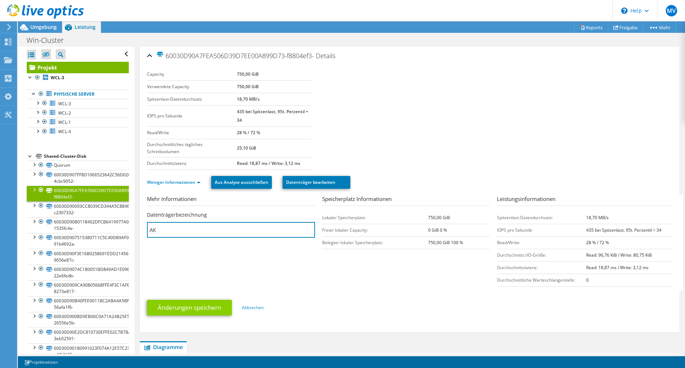
type input "AK"
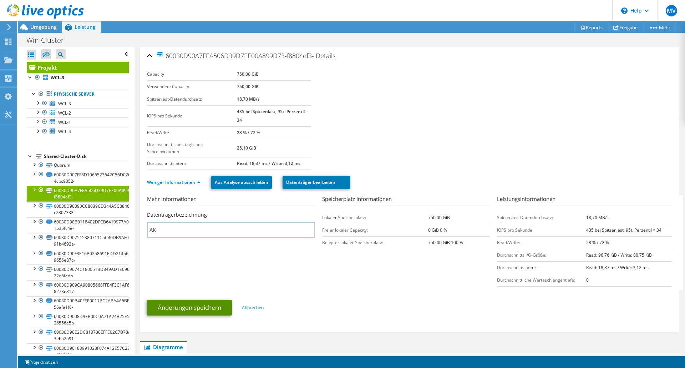
click at [200, 308] on link "Änderungen speichern" at bounding box center [189, 308] width 85 height 16
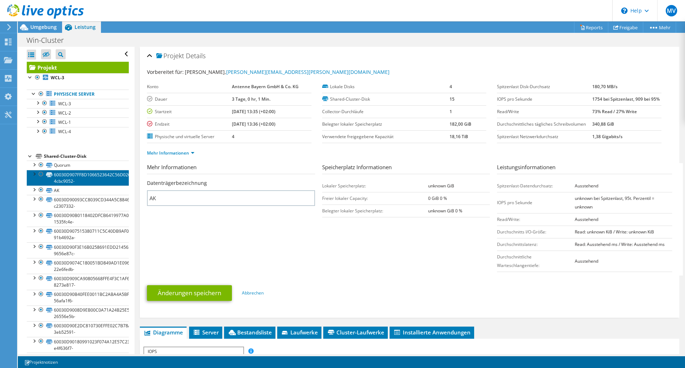
click at [64, 177] on link "60030D907FF8D1066523642C56D0260E-4cbc9052-" at bounding box center [78, 178] width 102 height 16
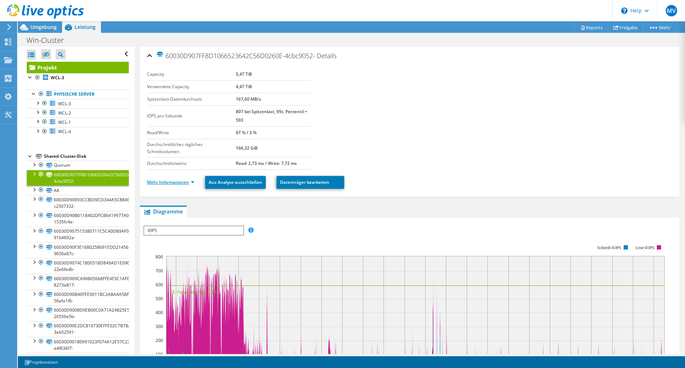
click at [166, 182] on link "Mehr Informationen" at bounding box center [170, 182] width 47 height 6
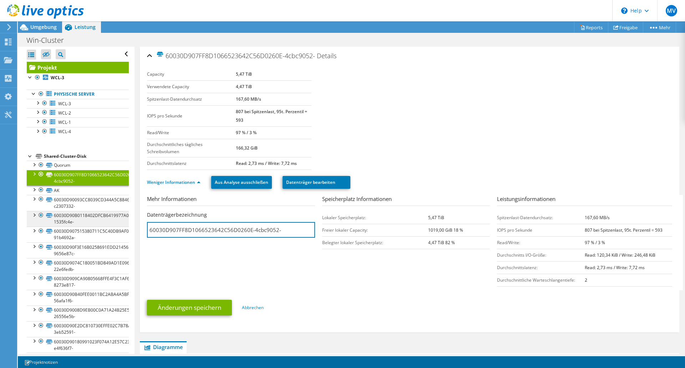
drag, startPoint x: 297, startPoint y: 231, endPoint x: 35, endPoint y: 220, distance: 262.3
click at [42, 216] on div "Alle öffnen Alle schließen Ausgeschlossene Knoten verbergen Projektbaumfilter" at bounding box center [352, 200] width 668 height 307
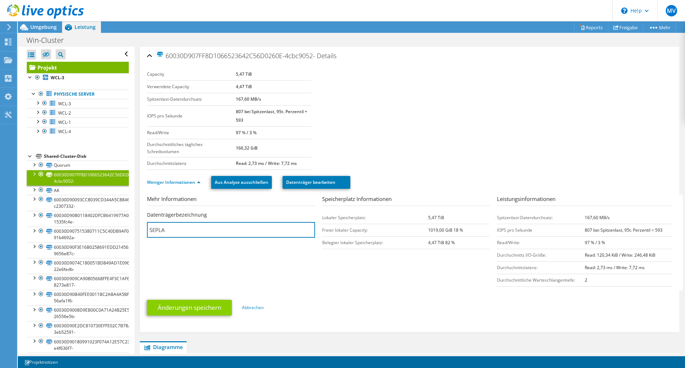
type input "SEPLA"
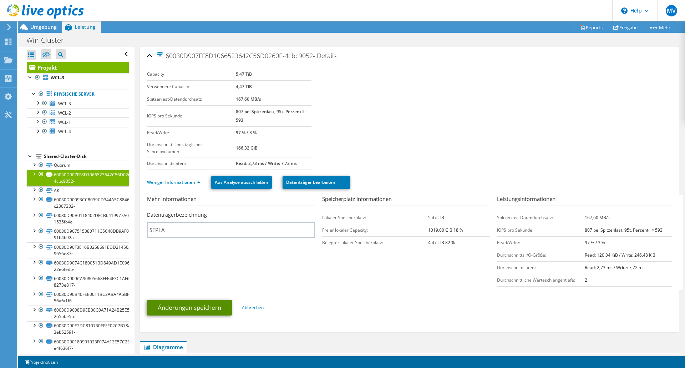
click at [187, 310] on link "Änderungen speichern" at bounding box center [189, 308] width 85 height 16
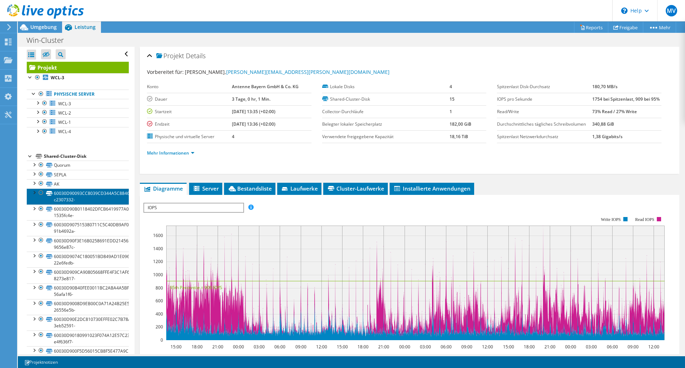
click at [61, 196] on link "60030D90093CC8039CD344A5C8846BC9-c2307332-" at bounding box center [78, 196] width 102 height 16
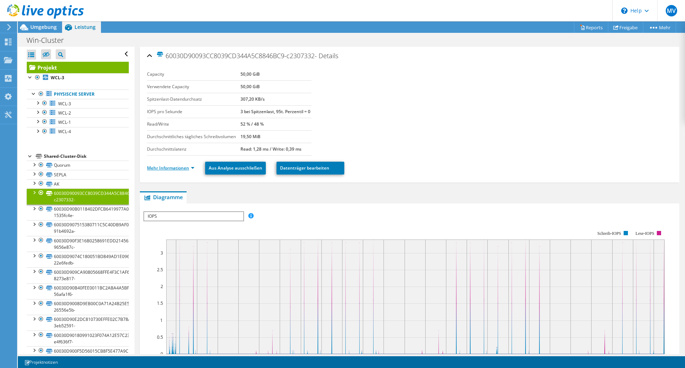
click at [177, 171] on link "Mehr Informationen" at bounding box center [170, 168] width 47 height 6
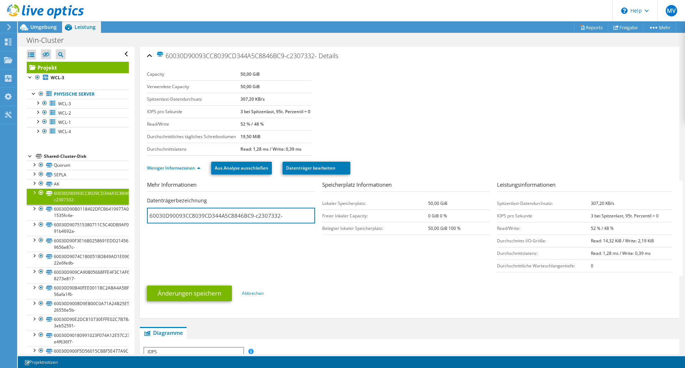
drag, startPoint x: 293, startPoint y: 234, endPoint x: 136, endPoint y: 233, distance: 156.4
click at [137, 233] on div "60030D90093CC8039CD344A5C8846BC9-c2307332- Details Capacity 50,00 GiB Verwendet…" at bounding box center [410, 346] width 551 height 599
type input "INT"
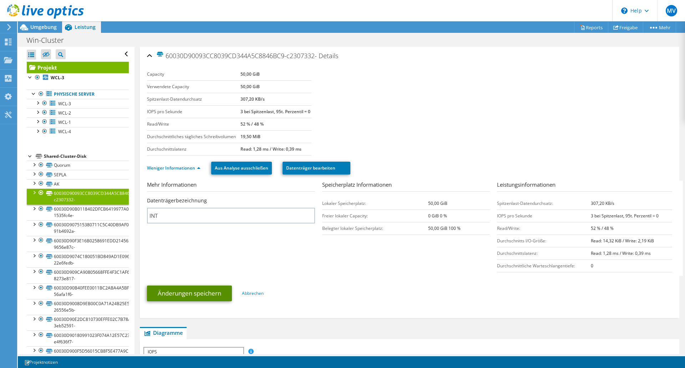
click at [200, 301] on link "Änderungen speichern" at bounding box center [189, 294] width 85 height 16
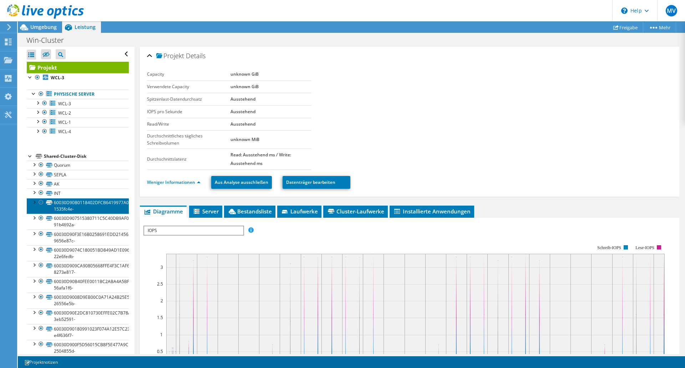
drag, startPoint x: 61, startPoint y: 231, endPoint x: 60, endPoint y: 205, distance: 26.1
click at [60, 205] on link "60030D90B0118402DFCB6419977A090A-1535fc4e-" at bounding box center [78, 206] width 102 height 16
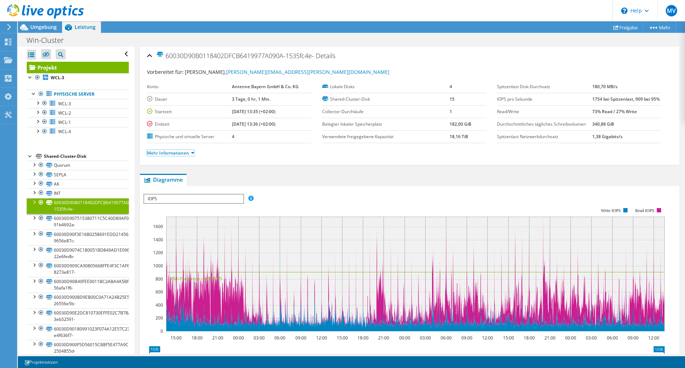
click at [177, 153] on link "Mehr Informationen" at bounding box center [170, 153] width 47 height 6
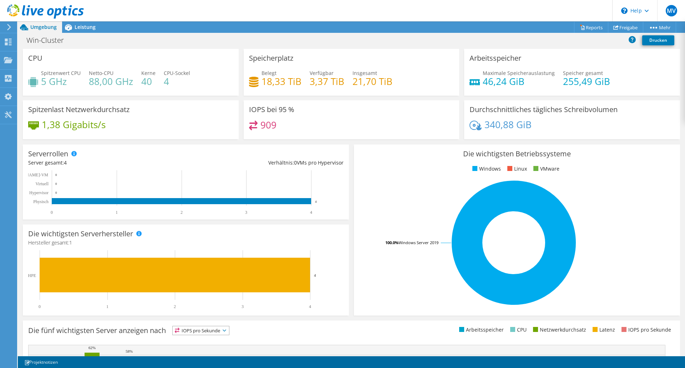
click at [8, 28] on icon at bounding box center [8, 27] width 5 height 6
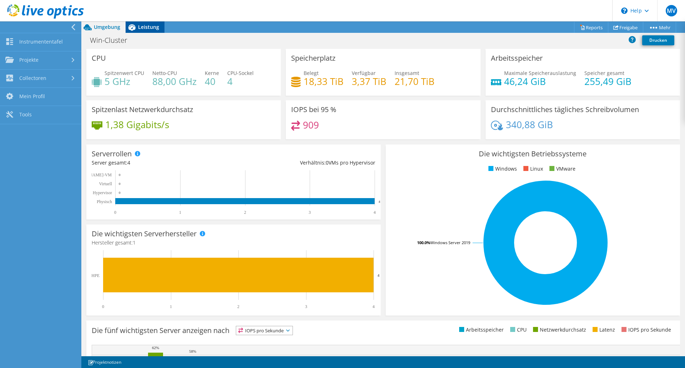
click at [143, 24] on span "Leistung" at bounding box center [148, 27] width 21 height 7
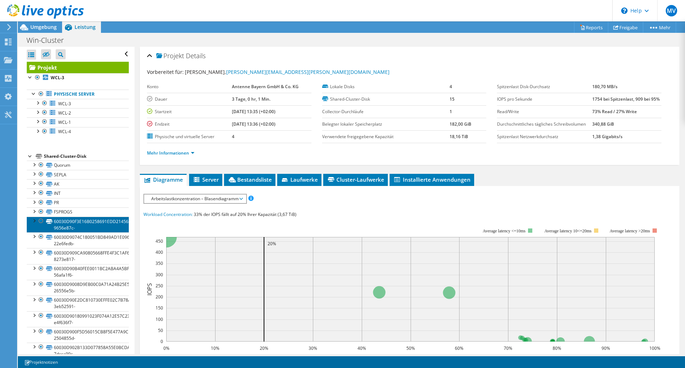
click at [64, 224] on link "60030D90F3E16B0258691EDD21456350-9656e87c-" at bounding box center [78, 225] width 102 height 16
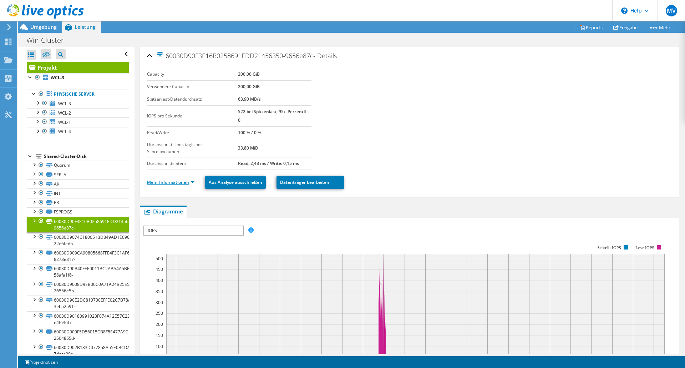
click at [170, 183] on link "Mehr Informationen" at bounding box center [170, 182] width 47 height 6
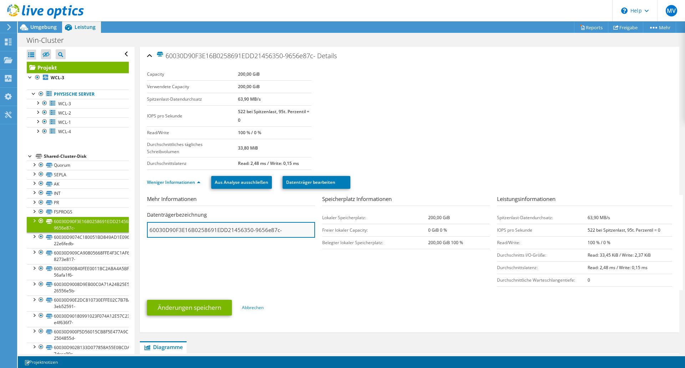
click at [288, 231] on input "60030D90F3E16B0258691EDD21456350-9656e87c-" at bounding box center [231, 230] width 168 height 16
drag, startPoint x: 288, startPoint y: 231, endPoint x: 105, endPoint y: 229, distance: 183.5
click at [105, 229] on div "Alle öffnen Alle schließen Ausgeschlossene Knoten verbergen Projektbaumfilter" at bounding box center [352, 200] width 668 height 307
type input "UG"
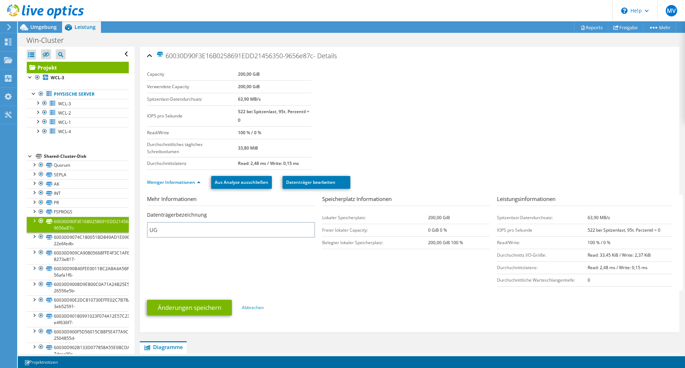
click at [167, 274] on section "Mehr Informationen Datenträgerbezeichnung UG Speicherplatz Informationen Lokale…" at bounding box center [411, 242] width 529 height 95
click at [191, 306] on link "Änderungen speichern" at bounding box center [189, 308] width 85 height 16
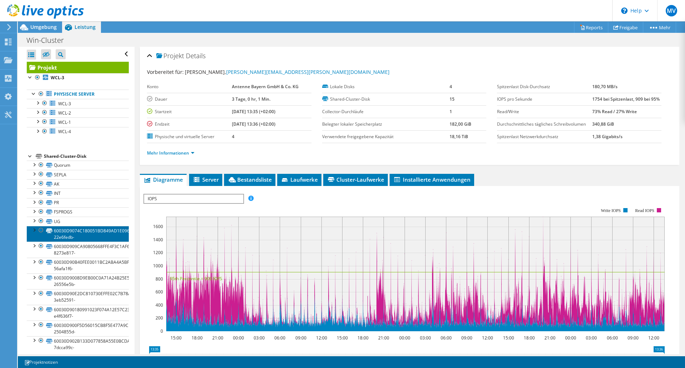
click at [59, 232] on link "60030D9074C180051BD849AD1E096730-22e6fedb-" at bounding box center [78, 234] width 102 height 16
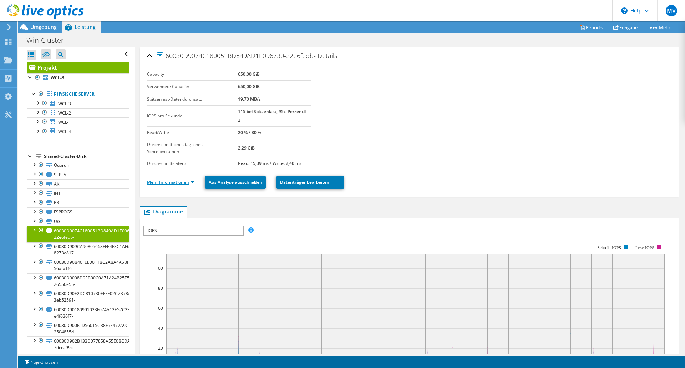
click at [175, 182] on link "Mehr Informationen" at bounding box center [170, 182] width 47 height 6
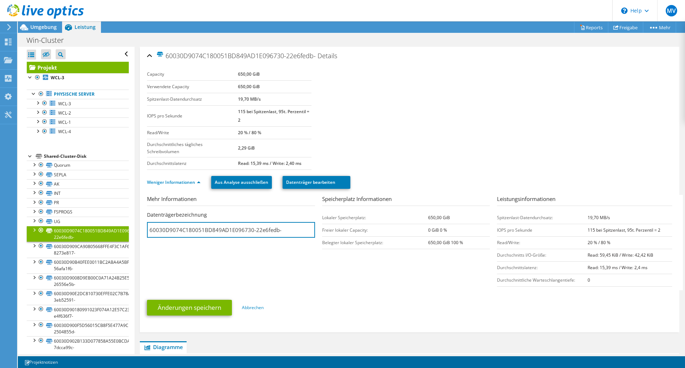
drag, startPoint x: 292, startPoint y: 232, endPoint x: 104, endPoint y: 233, distance: 187.8
click at [104, 233] on div "Alle öffnen Alle schließen Ausgeschlossene Knoten verbergen Projektbaumfilter" at bounding box center [352, 200] width 668 height 307
type input "PROFIL"
click at [156, 280] on section "Mehr Informationen Datenträgerbezeichnung PROFIL Speicherplatz Informationen Lo…" at bounding box center [411, 242] width 529 height 95
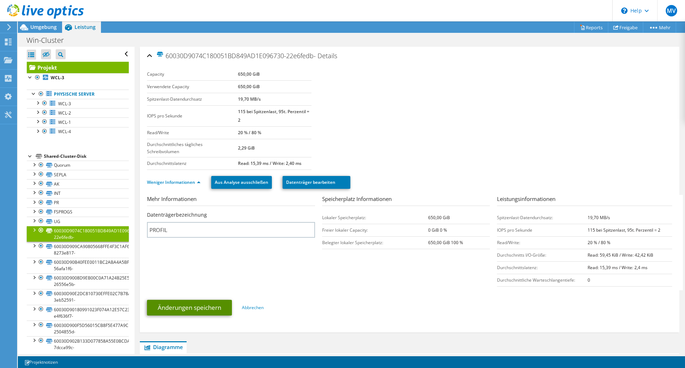
click at [199, 309] on link "Änderungen speichern" at bounding box center [189, 308] width 85 height 16
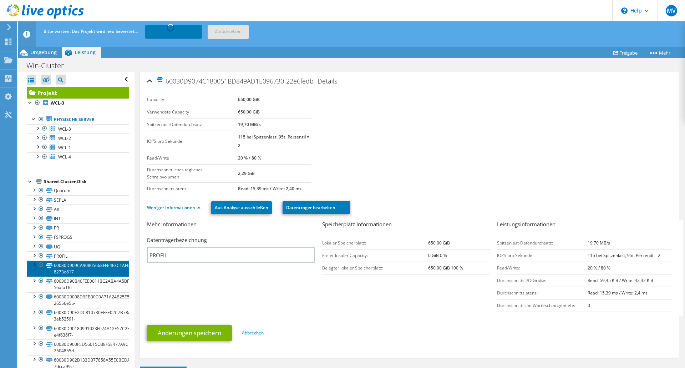
click at [60, 270] on link "60030D909CA90805668FFE4F3C1AF6AB-8273e817-" at bounding box center [78, 269] width 102 height 16
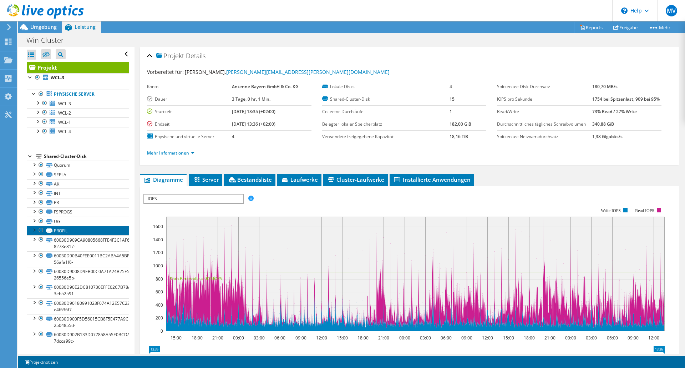
click at [71, 229] on link "PROFIL" at bounding box center [78, 230] width 102 height 9
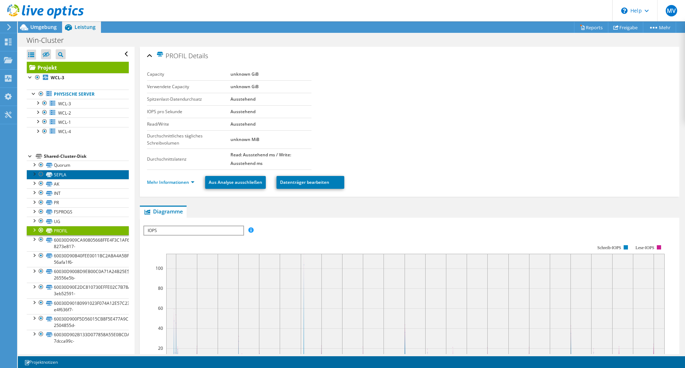
click at [59, 175] on link "SEPLA" at bounding box center [78, 174] width 102 height 9
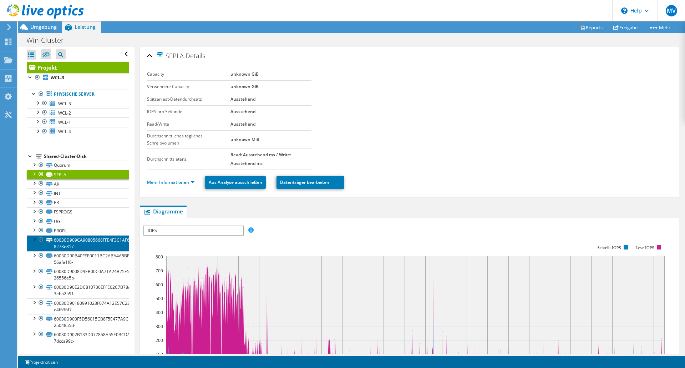
click at [62, 242] on link "60030D909CA90805668FFE4F3C1AF6AB-8273e817-" at bounding box center [78, 243] width 102 height 16
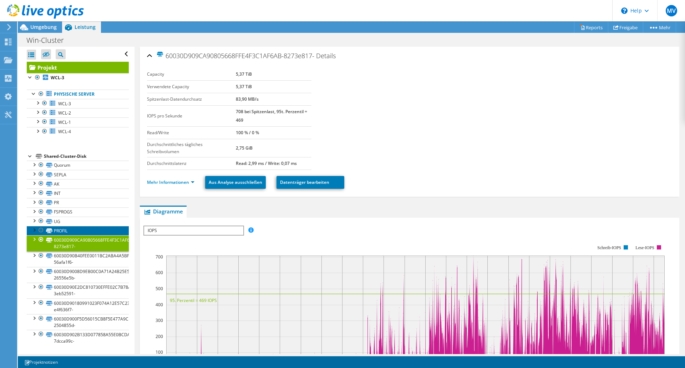
click at [71, 233] on link "PROFIL" at bounding box center [78, 230] width 102 height 9
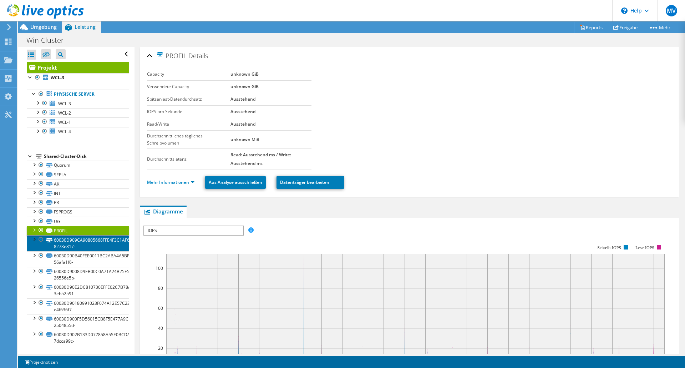
click at [60, 240] on link "60030D909CA90805668FFE4F3C1AF6AB-8273e817-" at bounding box center [78, 243] width 102 height 16
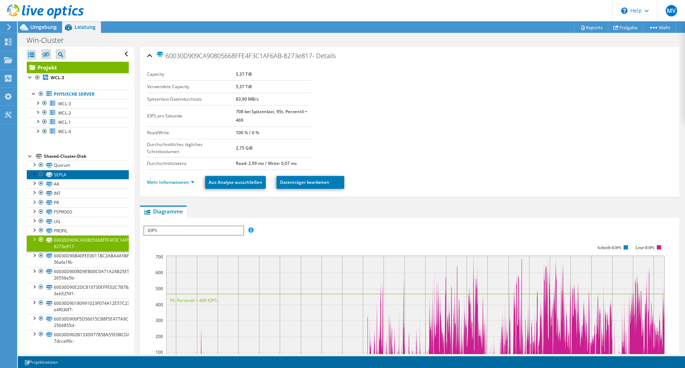
click at [58, 173] on link "SEPLA" at bounding box center [78, 174] width 102 height 9
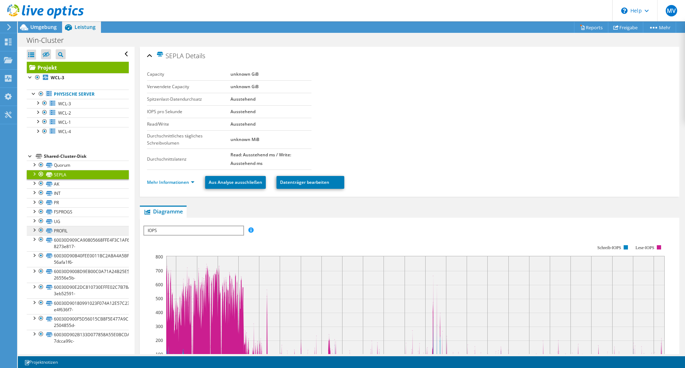
scroll to position [0, 0]
click at [295, 185] on link "Datenträger bearbeiten" at bounding box center [311, 182] width 68 height 13
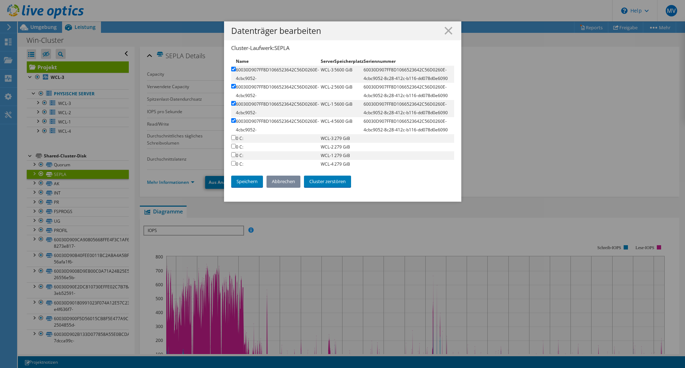
click at [276, 178] on link "Abbrechen" at bounding box center [284, 181] width 34 height 11
